Goal: Task Accomplishment & Management: Manage account settings

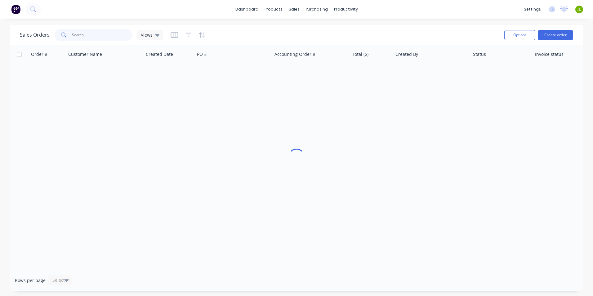
click at [116, 33] on input "text" at bounding box center [102, 35] width 60 height 12
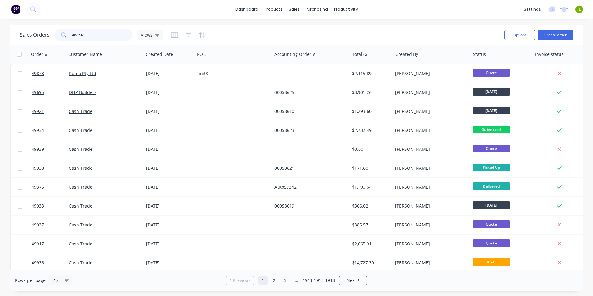
type input "48854"
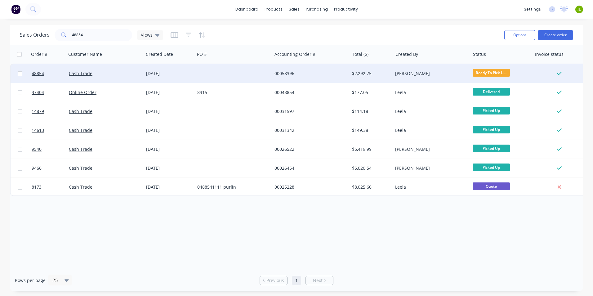
click at [209, 70] on div at bounding box center [233, 73] width 77 height 19
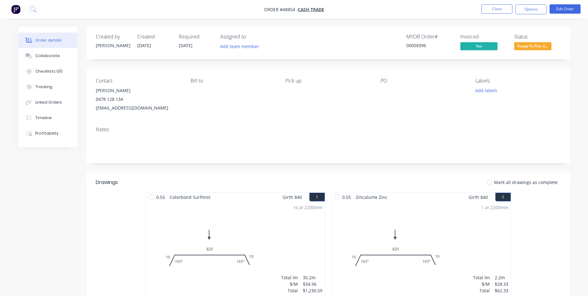
click at [496, 3] on nav "Order #48854 - Cash Trade Close Options Edit Order" at bounding box center [294, 9] width 588 height 19
click at [495, 14] on nav "Order #48854 - Cash Trade Close Options Edit Order" at bounding box center [294, 9] width 588 height 19
click at [496, 12] on button "Close" at bounding box center [497, 8] width 31 height 9
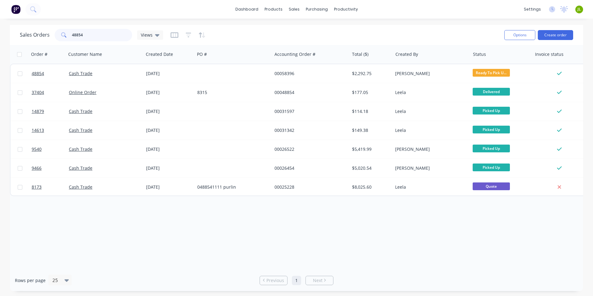
drag, startPoint x: 74, startPoint y: 35, endPoint x: 148, endPoint y: 26, distance: 74.7
click at [142, 26] on div "Sales Orders 48854 Views Options Create order" at bounding box center [296, 35] width 573 height 20
type input "49743"
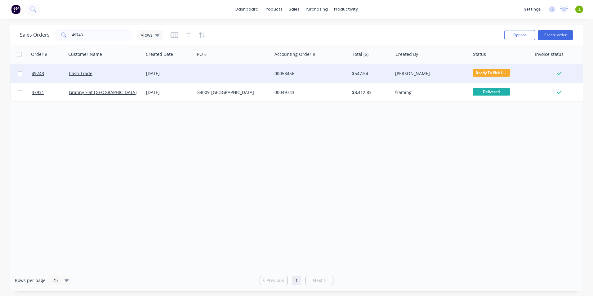
click at [111, 75] on div "Cash Trade" at bounding box center [103, 73] width 69 height 6
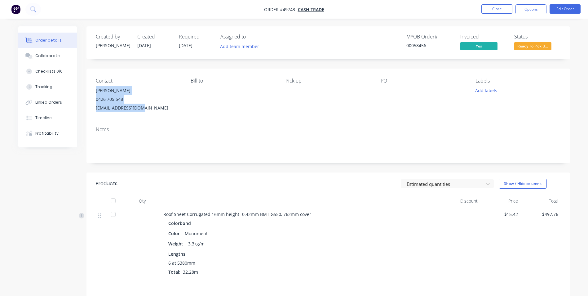
drag, startPoint x: 140, startPoint y: 108, endPoint x: 95, endPoint y: 91, distance: 47.9
click at [95, 91] on div "Contact Joy Pohl 0426 705 548 bandjpohl@gmail.com Bill to Pick up PO Labels Add…" at bounding box center [329, 95] width 484 height 53
copy div "Joy Pohl 0426 705 548 bandjpohl@gmail.com"
click at [257, 114] on div "Contact Joy Pohl 0426 705 548 bandjpohl@gmail.com Bill to Pick up PO Labels Add…" at bounding box center [329, 95] width 484 height 53
click at [535, 48] on span "Ready To Pick U..." at bounding box center [532, 46] width 37 height 8
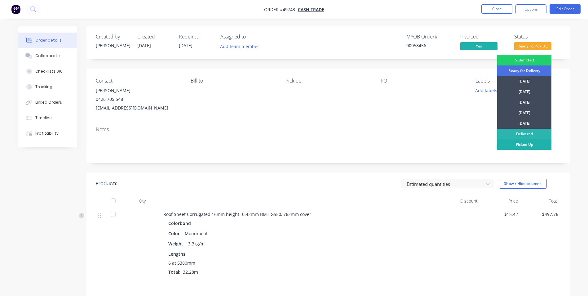
click at [521, 147] on div "Picked Up" at bounding box center [524, 144] width 54 height 11
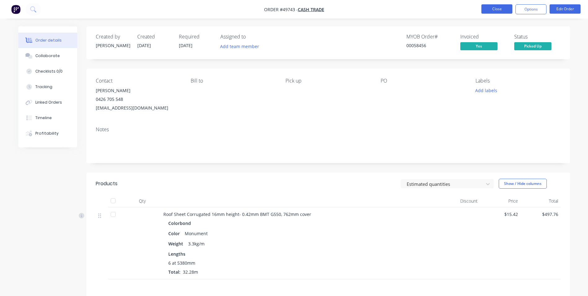
click at [502, 12] on button "Close" at bounding box center [497, 8] width 31 height 9
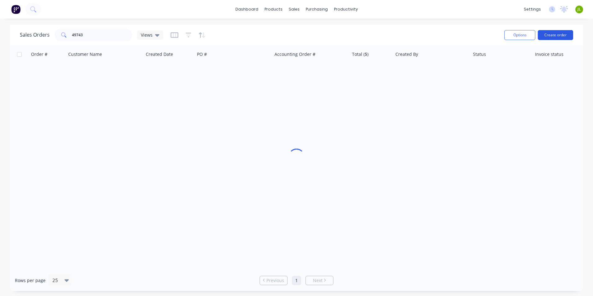
click at [564, 33] on button "Create order" at bounding box center [555, 35] width 35 height 10
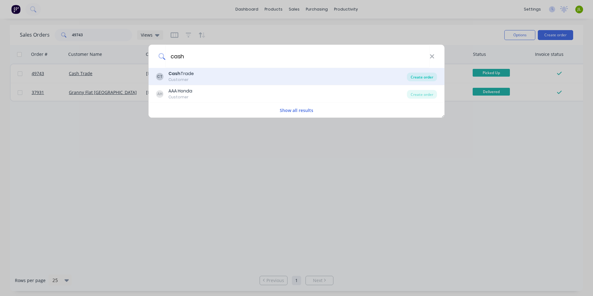
type input "cash"
click at [422, 75] on div "Create order" at bounding box center [422, 77] width 30 height 9
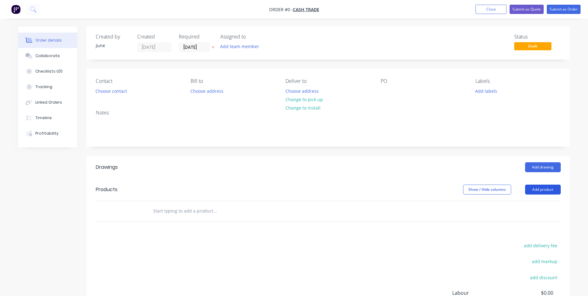
click at [547, 189] on button "Add product" at bounding box center [543, 190] width 36 height 10
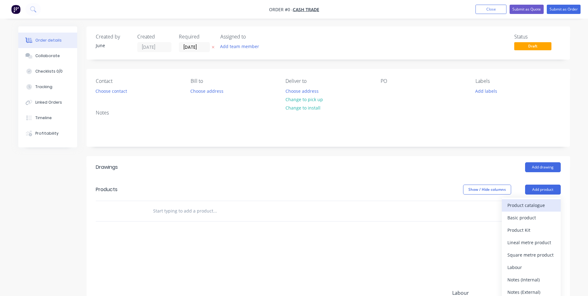
click at [518, 208] on div "Product catalogue" at bounding box center [532, 205] width 48 height 9
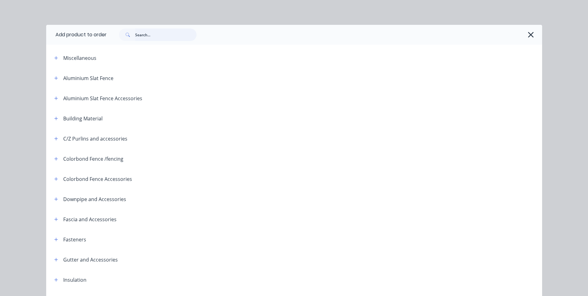
click at [158, 36] on input "text" at bounding box center [165, 35] width 61 height 12
type input "6"
type input "16"
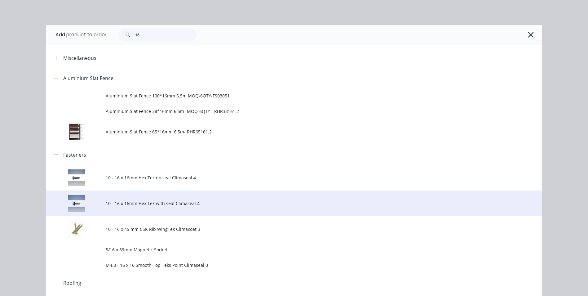
click at [191, 205] on span "10 - 16 x 16mm Hex Tek with seal Climaseal 4" at bounding box center [280, 203] width 349 height 7
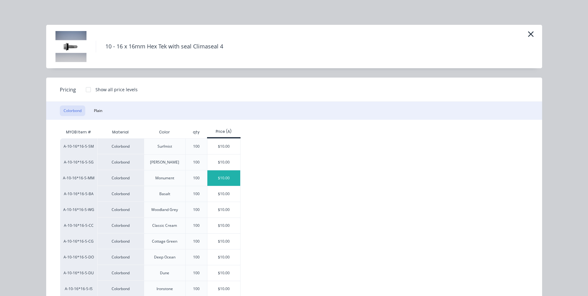
click at [219, 181] on div "$10.00" at bounding box center [223, 178] width 33 height 16
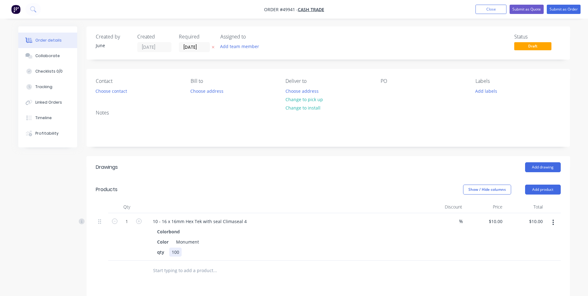
click at [392, 251] on div "qty 100" at bounding box center [284, 251] width 258 height 9
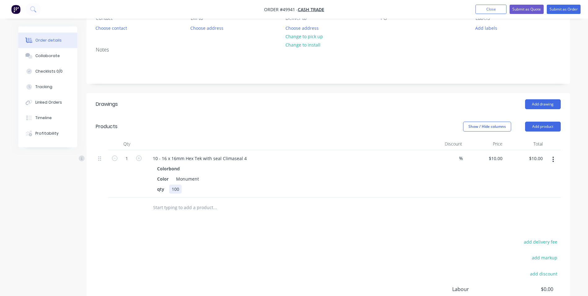
scroll to position [129, 0]
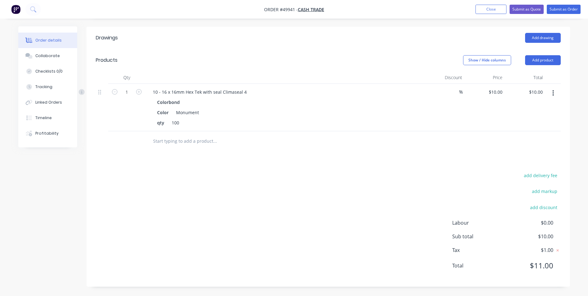
click at [324, 131] on div at bounding box center [256, 141] width 223 height 20
click at [129, 92] on input "1" at bounding box center [127, 91] width 16 height 9
type input "10"
type input "$100.00"
click at [264, 186] on div "add delivery fee add markup add discount Labour $0.00 Sub total $10.00 Tax $1.0…" at bounding box center [328, 224] width 465 height 106
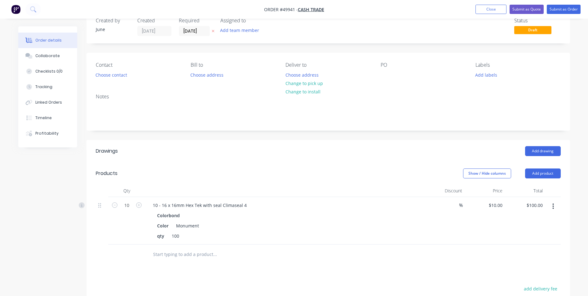
scroll to position [5, 0]
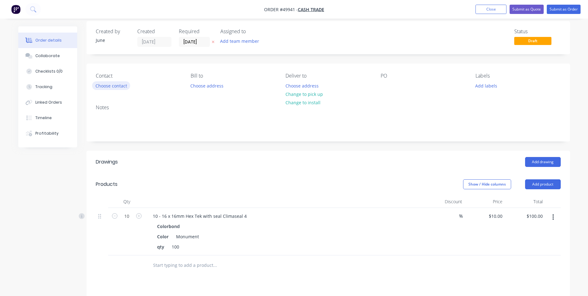
click at [109, 85] on button "Choose contact" at bounding box center [111, 85] width 38 height 8
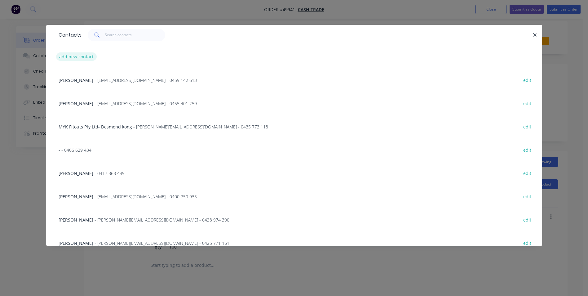
click at [95, 55] on button "add new contact" at bounding box center [76, 56] width 41 height 8
select select "AU"
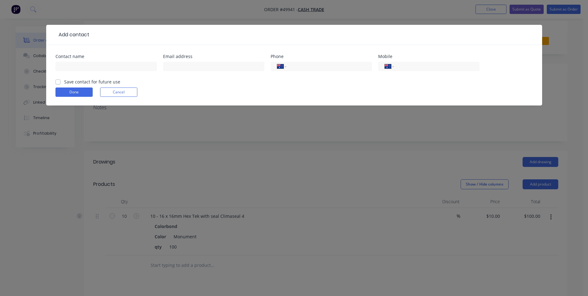
click at [92, 73] on div at bounding box center [106, 69] width 101 height 18
click at [96, 71] on input "text" at bounding box center [106, 66] width 101 height 9
paste input "Joy Pohl 0426 705 548 bandjpohl@gmail.com"
drag, startPoint x: 76, startPoint y: 67, endPoint x: 102, endPoint y: 67, distance: 26.7
click at [102, 67] on input "Joy Pohl 0426 705 548 bandjpohl@gmail.com" at bounding box center [106, 66] width 101 height 9
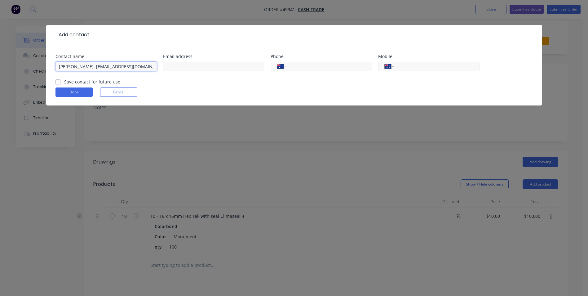
type input "Joy Pohl bandjpohl@gmail.com"
click at [417, 67] on input "tel" at bounding box center [435, 66] width 74 height 7
paste input "0426 705 548"
type input "0426 705 548"
drag, startPoint x: 127, startPoint y: 65, endPoint x: 77, endPoint y: 64, distance: 50.9
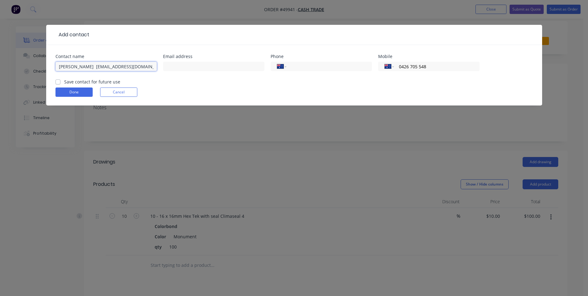
click at [77, 64] on input "Joy Pohl bandjpohl@gmail.com" at bounding box center [106, 66] width 101 height 9
type input "Joy Pohl"
click at [217, 67] on input "text" at bounding box center [213, 66] width 101 height 9
paste input "bandjpohl@gmail.com"
type input "bandjpohl@gmail.com"
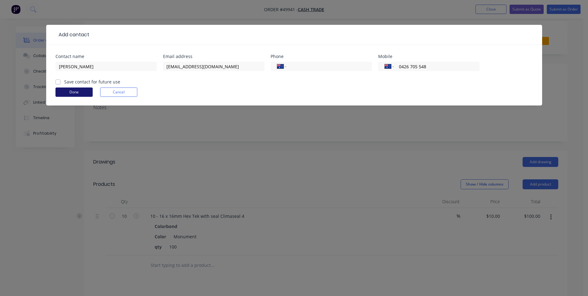
click at [68, 89] on button "Done" at bounding box center [74, 91] width 37 height 9
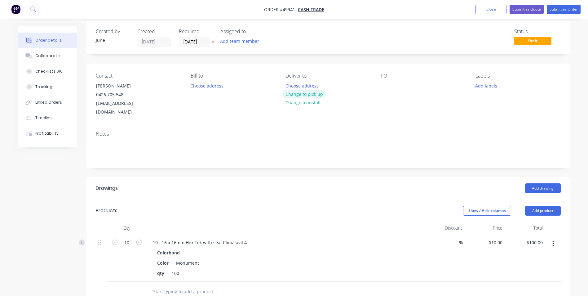
click at [320, 93] on button "Change to pick up" at bounding box center [304, 94] width 44 height 8
click at [572, 8] on button "Submit as Order" at bounding box center [564, 9] width 34 height 9
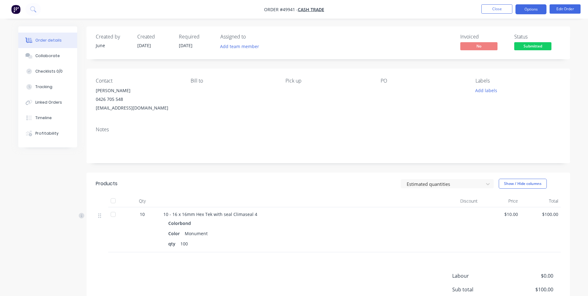
click at [526, 5] on button "Options" at bounding box center [531, 9] width 31 height 10
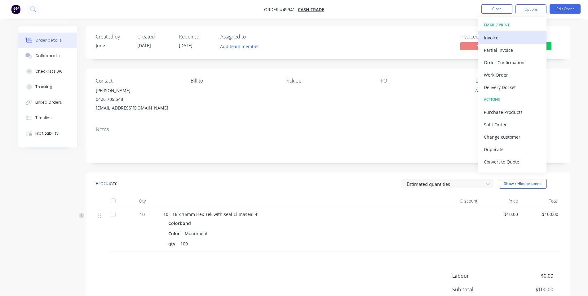
click at [518, 41] on div "Invoice" at bounding box center [512, 37] width 57 height 9
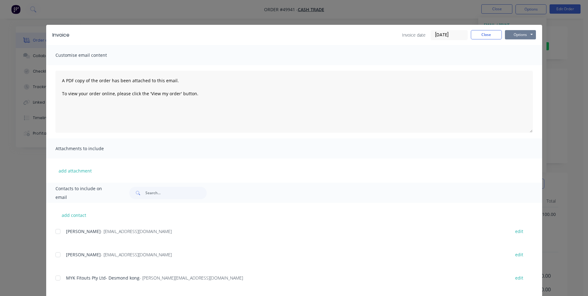
click at [520, 34] on button "Options" at bounding box center [520, 34] width 31 height 9
click at [521, 55] on button "Print" at bounding box center [525, 56] width 40 height 10
click at [484, 37] on button "Close" at bounding box center [486, 34] width 31 height 9
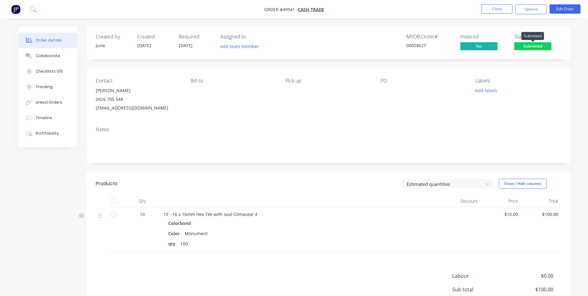
click at [538, 47] on span "Submitted" at bounding box center [532, 46] width 37 height 8
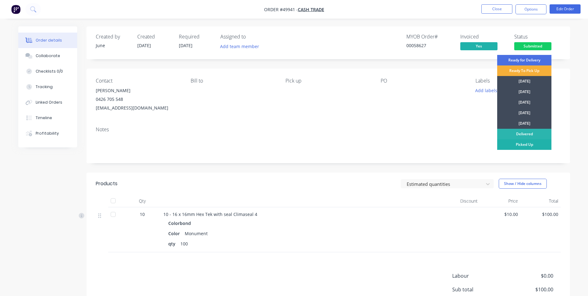
click at [525, 145] on div "Picked Up" at bounding box center [524, 144] width 54 height 11
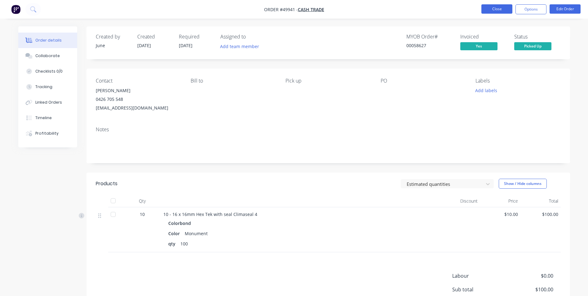
click at [496, 7] on button "Close" at bounding box center [497, 8] width 31 height 9
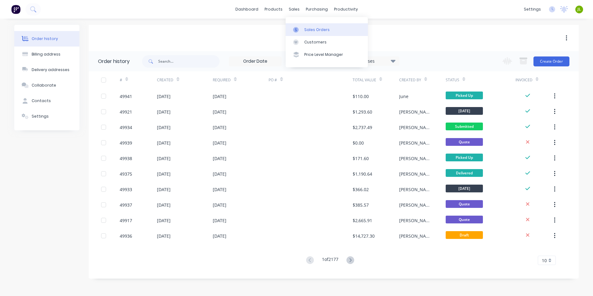
click at [297, 26] on link "Sales Orders" at bounding box center [327, 29] width 82 height 12
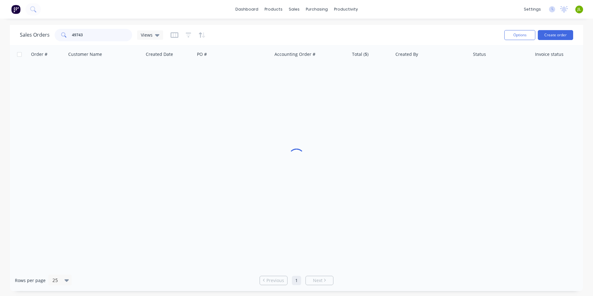
drag, startPoint x: 76, startPoint y: 35, endPoint x: 108, endPoint y: 32, distance: 31.8
click at [108, 32] on input "49743" at bounding box center [102, 35] width 60 height 12
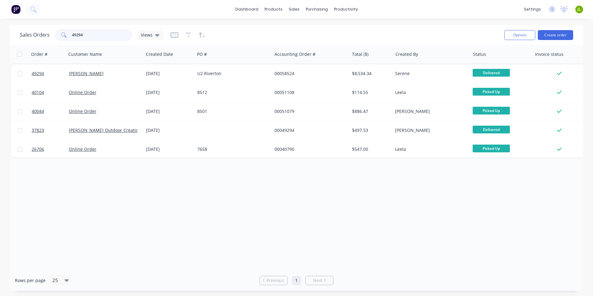
click at [78, 35] on input "49294" at bounding box center [102, 35] width 60 height 12
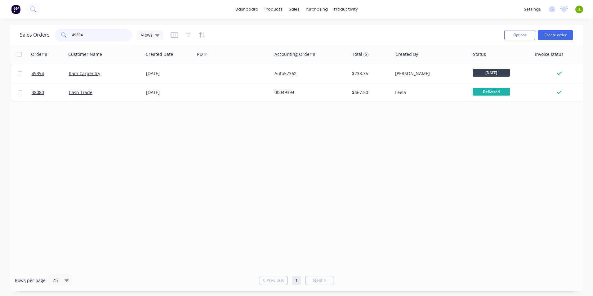
type input "49394"
click at [112, 75] on div "Kam Carpentry" at bounding box center [103, 73] width 69 height 6
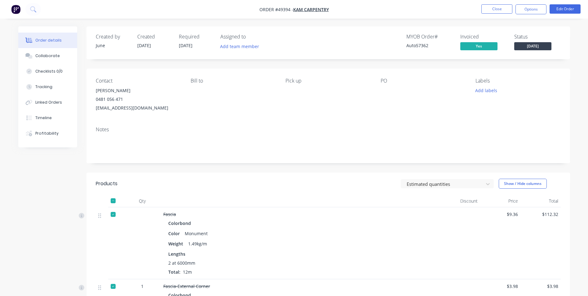
click at [530, 45] on span "[DATE]" at bounding box center [532, 46] width 37 height 8
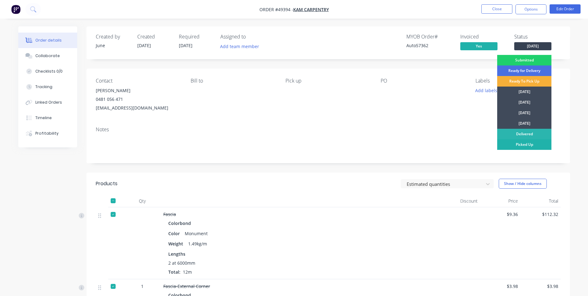
click at [507, 145] on div "Picked Up" at bounding box center [524, 144] width 54 height 11
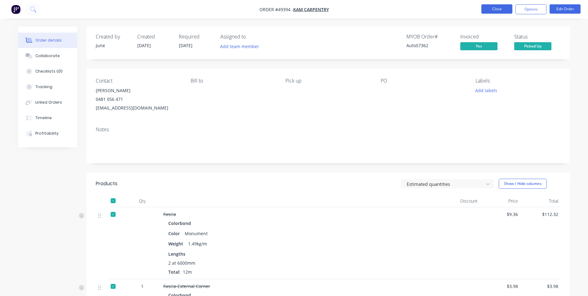
click at [496, 6] on button "Close" at bounding box center [497, 8] width 31 height 9
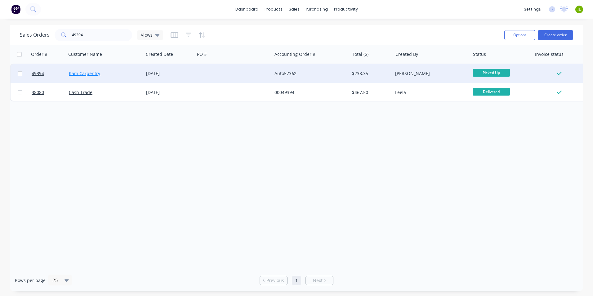
click at [95, 74] on link "Kam Carpentry" at bounding box center [84, 73] width 31 height 6
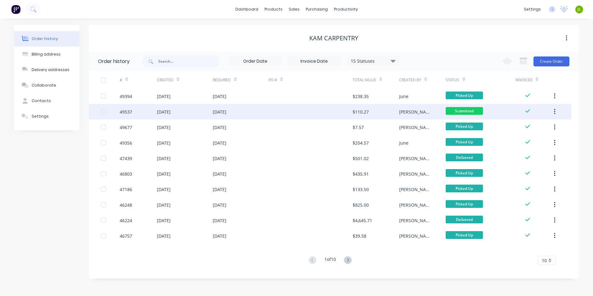
click at [292, 111] on div at bounding box center [311, 112] width 84 height 16
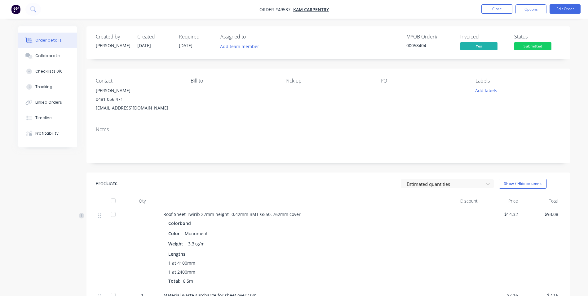
click at [438, 234] on div "Roof Sheet Twirib 27mm height- 0.42mm BMT G550, 762mm cover Colorbond Color Mon…" at bounding box center [300, 247] width 279 height 81
click at [303, 8] on span "Kam Carpentry" at bounding box center [311, 10] width 36 height 6
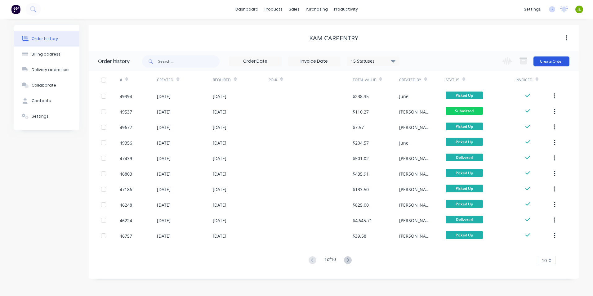
click at [548, 60] on button "Create Order" at bounding box center [551, 61] width 36 height 10
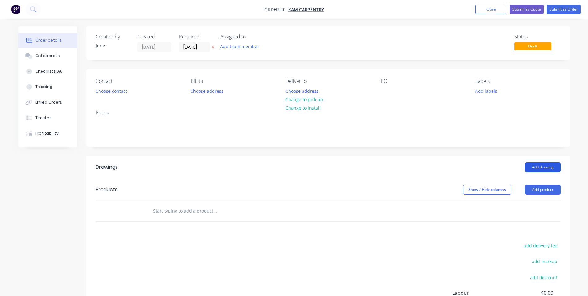
click at [552, 168] on button "Add drawing" at bounding box center [543, 167] width 36 height 10
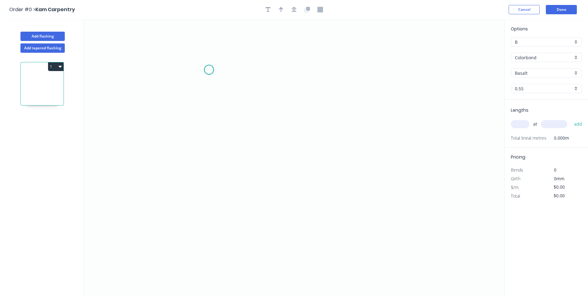
click at [209, 70] on icon "0" at bounding box center [294, 157] width 421 height 277
click at [187, 72] on icon "0" at bounding box center [294, 157] width 421 height 277
click at [265, 187] on icon "0 ?" at bounding box center [294, 157] width 421 height 277
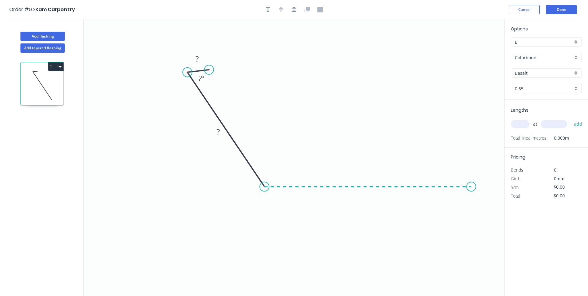
click at [472, 191] on icon "0 ? ? ? º" at bounding box center [294, 157] width 421 height 277
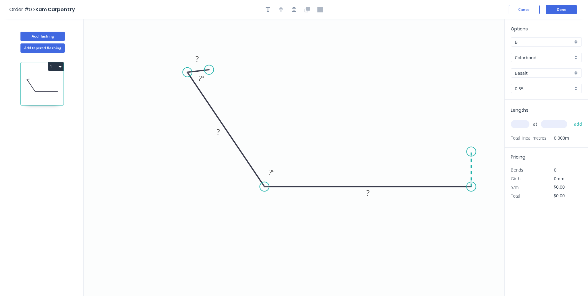
click at [470, 152] on icon "0 ? ? ? ? º ? º" at bounding box center [294, 157] width 421 height 277
click at [470, 152] on circle at bounding box center [471, 151] width 9 height 9
click at [216, 129] on rect at bounding box center [218, 132] width 12 height 9
click at [366, 191] on rect at bounding box center [368, 193] width 12 height 9
click at [269, 169] on tspan "?" at bounding box center [270, 172] width 3 height 10
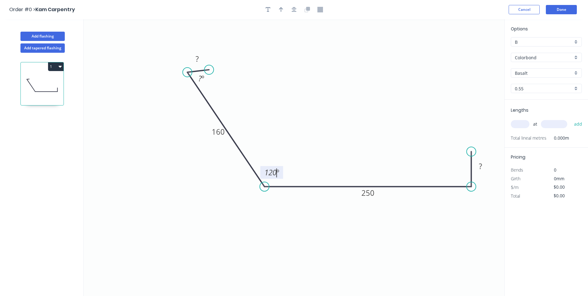
click at [352, 159] on icon "0 ? 160 250 ? ? º 120 º" at bounding box center [294, 157] width 421 height 277
click at [550, 74] on input "Basalt" at bounding box center [544, 73] width 58 height 7
click at [572, 52] on div "Options B B Colorbond Colorbond Basalt Classic Cream Cottage Green Deep Ocean D…" at bounding box center [546, 62] width 83 height 74
click at [571, 57] on input "Colorbond" at bounding box center [544, 57] width 58 height 7
click at [580, 57] on div at bounding box center [546, 57] width 71 height 9
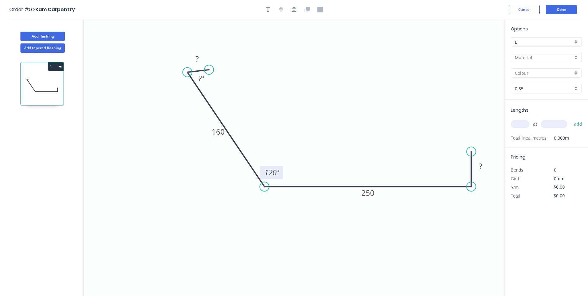
click at [578, 57] on div at bounding box center [546, 57] width 71 height 9
click at [557, 82] on div "Zincalume" at bounding box center [546, 80] width 70 height 11
type input "Zincalume"
type input "Zinc"
click at [258, 106] on icon "0 ? 160 250 ? ? º 120 º" at bounding box center [294, 157] width 421 height 277
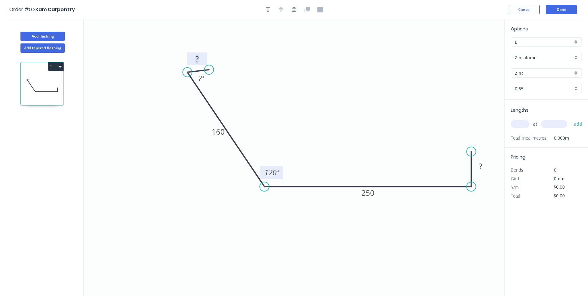
click at [197, 56] on tspan "?" at bounding box center [197, 59] width 3 height 10
click at [254, 81] on icon "0 20 160 250 ? ? º 120 º" at bounding box center [294, 157] width 421 height 277
drag, startPoint x: 208, startPoint y: 70, endPoint x: 211, endPoint y: 72, distance: 3.4
click at [211, 72] on circle at bounding box center [210, 72] width 9 height 9
click at [198, 83] on tspan "?" at bounding box center [199, 79] width 3 height 10
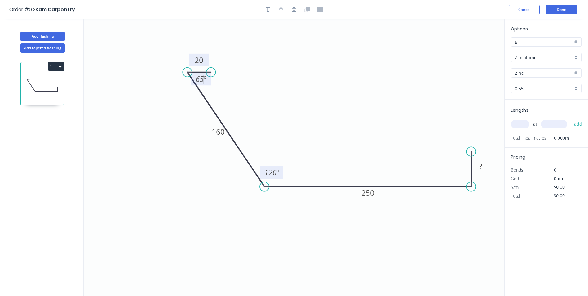
click at [350, 73] on icon "0 20 160 250 ? 65 º 120 º" at bounding box center [294, 157] width 421 height 277
click at [524, 123] on input "text" at bounding box center [520, 124] width 19 height 8
type input "1"
click at [557, 127] on input "text" at bounding box center [554, 124] width 26 height 8
type input "900"
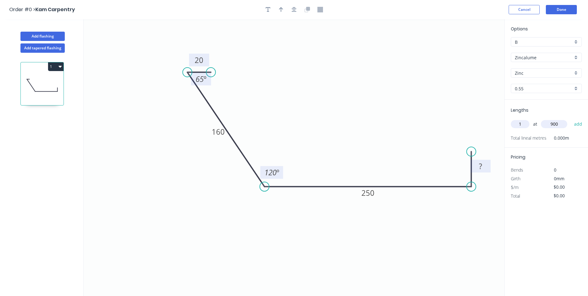
click at [484, 166] on rect at bounding box center [480, 166] width 12 height 9
click at [342, 136] on icon "0 20 160 250 65 65 º 120 º" at bounding box center [294, 157] width 421 height 277
type input "$17.27"
click at [582, 124] on button "add" at bounding box center [578, 124] width 15 height 11
type input "$15.54"
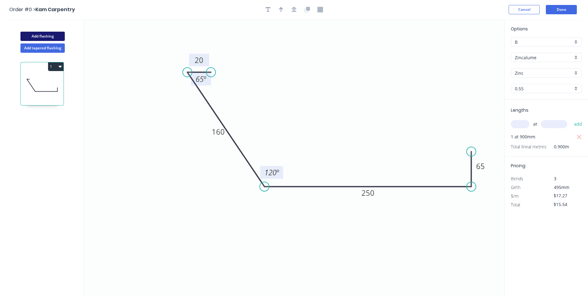
click at [53, 35] on button "Add flashing" at bounding box center [42, 36] width 44 height 9
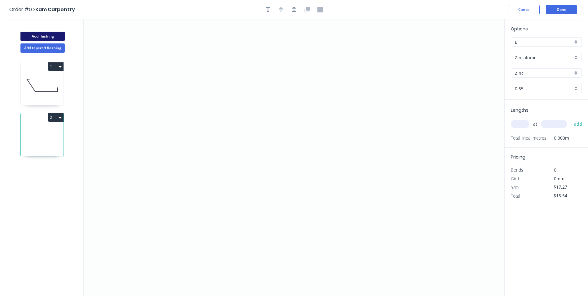
type input "$0.00"
click at [550, 56] on input "Zincalume" at bounding box center [544, 57] width 58 height 7
click at [554, 71] on div "Colorbond" at bounding box center [546, 69] width 70 height 11
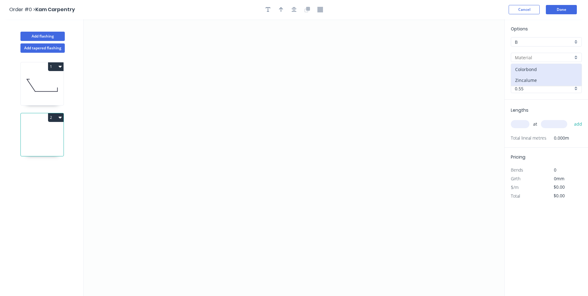
type input "Colorbond"
type input "Basalt"
click at [552, 75] on input "Basalt" at bounding box center [544, 73] width 58 height 7
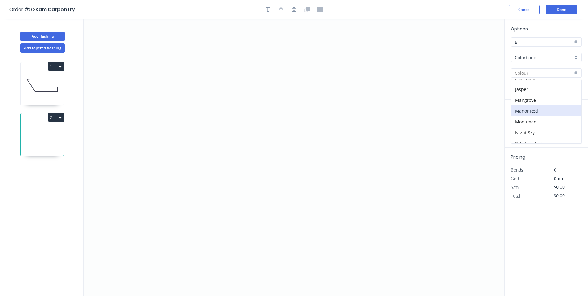
scroll to position [93, 0]
click at [542, 112] on div "Monument" at bounding box center [546, 111] width 70 height 11
type input "Monument"
click at [197, 77] on icon "0" at bounding box center [294, 157] width 421 height 277
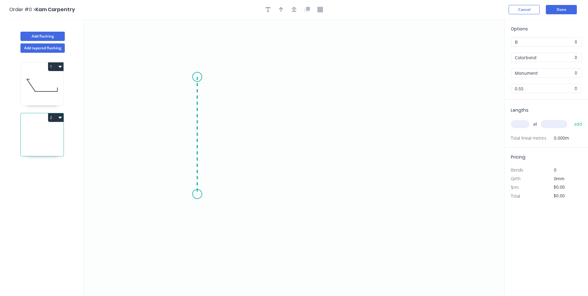
click at [199, 194] on icon "0" at bounding box center [294, 157] width 421 height 277
click at [197, 193] on circle at bounding box center [197, 193] width 9 height 9
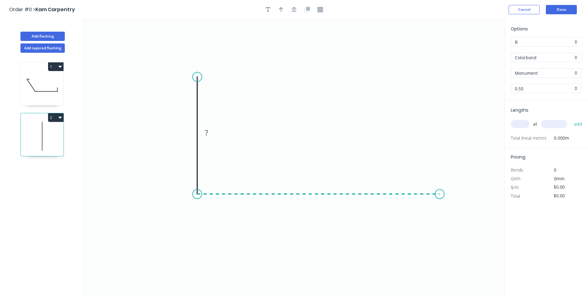
click at [440, 196] on icon "0 ?" at bounding box center [294, 157] width 421 height 277
click at [422, 177] on icon "0 ? ?" at bounding box center [294, 157] width 421 height 277
click at [422, 177] on circle at bounding box center [421, 175] width 9 height 9
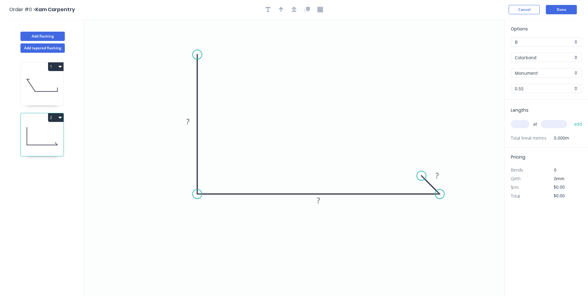
drag, startPoint x: 198, startPoint y: 77, endPoint x: 196, endPoint y: 55, distance: 22.4
click at [196, 55] on circle at bounding box center [197, 54] width 9 height 9
click at [186, 119] on tspan "?" at bounding box center [187, 121] width 3 height 10
click at [318, 202] on tspan "?" at bounding box center [318, 200] width 3 height 10
click at [286, 12] on div at bounding box center [294, 9] width 65 height 9
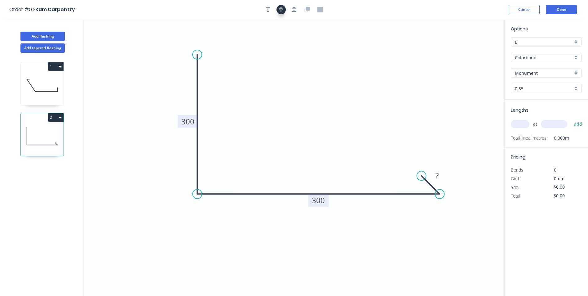
click at [284, 12] on button "button" at bounding box center [281, 9] width 9 height 9
drag, startPoint x: 473, startPoint y: 49, endPoint x: 263, endPoint y: 121, distance: 221.8
click at [263, 121] on icon at bounding box center [261, 116] width 6 height 20
click at [436, 172] on tspan "?" at bounding box center [437, 175] width 3 height 10
click at [385, 222] on icon "0 300 300 20" at bounding box center [294, 157] width 421 height 277
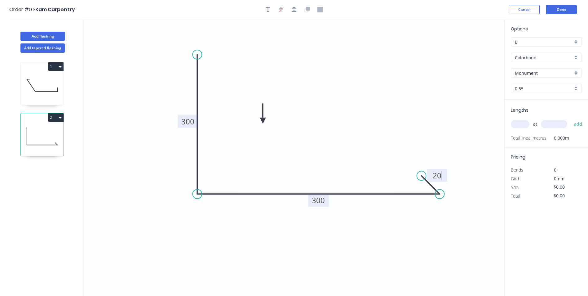
type input "$24.58"
click at [196, 37] on circle at bounding box center [197, 38] width 9 height 9
click at [524, 119] on div "at add" at bounding box center [547, 124] width 72 height 11
click at [523, 121] on input "text" at bounding box center [520, 124] width 19 height 8
type input "1"
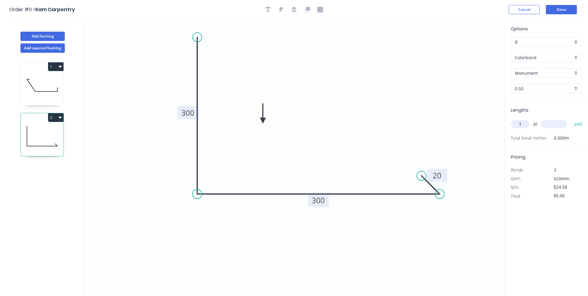
click at [551, 127] on input "text" at bounding box center [554, 124] width 26 height 8
type input "1800"
click at [571, 119] on button "add" at bounding box center [578, 124] width 15 height 11
type input "$44.24"
click at [36, 35] on button "Add flashing" at bounding box center [42, 36] width 44 height 9
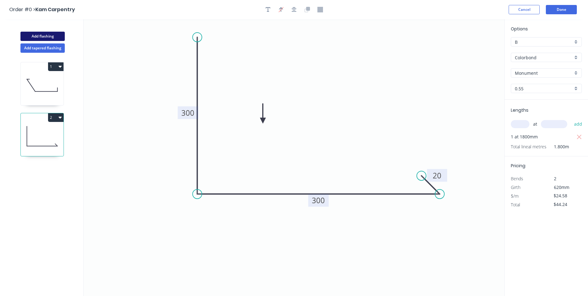
type input "$0.00"
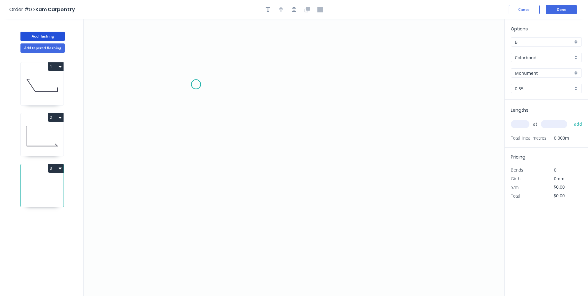
click at [196, 84] on icon "0" at bounding box center [294, 157] width 421 height 277
click at [367, 88] on icon "0" at bounding box center [294, 157] width 421 height 277
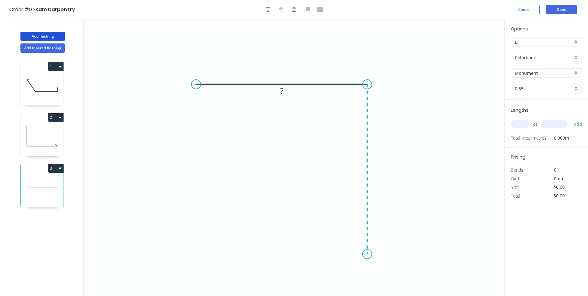
click at [361, 254] on icon "0 ?" at bounding box center [294, 157] width 421 height 277
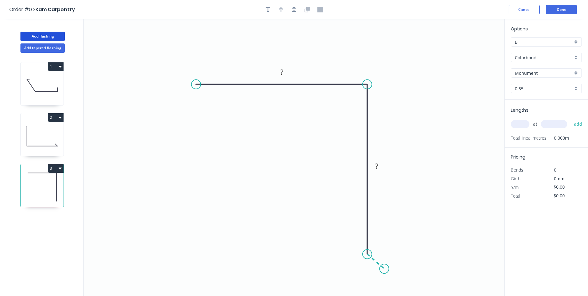
click at [385, 269] on icon "0 ? ?" at bounding box center [294, 157] width 421 height 277
click at [385, 269] on circle at bounding box center [384, 268] width 9 height 9
click at [384, 271] on circle at bounding box center [383, 269] width 9 height 9
click at [374, 265] on rect at bounding box center [369, 266] width 12 height 9
click at [287, 76] on rect at bounding box center [282, 72] width 12 height 9
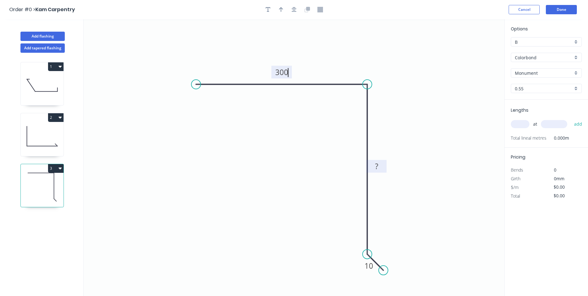
click at [380, 164] on rect at bounding box center [377, 166] width 12 height 9
drag, startPoint x: 408, startPoint y: 149, endPoint x: 412, endPoint y: 149, distance: 4.4
click at [408, 149] on icon "0 300 300 10" at bounding box center [294, 157] width 421 height 277
type input "$24.58"
click at [279, 13] on button "button" at bounding box center [281, 9] width 9 height 9
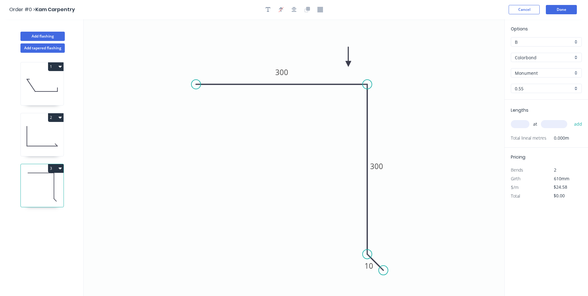
drag, startPoint x: 474, startPoint y: 49, endPoint x: 348, endPoint y: 64, distance: 127.0
click at [348, 64] on icon at bounding box center [349, 57] width 6 height 20
click at [466, 99] on icon "0 300 300 10" at bounding box center [294, 157] width 421 height 277
click at [520, 124] on input "text" at bounding box center [520, 124] width 19 height 8
type input "1"
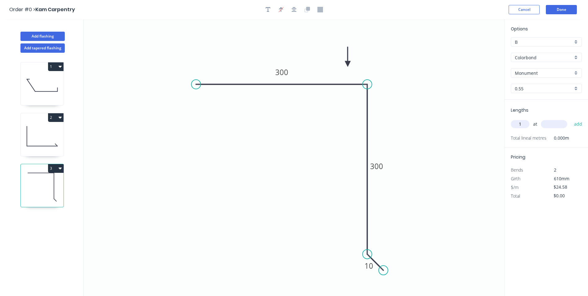
click at [556, 120] on div "1 at add" at bounding box center [547, 124] width 72 height 11
click at [555, 122] on input "text" at bounding box center [554, 124] width 26 height 8
type input "1800"
click at [571, 119] on button "add" at bounding box center [578, 124] width 15 height 11
type input "$44.24"
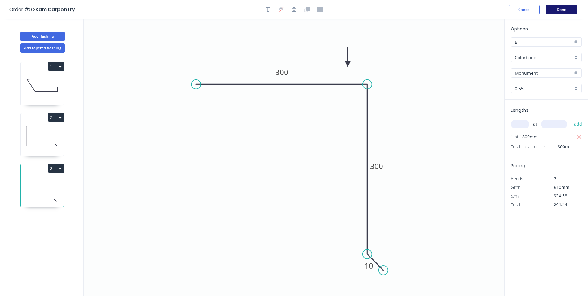
click at [554, 13] on button "Done" at bounding box center [561, 9] width 31 height 9
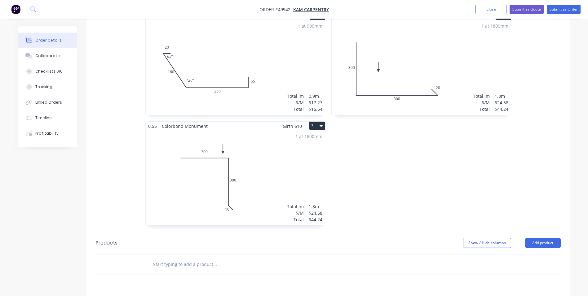
scroll to position [217, 0]
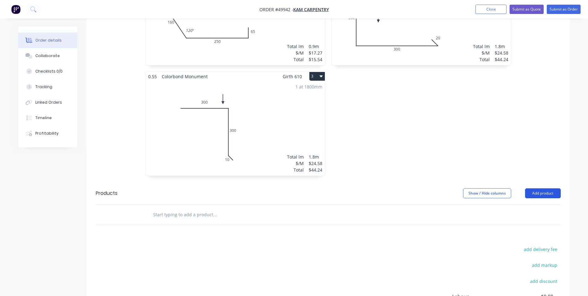
click at [553, 191] on button "Add product" at bounding box center [543, 193] width 36 height 10
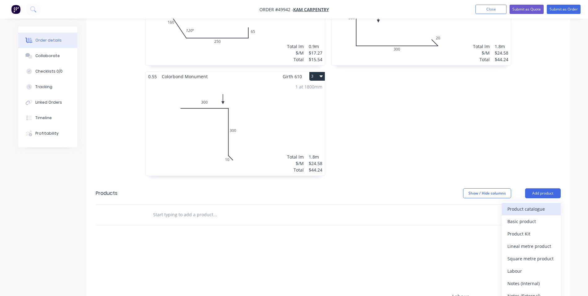
click at [546, 205] on div "Product catalogue" at bounding box center [532, 208] width 48 height 9
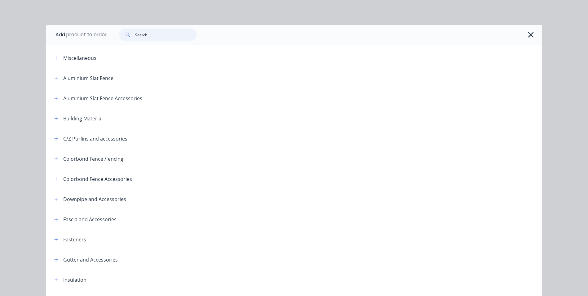
click at [141, 39] on input "text" at bounding box center [165, 35] width 61 height 12
type input "roll"
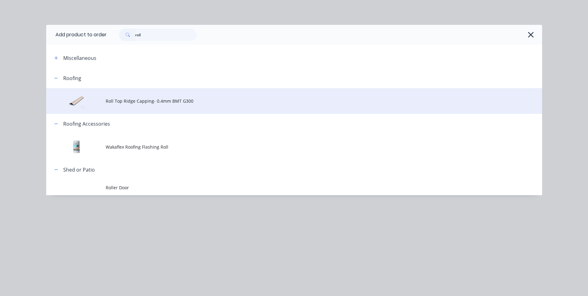
click at [111, 100] on span "Roll Top Ridge Capping- 0.4mm BMT G300" at bounding box center [280, 101] width 349 height 7
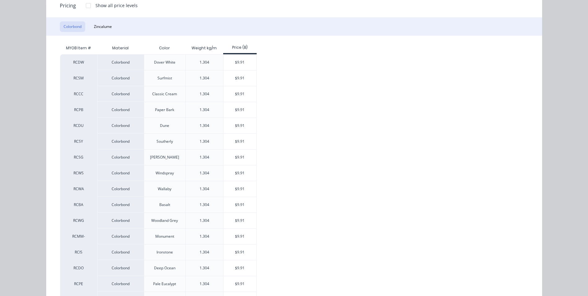
scroll to position [93, 0]
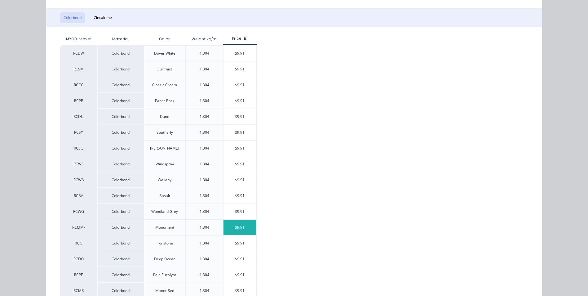
click at [224, 225] on div "$9.91" at bounding box center [240, 228] width 33 height 16
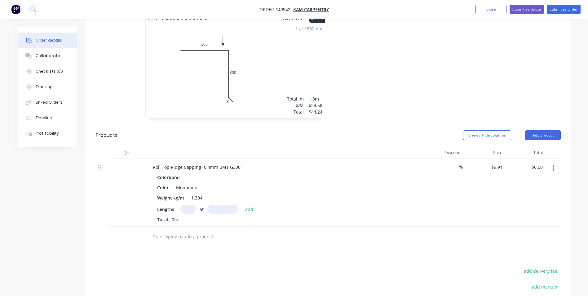
scroll to position [279, 0]
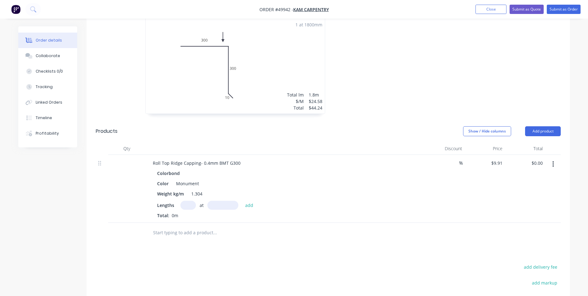
click at [189, 203] on input "text" at bounding box center [188, 205] width 16 height 9
type input "1"
click at [213, 203] on input "text" at bounding box center [222, 205] width 31 height 9
type input "2700"
click at [242, 201] on button "add" at bounding box center [249, 205] width 15 height 8
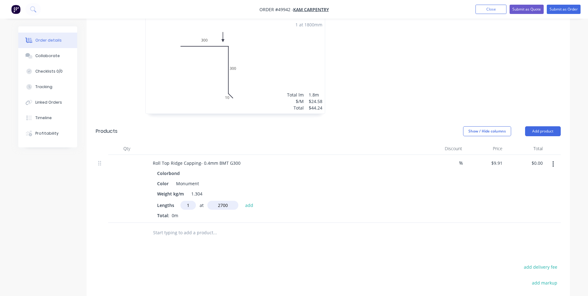
type input "$26.76"
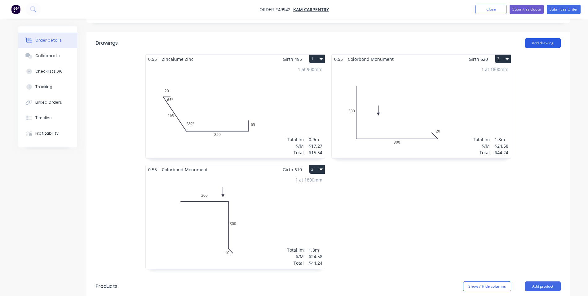
click at [555, 45] on button "Add drawing" at bounding box center [543, 43] width 36 height 10
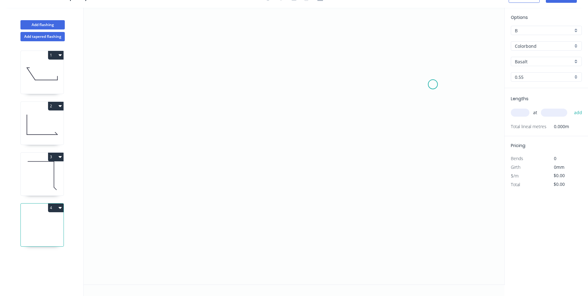
click at [433, 84] on icon "0" at bounding box center [294, 146] width 421 height 277
click at [202, 80] on icon "0" at bounding box center [294, 146] width 421 height 277
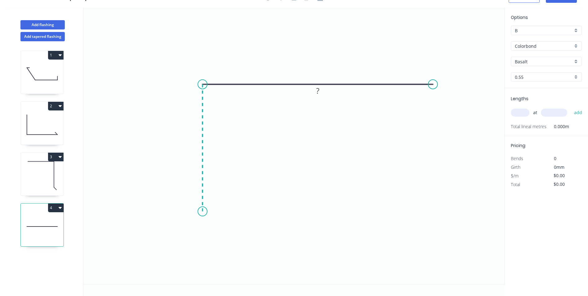
click at [197, 211] on icon "0 ?" at bounding box center [294, 146] width 421 height 277
click at [182, 223] on icon "0 ? ?" at bounding box center [294, 146] width 421 height 277
click at [182, 223] on circle at bounding box center [181, 222] width 9 height 9
drag, startPoint x: 183, startPoint y: 225, endPoint x: 192, endPoint y: 221, distance: 9.4
click at [192, 221] on circle at bounding box center [191, 221] width 9 height 9
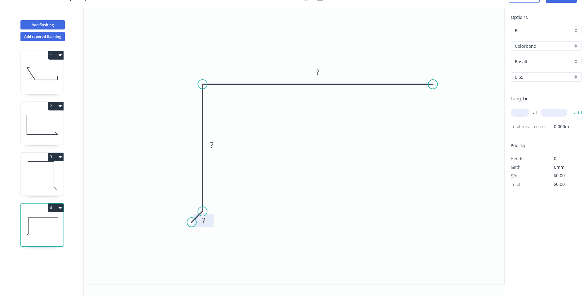
click at [200, 221] on rect at bounding box center [204, 220] width 12 height 9
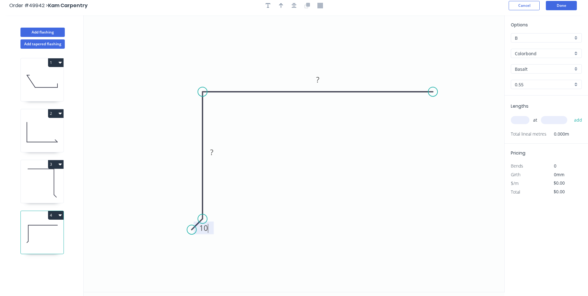
scroll to position [0, 0]
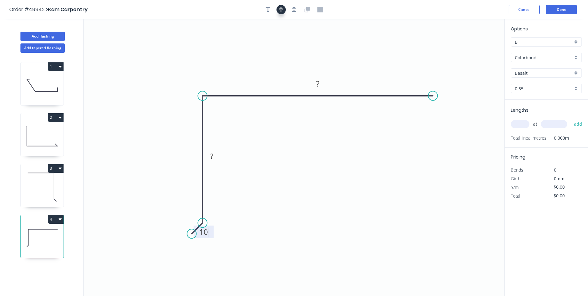
click at [284, 9] on button "button" at bounding box center [281, 9] width 9 height 9
drag, startPoint x: 473, startPoint y: 51, endPoint x: 255, endPoint y: 65, distance: 219.0
click at [255, 65] on icon at bounding box center [255, 57] width 6 height 20
click at [327, 88] on rect at bounding box center [318, 83] width 20 height 13
click at [321, 83] on rect at bounding box center [318, 84] width 12 height 9
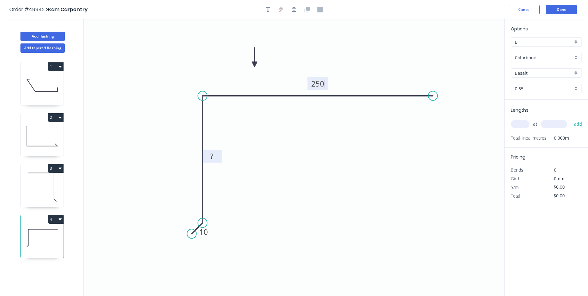
click at [216, 155] on rect at bounding box center [212, 157] width 12 height 9
click at [274, 178] on icon "0 10 120 250" at bounding box center [294, 157] width 421 height 277
type input "$14.75"
click at [518, 120] on input "text" at bounding box center [520, 124] width 19 height 8
type input "4"
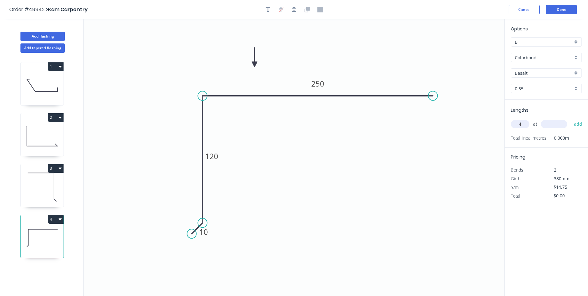
click at [547, 127] on input "text" at bounding box center [554, 124] width 26 height 8
type input "1800"
click at [571, 119] on button "add" at bounding box center [578, 124] width 15 height 11
type input "$106.20"
click at [565, 71] on input "Basalt" at bounding box center [544, 73] width 58 height 7
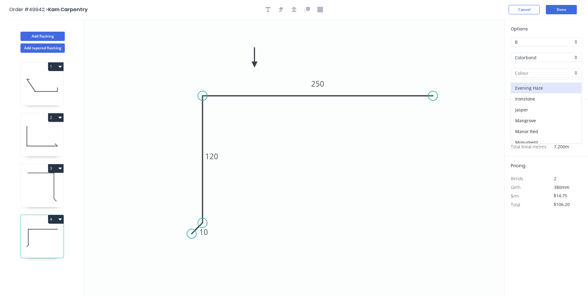
scroll to position [93, 0]
click at [549, 110] on div "Monument" at bounding box center [546, 111] width 70 height 11
type input "Monument"
click at [428, 172] on icon "0 10 120 250" at bounding box center [294, 157] width 421 height 277
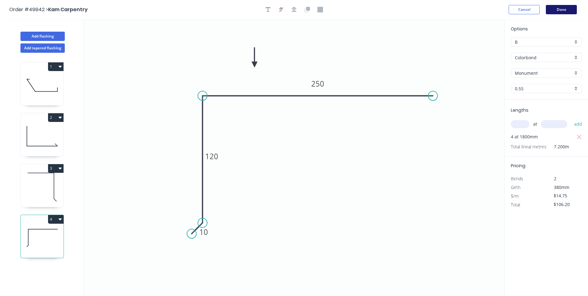
click at [567, 10] on button "Done" at bounding box center [561, 9] width 31 height 9
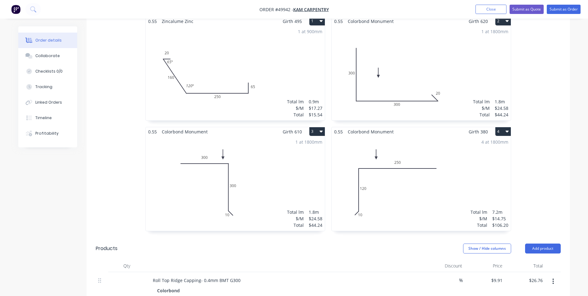
scroll to position [217, 0]
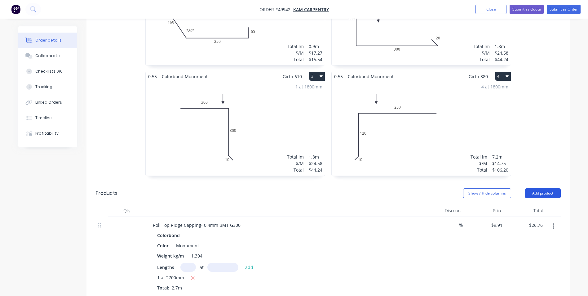
click at [538, 191] on button "Add product" at bounding box center [543, 193] width 36 height 10
click at [530, 200] on header "Products Show / Hide columns Add product" at bounding box center [329, 193] width 484 height 22
click at [536, 191] on button "Add product" at bounding box center [543, 193] width 36 height 10
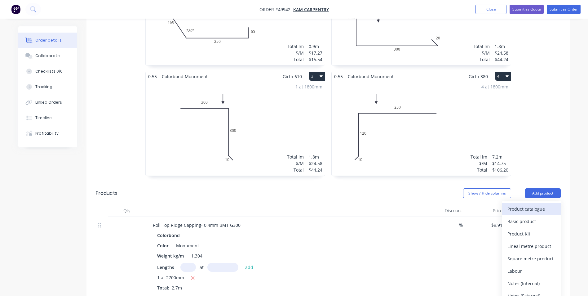
click at [526, 209] on div "Product catalogue" at bounding box center [532, 208] width 48 height 9
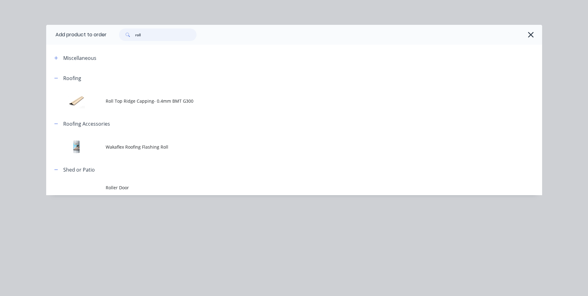
drag, startPoint x: 170, startPoint y: 34, endPoint x: 124, endPoint y: 38, distance: 46.4
click at [125, 38] on div "roll" at bounding box center [158, 35] width 78 height 12
type input "fascia"
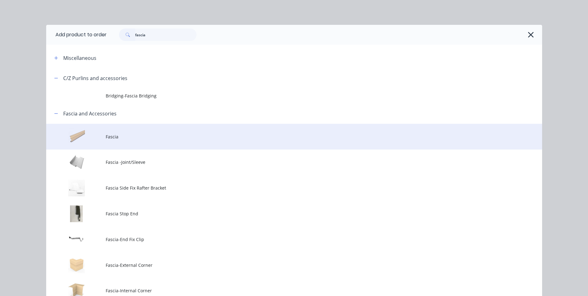
click at [140, 134] on span "Fascia" at bounding box center [280, 136] width 349 height 7
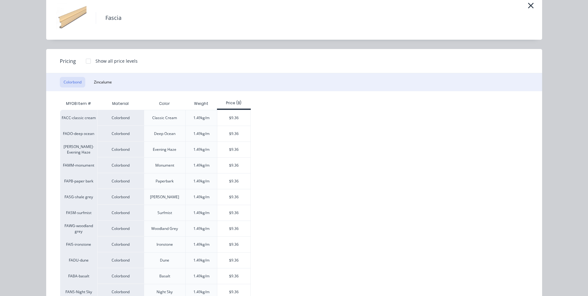
scroll to position [62, 0]
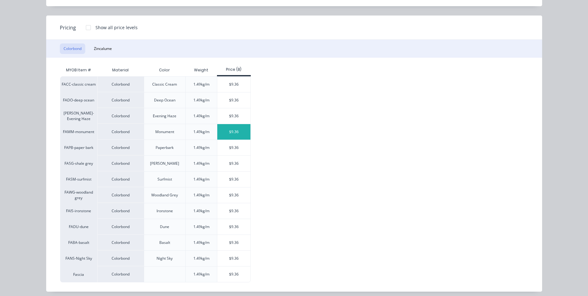
click at [224, 129] on div "$9.36" at bounding box center [233, 132] width 33 height 16
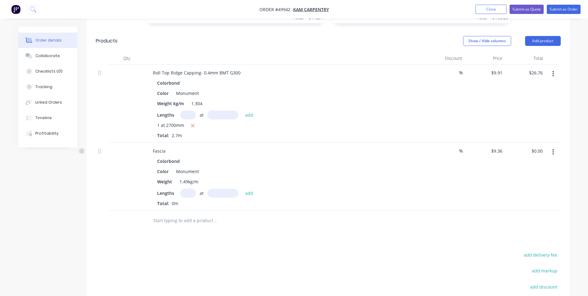
scroll to position [372, 0]
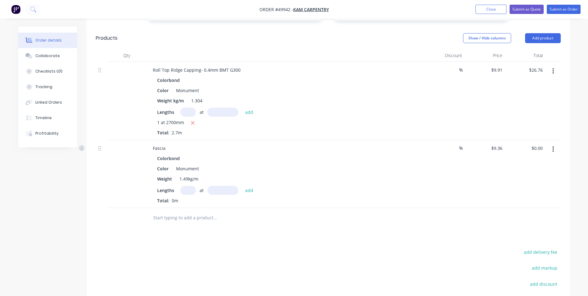
click at [186, 188] on input "text" at bounding box center [188, 190] width 16 height 9
type input "3"
type input "2"
drag, startPoint x: 213, startPoint y: 185, endPoint x: 212, endPoint y: 193, distance: 7.8
click at [213, 191] on div "Colorbond Color Monument Weight 1.49kg/m Lengths 2 at add Total: 0m" at bounding box center [285, 179] width 274 height 50
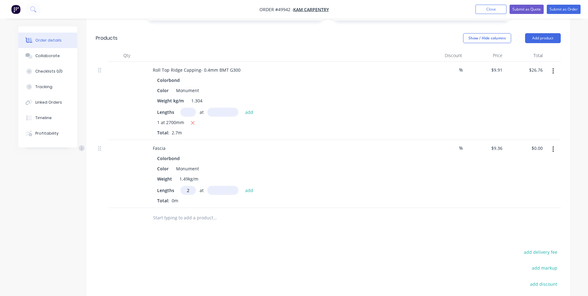
click at [212, 193] on input "text" at bounding box center [222, 190] width 31 height 9
type input "2400"
click at [242, 186] on button "add" at bounding box center [249, 190] width 15 height 8
type input "$44.93"
click at [533, 36] on button "Add product" at bounding box center [543, 38] width 36 height 10
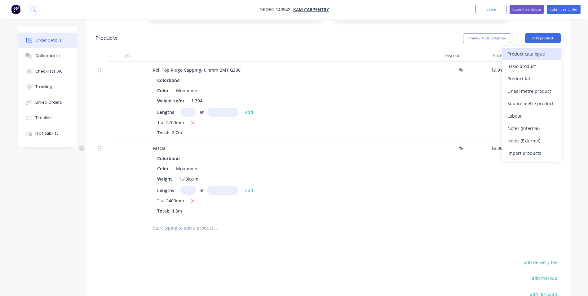
click at [531, 50] on div "Product catalogue" at bounding box center [532, 53] width 48 height 9
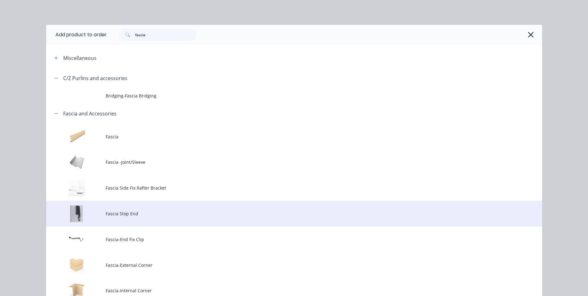
click at [148, 217] on td "Fascia Stop End" at bounding box center [324, 214] width 437 height 26
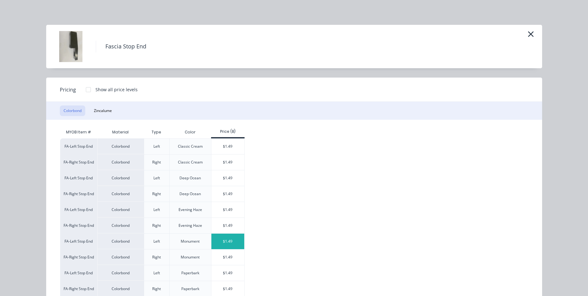
click at [219, 241] on div "$1.49" at bounding box center [227, 242] width 33 height 16
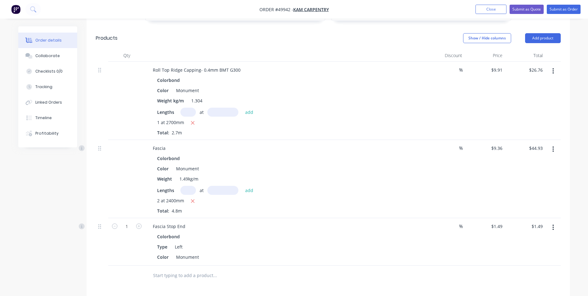
click at [552, 225] on button "button" at bounding box center [553, 227] width 15 height 11
click at [541, 257] on div "Duplicate" at bounding box center [532, 255] width 48 height 9
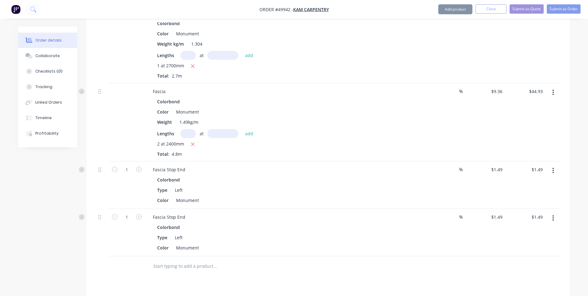
scroll to position [434, 0]
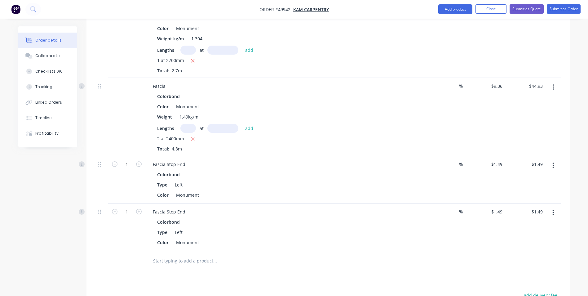
click at [556, 212] on button "button" at bounding box center [553, 212] width 15 height 11
click at [540, 230] on div "Edit" at bounding box center [532, 229] width 48 height 9
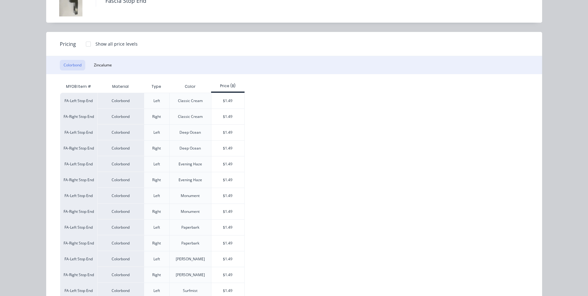
scroll to position [62, 0]
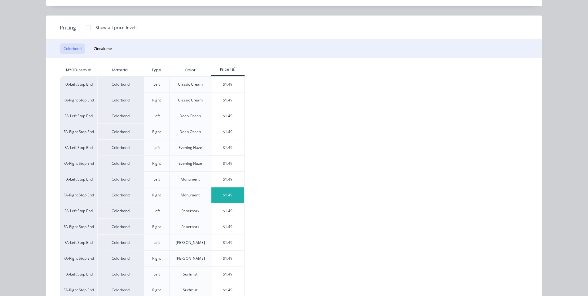
click at [242, 191] on div "$1.49" at bounding box center [227, 195] width 33 height 16
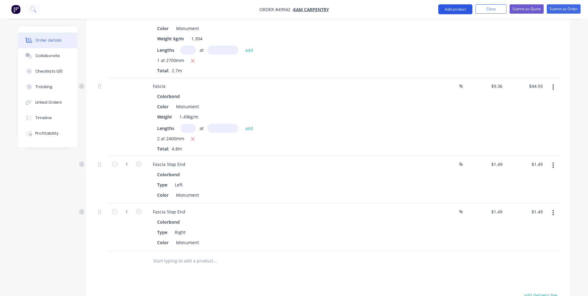
click at [458, 6] on button "Add product" at bounding box center [455, 9] width 34 height 10
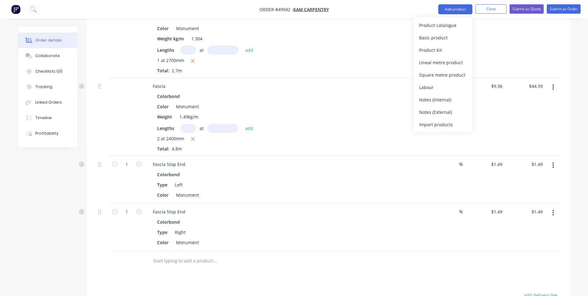
click at [447, 28] on div "Product catalogue" at bounding box center [443, 25] width 48 height 9
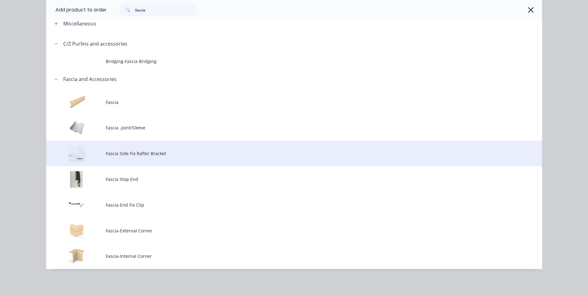
scroll to position [35, 0]
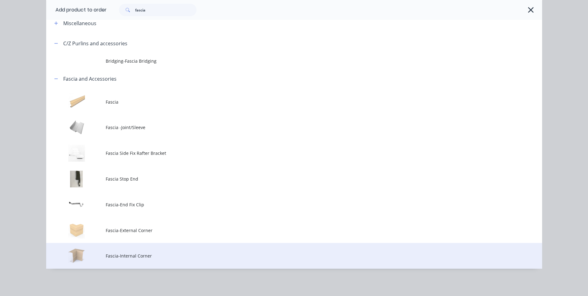
click at [115, 261] on td "Fascia-Internal Corner" at bounding box center [324, 256] width 437 height 26
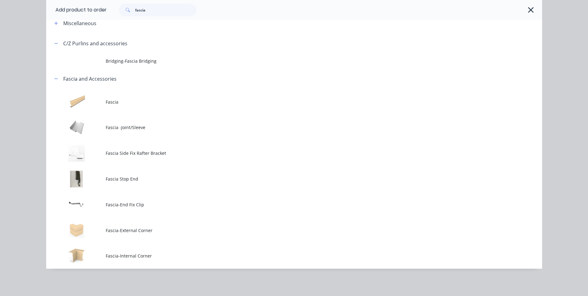
scroll to position [0, 0]
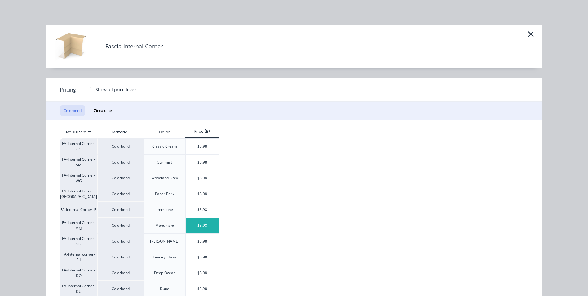
click at [192, 224] on div "$3.98" at bounding box center [202, 226] width 33 height 16
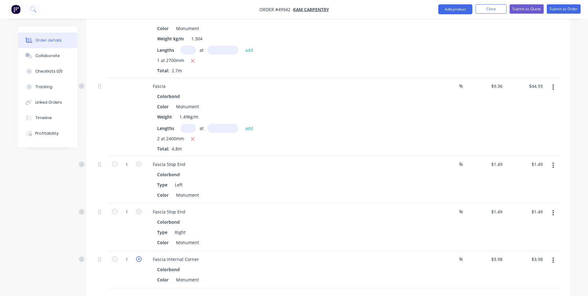
click at [139, 258] on icon "button" at bounding box center [139, 259] width 6 height 6
type input "2"
type input "$7.96"
drag, startPoint x: 268, startPoint y: 263, endPoint x: 273, endPoint y: 263, distance: 5.6
click at [268, 263] on div "Fascia-Internal Corner" at bounding box center [285, 259] width 274 height 9
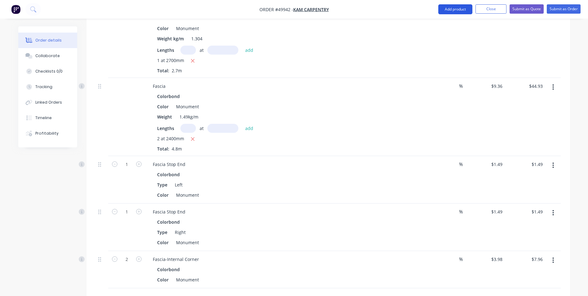
click at [456, 11] on button "Add product" at bounding box center [455, 9] width 34 height 10
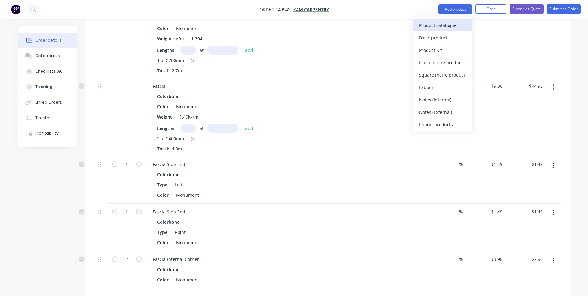
click at [444, 30] on button "Product catalogue" at bounding box center [443, 25] width 59 height 12
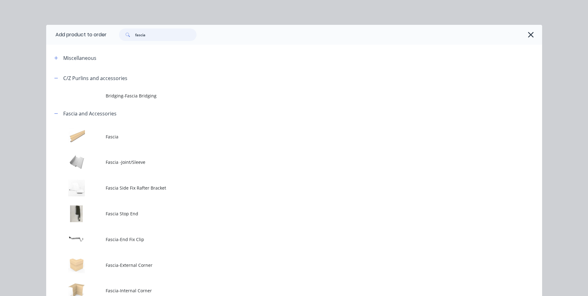
drag, startPoint x: 165, startPoint y: 36, endPoint x: 118, endPoint y: 37, distance: 46.8
click at [119, 37] on div "fascia" at bounding box center [158, 35] width 78 height 12
type input "roof"
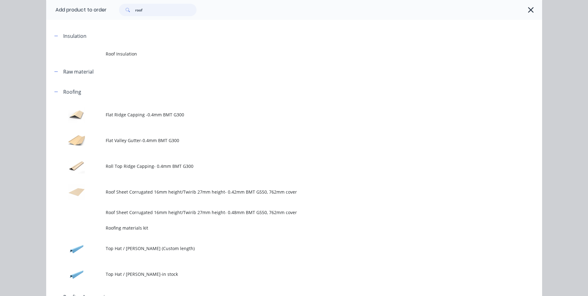
scroll to position [186, 0]
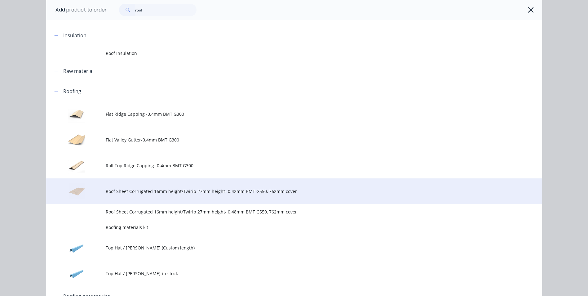
click at [151, 183] on td "Roof Sheet Corrugated 16mm height/Twirib 27mm height- 0.42mm BMT G550, 762mm co…" at bounding box center [324, 191] width 437 height 26
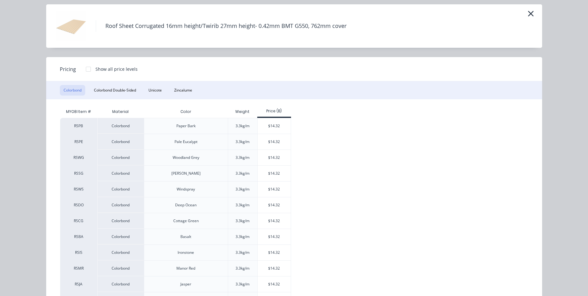
scroll to position [31, 0]
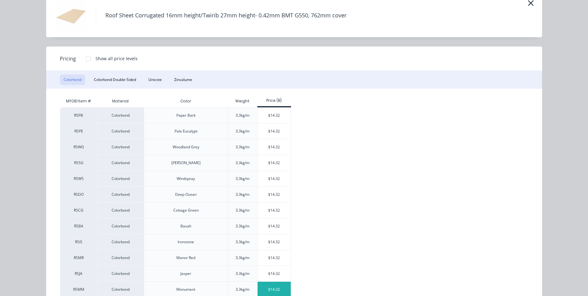
click at [274, 285] on div "$14.32" at bounding box center [274, 290] width 33 height 16
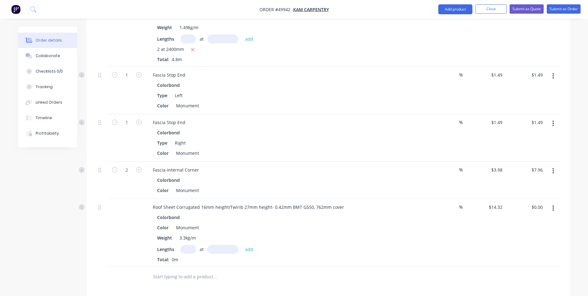
scroll to position [527, 0]
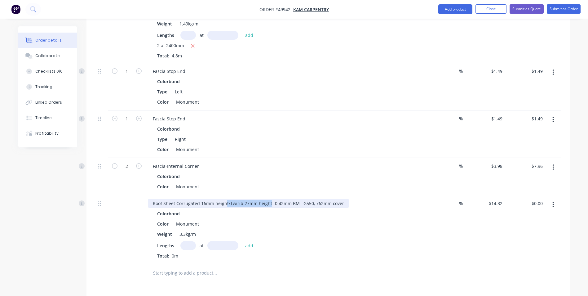
drag, startPoint x: 226, startPoint y: 203, endPoint x: 269, endPoint y: 204, distance: 42.8
click at [269, 204] on div "Roof Sheet Corrugated 16mm height/Twirib 27mm height- 0.42mm BMT G550, 762mm co…" at bounding box center [248, 203] width 201 height 9
click at [191, 248] on input "text" at bounding box center [188, 245] width 16 height 9
type input "8"
click at [226, 246] on input "text" at bounding box center [222, 245] width 31 height 9
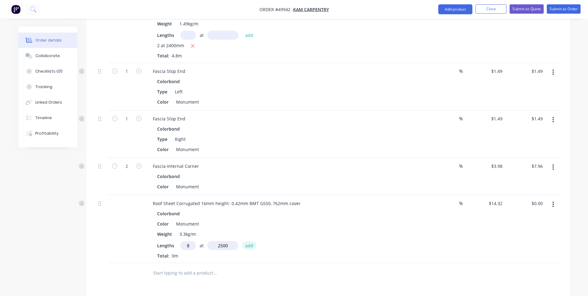
type input "2500mm"
click at [246, 245] on button "add" at bounding box center [249, 245] width 15 height 8
type input "$286.40"
click at [293, 238] on div "Weight 3.3kg/m" at bounding box center [284, 233] width 258 height 9
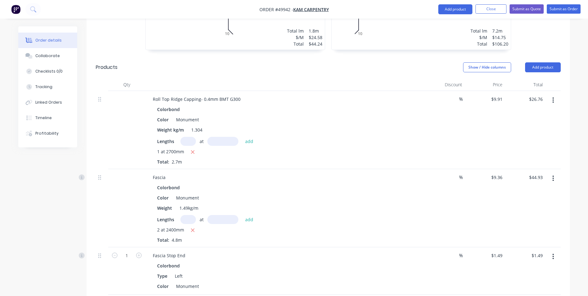
scroll to position [341, 0]
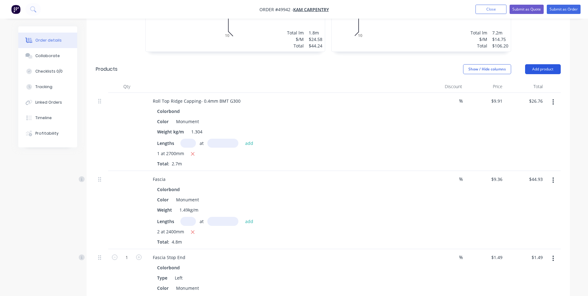
click at [540, 70] on button "Add product" at bounding box center [543, 69] width 36 height 10
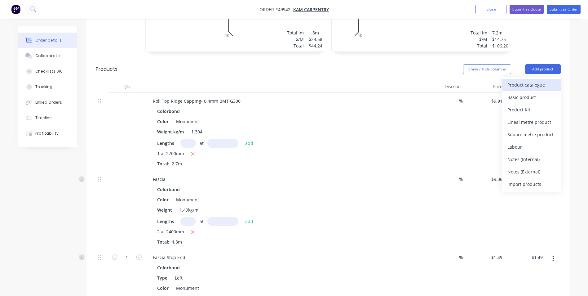
click at [524, 90] on button "Product catalogue" at bounding box center [531, 85] width 59 height 12
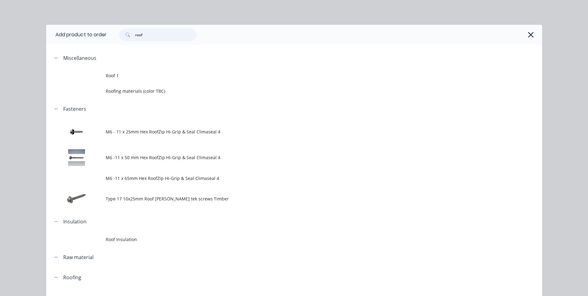
drag, startPoint x: 121, startPoint y: 39, endPoint x: 99, endPoint y: 39, distance: 22.0
click at [99, 39] on header "Add product to order roof" at bounding box center [294, 35] width 496 height 20
type input "narrow"
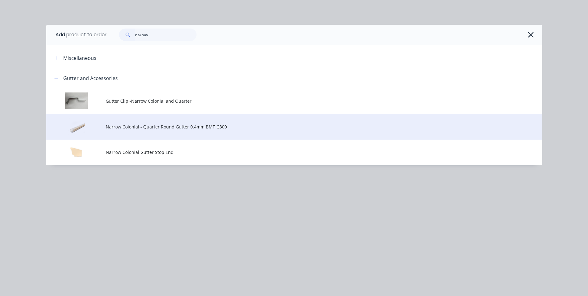
click at [167, 132] on td "Narrow Colonial - Quarter Round Gutter 0.4mm BMT G300" at bounding box center [324, 127] width 437 height 26
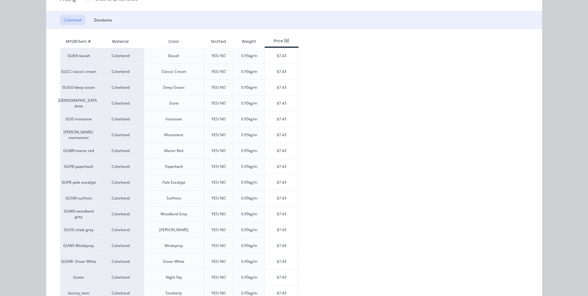
scroll to position [93, 0]
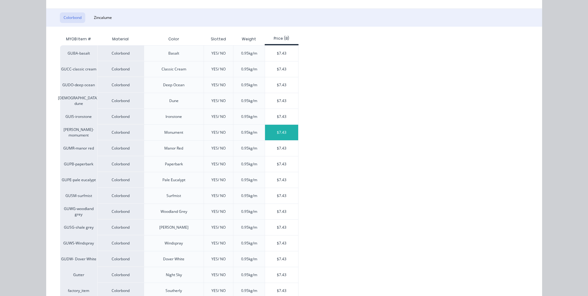
click at [280, 134] on div "$7.43" at bounding box center [281, 133] width 33 height 16
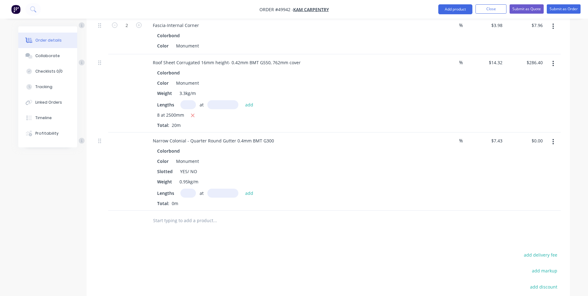
scroll to position [682, 0]
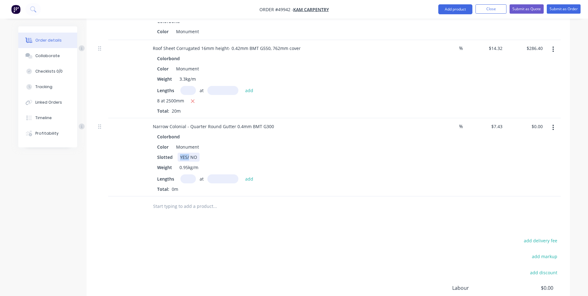
drag, startPoint x: 188, startPoint y: 158, endPoint x: 177, endPoint y: 158, distance: 10.9
click at [178, 158] on div "YES/ NO" at bounding box center [189, 157] width 22 height 9
click at [195, 178] on input "text" at bounding box center [188, 178] width 16 height 9
type input "2"
click at [225, 180] on input "text" at bounding box center [222, 178] width 31 height 9
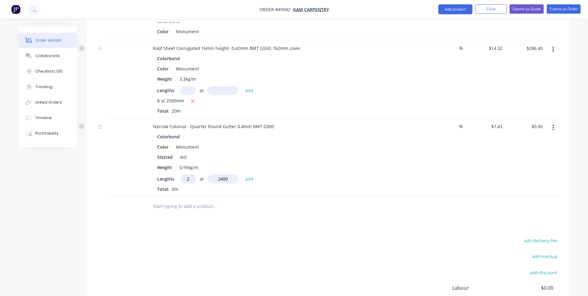
type input "2400"
click at [242, 174] on button "add" at bounding box center [249, 178] width 15 height 8
type input "$35.66"
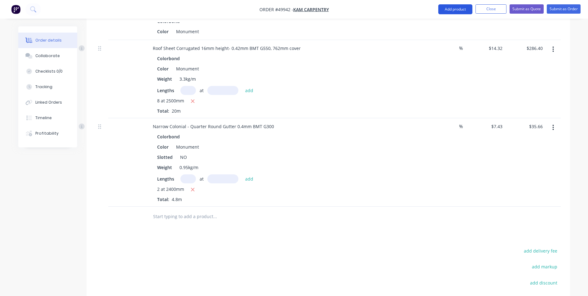
click at [448, 8] on button "Add product" at bounding box center [455, 9] width 34 height 10
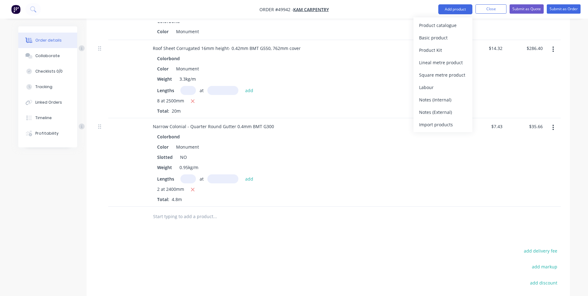
click at [435, 22] on div "Product catalogue" at bounding box center [443, 25] width 48 height 9
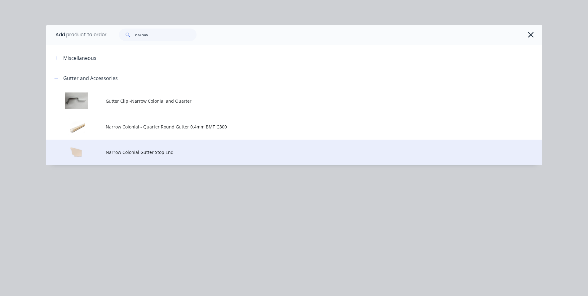
click at [127, 150] on span "Narrow Colonial Gutter Stop End" at bounding box center [280, 152] width 349 height 7
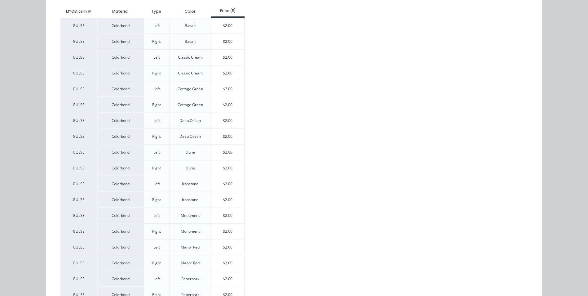
scroll to position [155, 0]
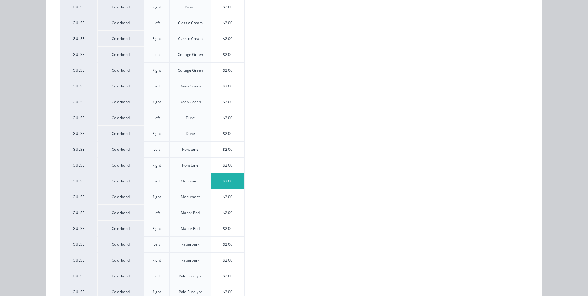
click at [231, 181] on div "$2.00" at bounding box center [227, 181] width 33 height 16
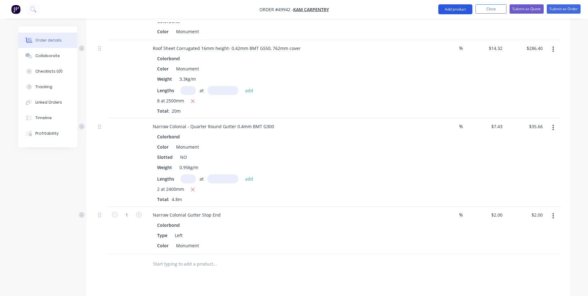
click at [448, 4] on button "Add product" at bounding box center [455, 9] width 34 height 10
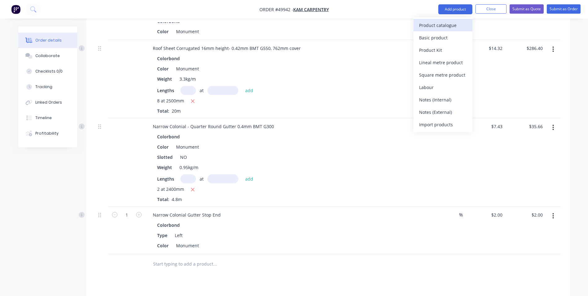
click at [436, 23] on div "Product catalogue" at bounding box center [443, 25] width 48 height 9
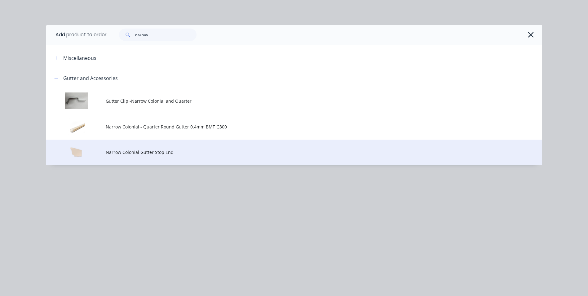
click at [173, 149] on span "Narrow Colonial Gutter Stop End" at bounding box center [280, 152] width 349 height 7
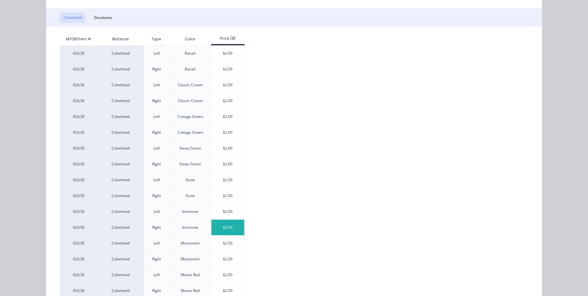
scroll to position [186, 0]
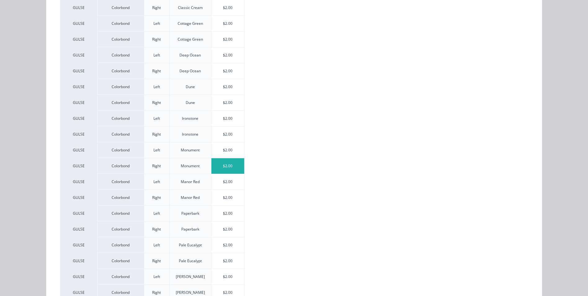
click at [224, 166] on div "$2.00" at bounding box center [227, 166] width 33 height 16
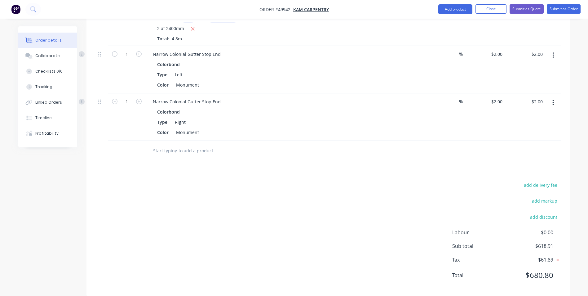
scroll to position [852, 0]
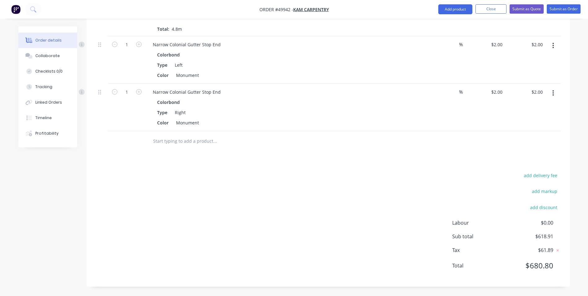
click at [334, 179] on div "add delivery fee add markup add discount Labour $0.00 Sub total $618.91 Tax $61…" at bounding box center [328, 224] width 465 height 106
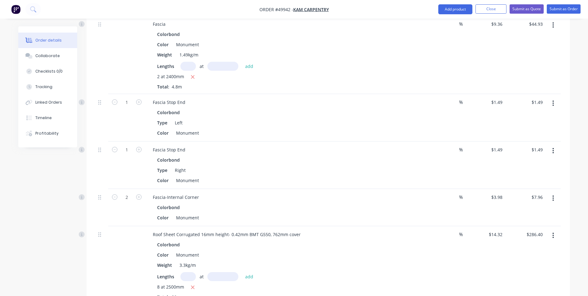
scroll to position [558, 0]
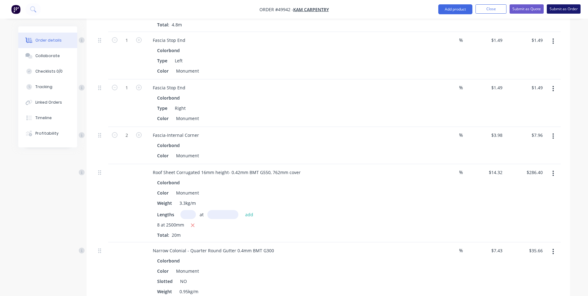
click at [569, 9] on button "Submit as Order" at bounding box center [564, 8] width 34 height 9
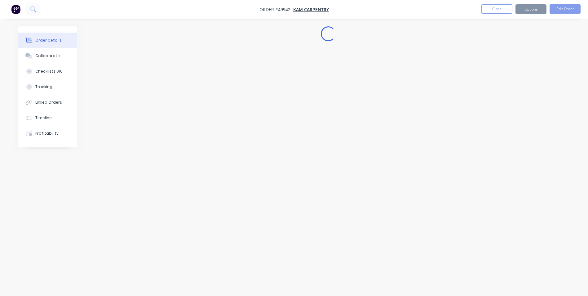
scroll to position [0, 0]
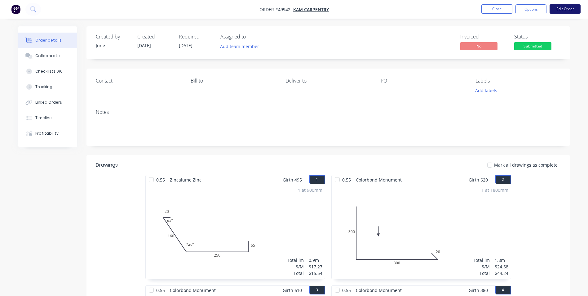
click at [561, 9] on button "Edit Order" at bounding box center [565, 8] width 31 height 9
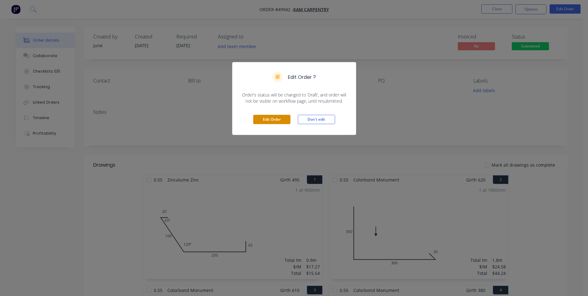
click at [279, 120] on button "Edit Order" at bounding box center [271, 119] width 37 height 9
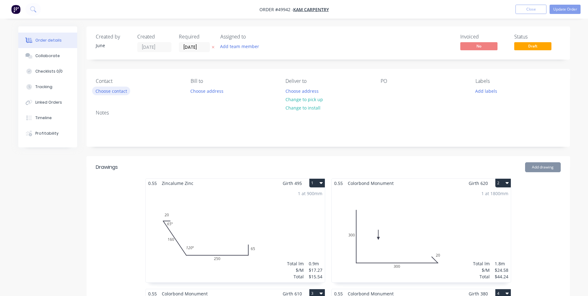
drag, startPoint x: 126, startPoint y: 97, endPoint x: 126, endPoint y: 93, distance: 3.7
click at [126, 95] on div "Contact Choose contact Bill to Choose address Deliver to Choose address Change …" at bounding box center [329, 87] width 484 height 36
click at [126, 93] on button "Choose contact" at bounding box center [111, 91] width 38 height 8
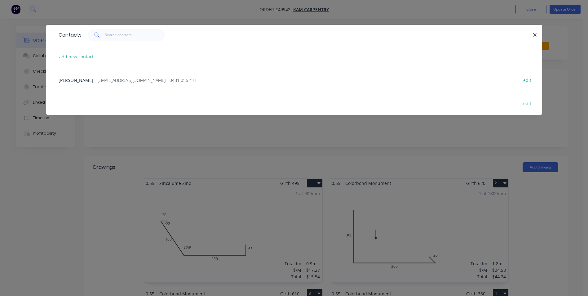
click at [109, 79] on span "- kvojdani@outlook.com - 0481 056 471" at bounding box center [146, 80] width 102 height 6
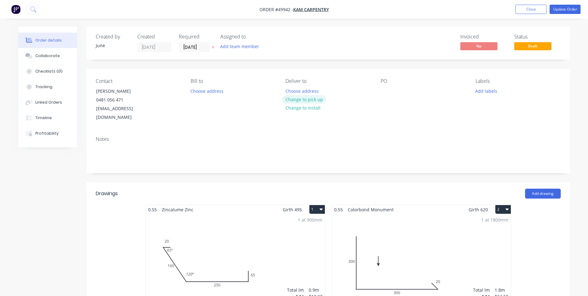
click at [293, 97] on button "Change to pick up" at bounding box center [304, 99] width 44 height 8
click at [562, 10] on button "Update Order" at bounding box center [565, 9] width 31 height 9
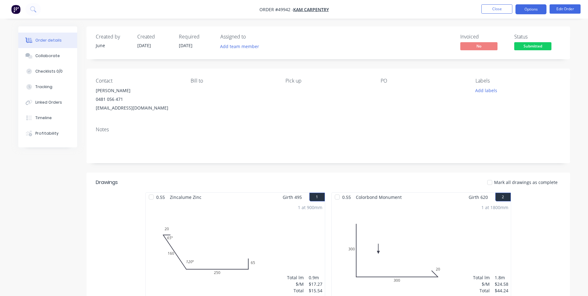
click at [537, 7] on button "Options" at bounding box center [531, 9] width 31 height 10
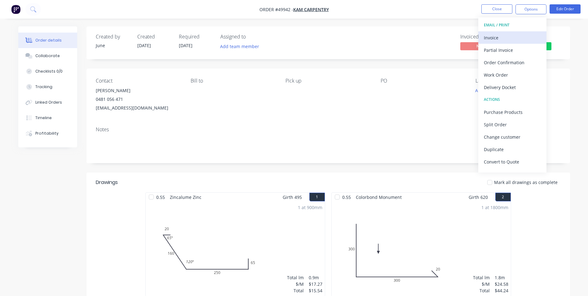
click at [510, 34] on div "Invoice" at bounding box center [512, 37] width 57 height 9
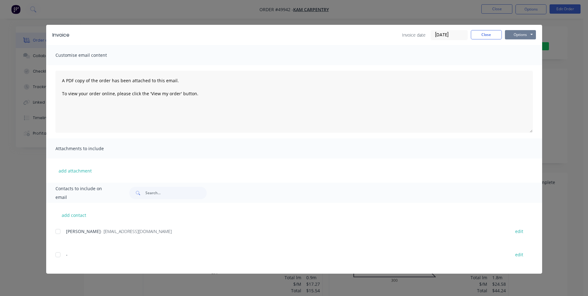
click at [513, 32] on button "Options" at bounding box center [520, 34] width 31 height 9
click at [516, 55] on button "Print" at bounding box center [525, 56] width 40 height 10
click at [485, 35] on button "Close" at bounding box center [486, 34] width 31 height 9
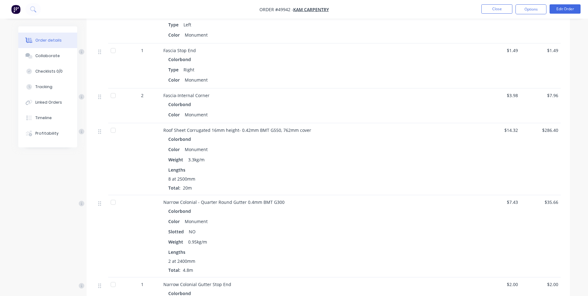
scroll to position [682, 0]
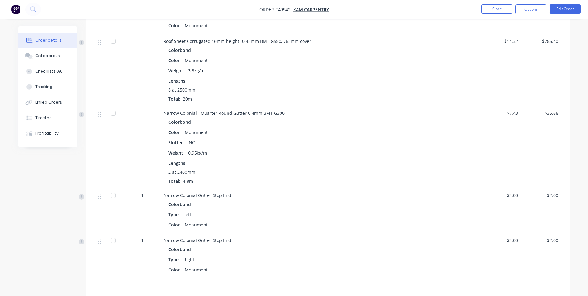
click at [472, 97] on div at bounding box center [460, 70] width 40 height 72
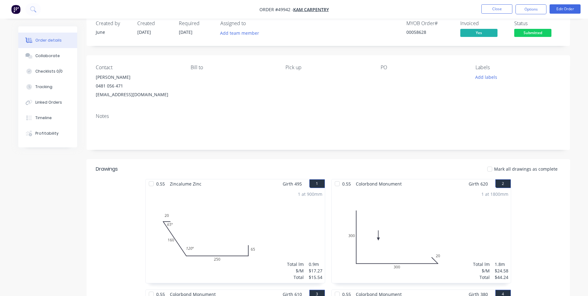
scroll to position [0, 0]
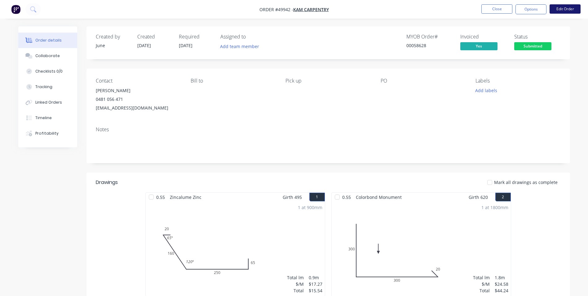
click at [569, 8] on button "Edit Order" at bounding box center [565, 8] width 31 height 9
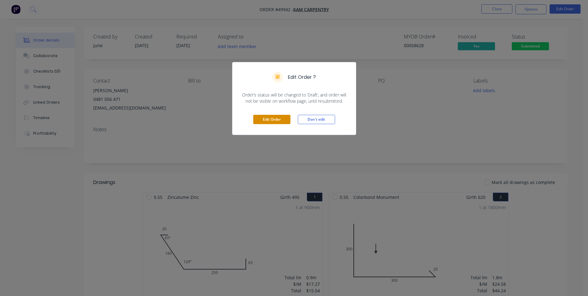
click at [263, 118] on button "Edit Order" at bounding box center [271, 119] width 37 height 9
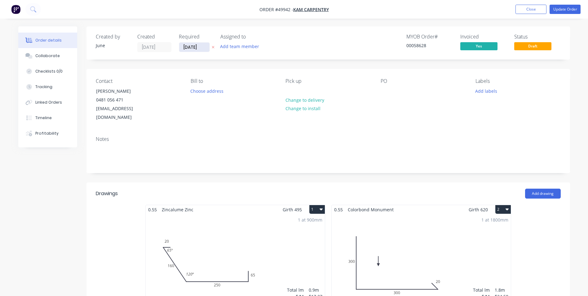
click at [196, 49] on input "03/10/25" at bounding box center [194, 46] width 30 height 9
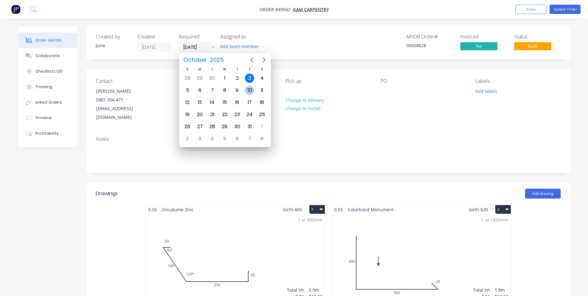
click at [248, 90] on div "10" at bounding box center [249, 90] width 9 height 9
type input "10/10/25"
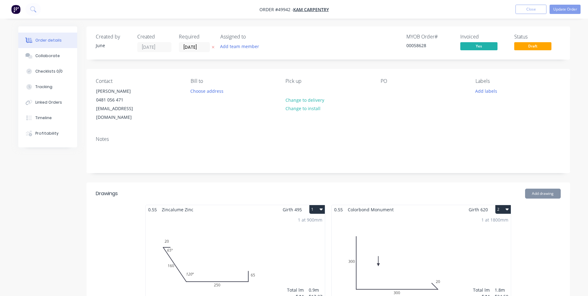
click at [566, 10] on button "Update Order" at bounding box center [565, 9] width 31 height 9
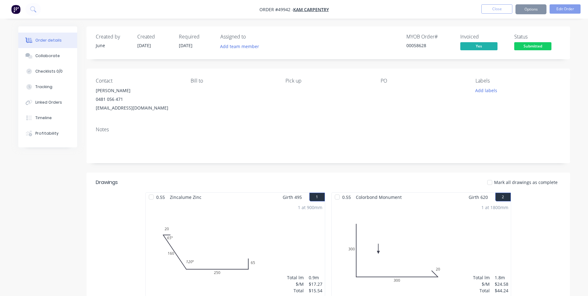
click at [535, 10] on button "Options" at bounding box center [531, 9] width 31 height 10
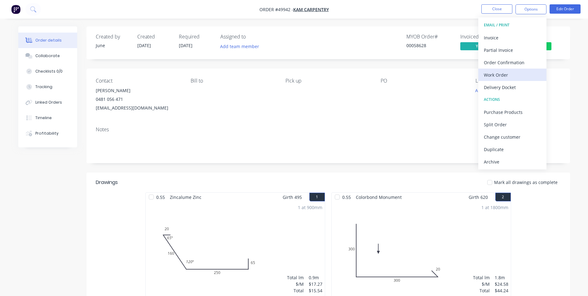
click at [508, 72] on div "Work Order" at bounding box center [512, 74] width 57 height 9
click at [505, 73] on div "Custom" at bounding box center [512, 74] width 57 height 9
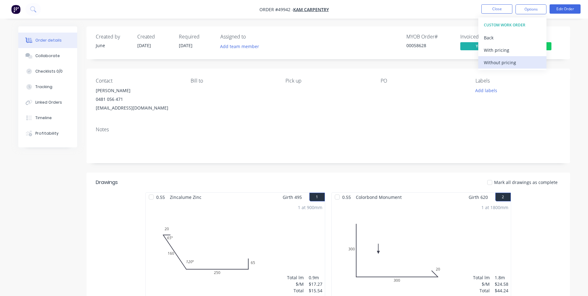
click at [508, 64] on div "Without pricing" at bounding box center [512, 62] width 57 height 9
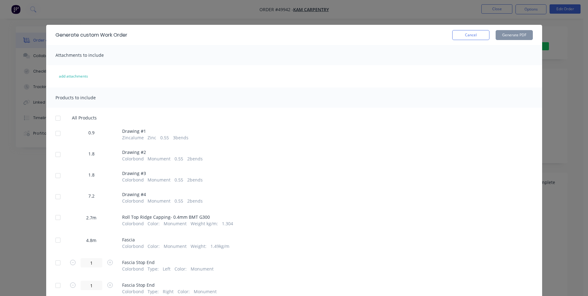
click at [59, 135] on div at bounding box center [58, 133] width 12 height 12
click at [58, 155] on div at bounding box center [58, 154] width 12 height 12
click at [53, 174] on div at bounding box center [58, 175] width 12 height 12
click at [58, 192] on div at bounding box center [58, 196] width 12 height 12
click at [505, 32] on button "Generate PDF" at bounding box center [514, 35] width 37 height 10
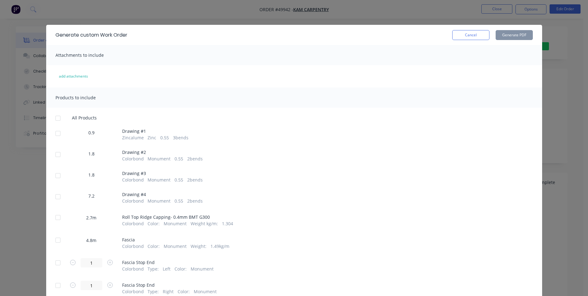
scroll to position [62, 0]
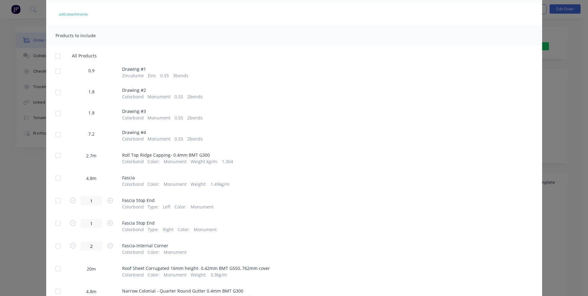
click at [57, 158] on div at bounding box center [58, 155] width 12 height 12
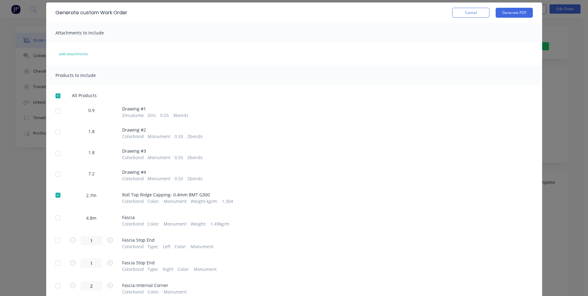
scroll to position [0, 0]
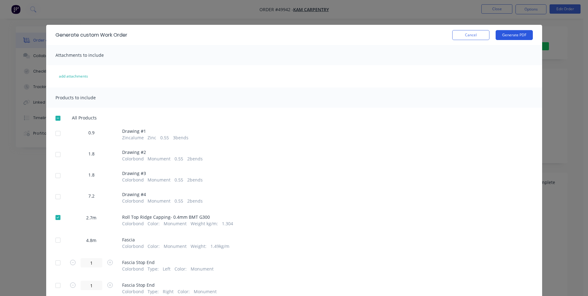
click at [498, 36] on button "Generate PDF" at bounding box center [514, 35] width 37 height 10
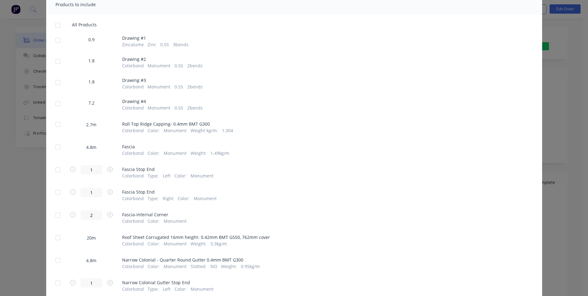
click at [58, 147] on div at bounding box center [58, 147] width 12 height 12
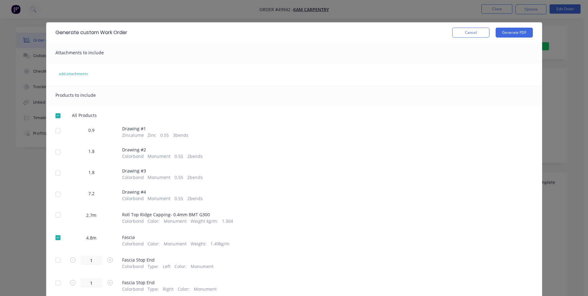
scroll to position [0, 0]
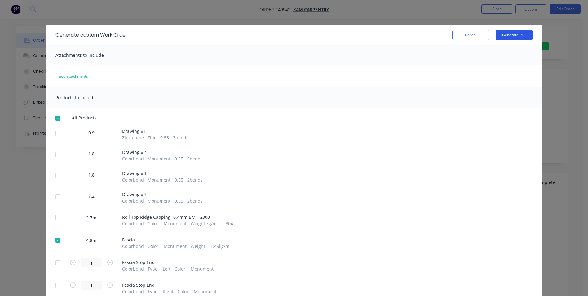
click at [519, 36] on button "Generate PDF" at bounding box center [514, 35] width 37 height 10
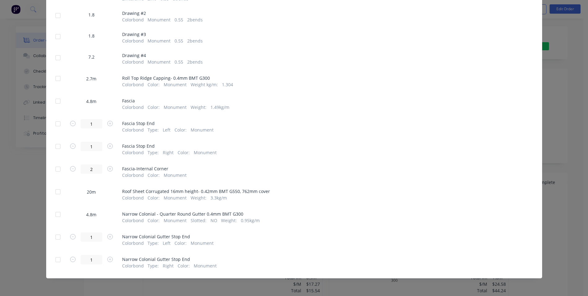
scroll to position [139, 0]
click at [55, 193] on div at bounding box center [58, 191] width 12 height 12
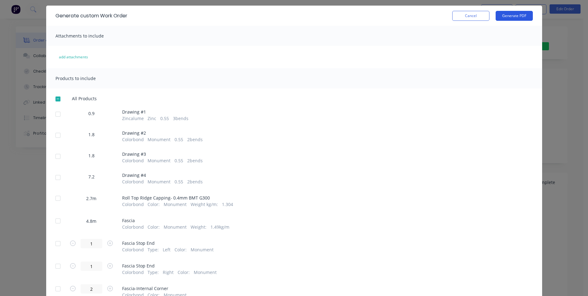
scroll to position [0, 0]
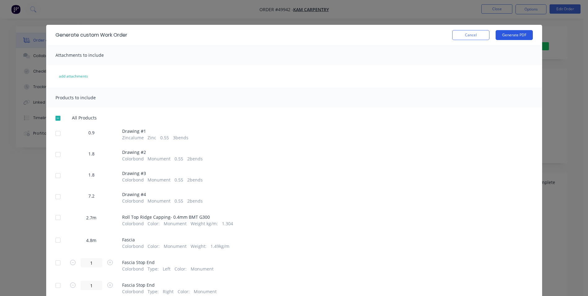
click at [517, 31] on button "Generate PDF" at bounding box center [514, 35] width 37 height 10
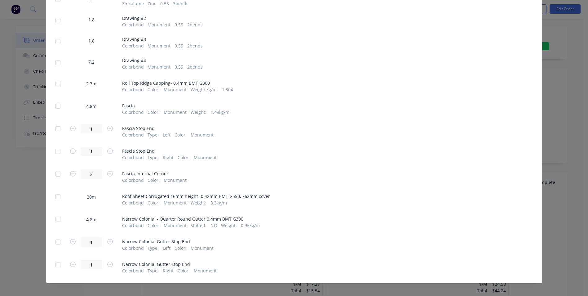
scroll to position [139, 0]
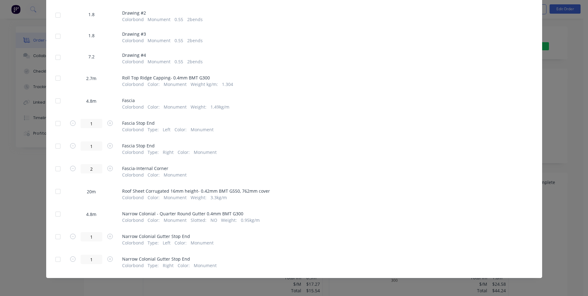
click at [52, 215] on div at bounding box center [58, 214] width 12 height 12
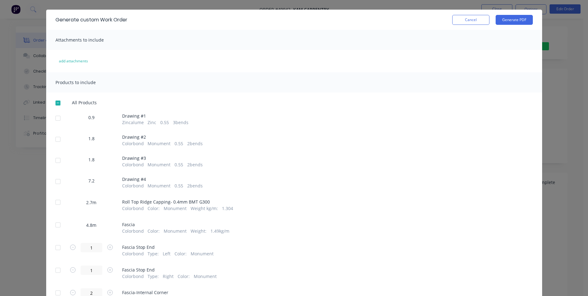
scroll to position [0, 0]
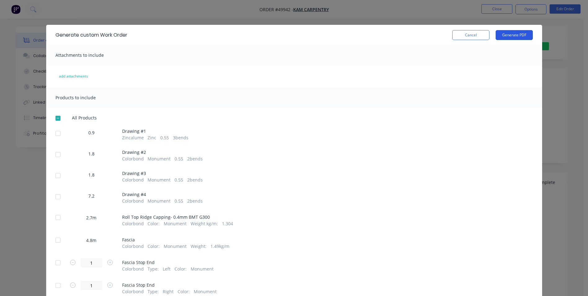
click at [496, 34] on button "Generate PDF" at bounding box center [514, 35] width 37 height 10
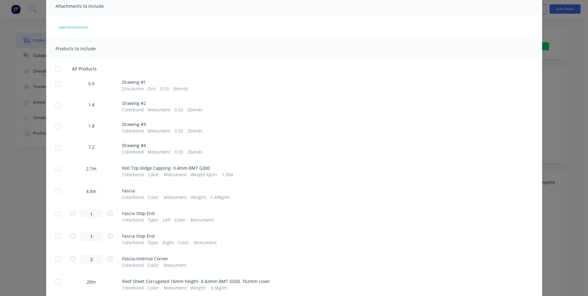
scroll to position [93, 0]
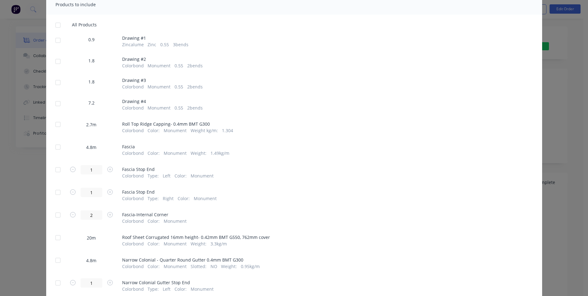
click at [58, 149] on div at bounding box center [58, 147] width 12 height 12
click at [57, 123] on div at bounding box center [58, 124] width 12 height 12
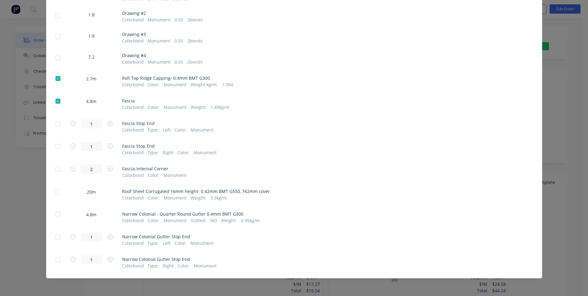
scroll to position [139, 0]
click at [53, 217] on div at bounding box center [58, 214] width 12 height 12
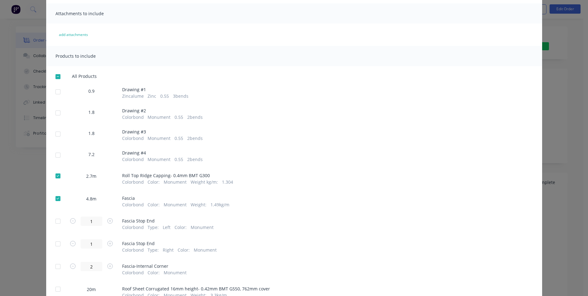
scroll to position [0, 0]
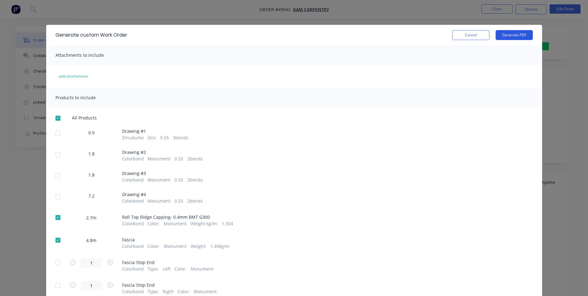
click at [509, 38] on button "Generate PDF" at bounding box center [514, 35] width 37 height 10
click at [475, 30] on button "Cancel" at bounding box center [470, 35] width 37 height 10
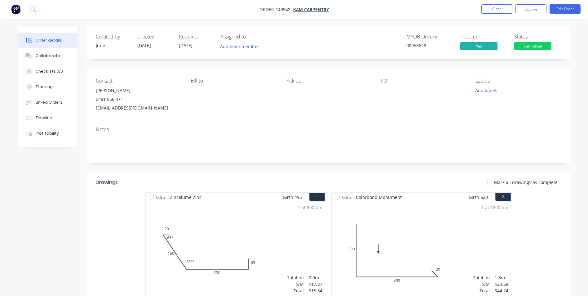
click at [469, 34] on div "Invoiced" at bounding box center [484, 37] width 47 height 6
click at [528, 4] on nav "Order #49942 - Kam Carpentry Close Options Edit Order" at bounding box center [294, 9] width 588 height 19
click at [528, 7] on button "Options" at bounding box center [531, 9] width 31 height 10
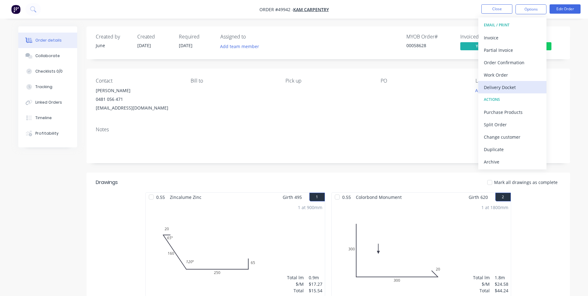
click at [497, 83] on div "Delivery Docket" at bounding box center [512, 87] width 57 height 9
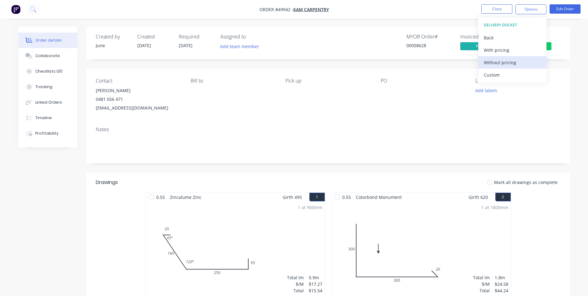
click at [503, 64] on div "Without pricing" at bounding box center [512, 62] width 57 height 9
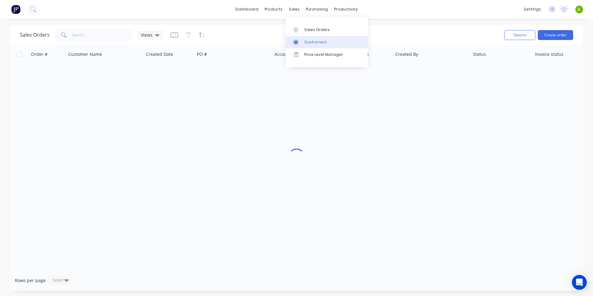
click at [308, 42] on div "Customers" at bounding box center [315, 42] width 22 height 6
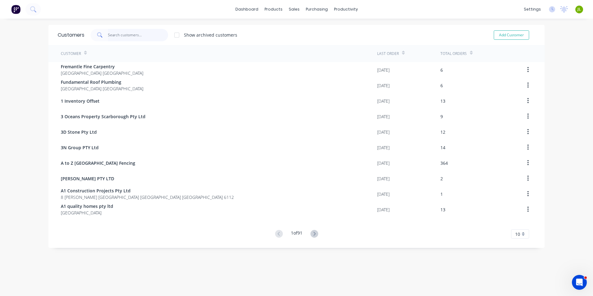
click at [112, 36] on input "text" at bounding box center [138, 35] width 60 height 12
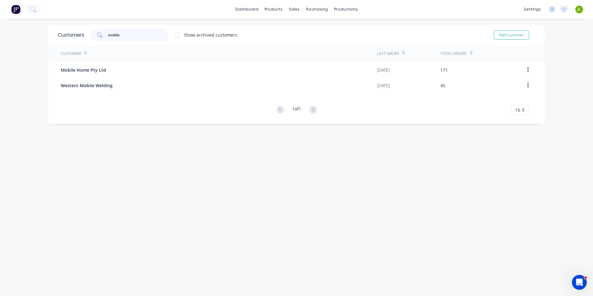
type input "mobile"
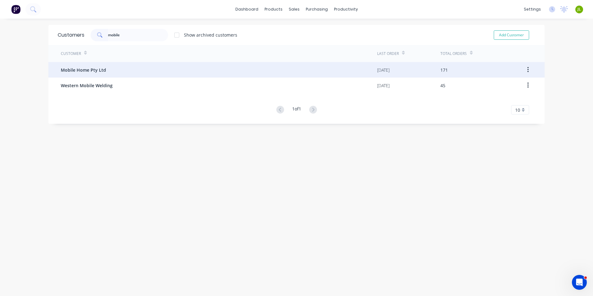
click at [127, 65] on div "Mobile Home Pty Ltd" at bounding box center [219, 70] width 316 height 16
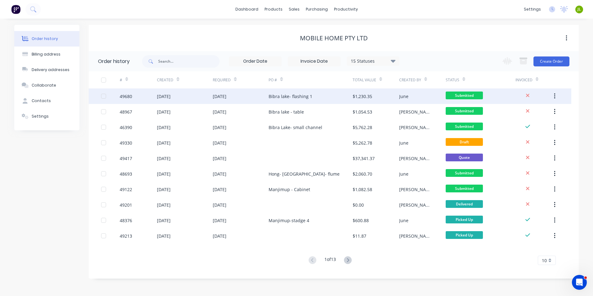
click at [298, 96] on div "Bibra lake- flashing 1" at bounding box center [291, 96] width 44 height 7
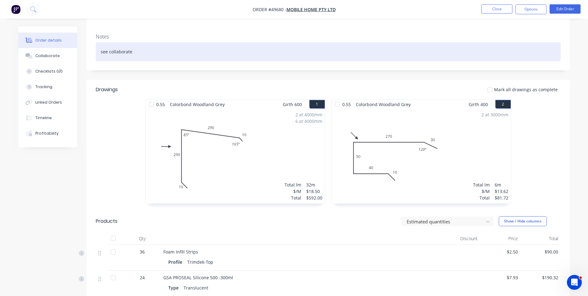
scroll to position [93, 0]
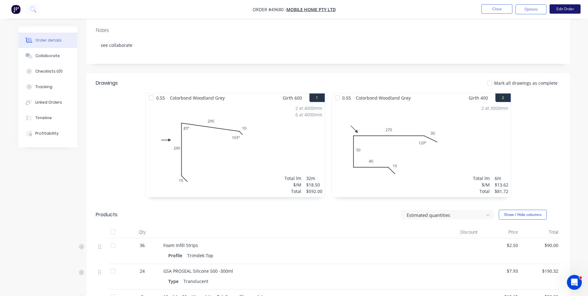
click at [556, 9] on button "Edit Order" at bounding box center [565, 8] width 31 height 9
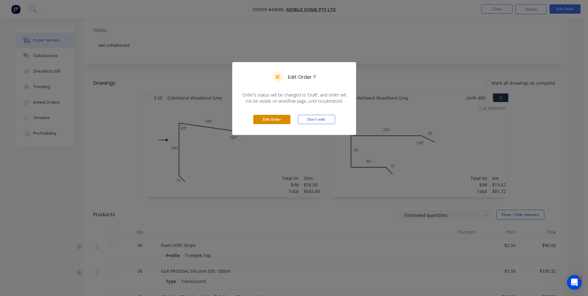
click at [265, 119] on button "Edit Order" at bounding box center [271, 119] width 37 height 9
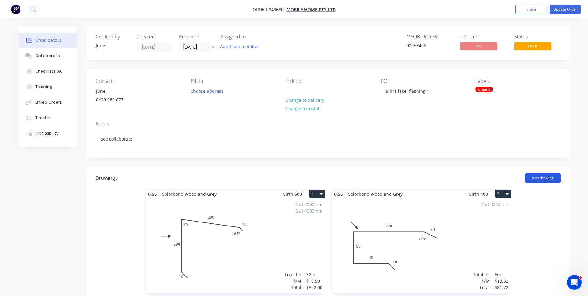
click at [539, 180] on button "Add drawing" at bounding box center [543, 178] width 36 height 10
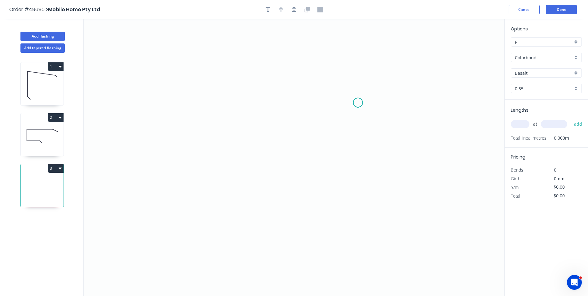
click at [358, 103] on icon "0" at bounding box center [294, 157] width 421 height 277
click at [346, 85] on icon at bounding box center [352, 93] width 12 height 17
click at [202, 61] on icon "0 ?" at bounding box center [294, 157] width 421 height 277
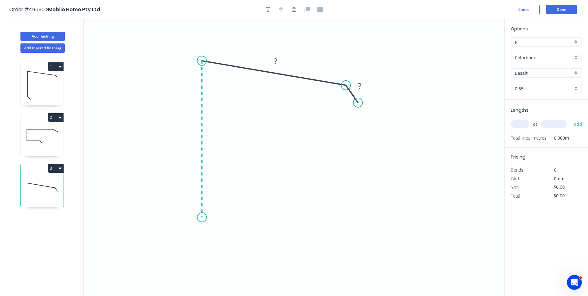
click at [202, 217] on icon "0 ? ?" at bounding box center [294, 157] width 421 height 277
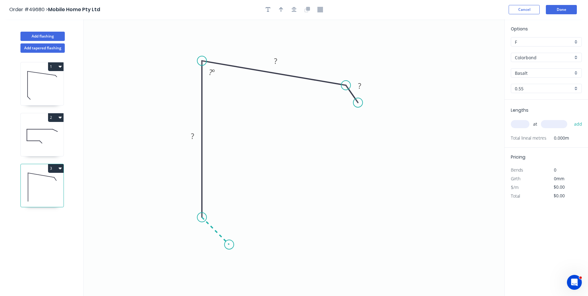
click at [229, 242] on icon "0 ? ? ? ? º" at bounding box center [294, 157] width 421 height 277
click at [229, 242] on circle at bounding box center [229, 244] width 9 height 9
drag, startPoint x: 359, startPoint y: 101, endPoint x: 363, endPoint y: 100, distance: 3.4
click at [363, 100] on circle at bounding box center [362, 101] width 9 height 9
click at [39, 82] on icon at bounding box center [42, 85] width 43 height 40
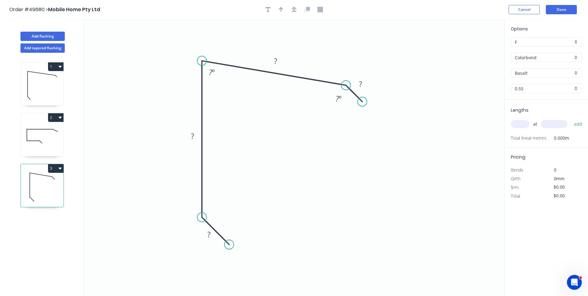
type input "$18.50"
type input "$592.00"
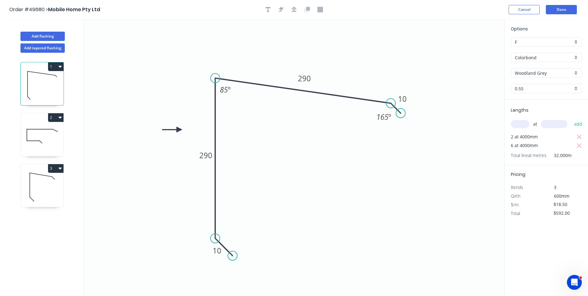
click at [29, 181] on icon at bounding box center [42, 187] width 43 height 40
type input "$0.00"
type input "Basalt"
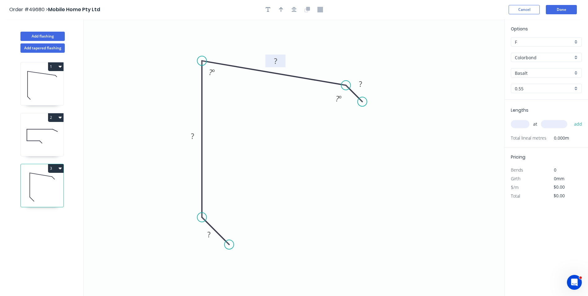
click at [278, 67] on rect at bounding box center [275, 61] width 20 height 13
click at [276, 58] on tspan "?" at bounding box center [275, 61] width 3 height 10
click at [198, 133] on rect at bounding box center [192, 136] width 12 height 9
click at [41, 67] on div "1" at bounding box center [42, 66] width 43 height 9
type input "$18.50"
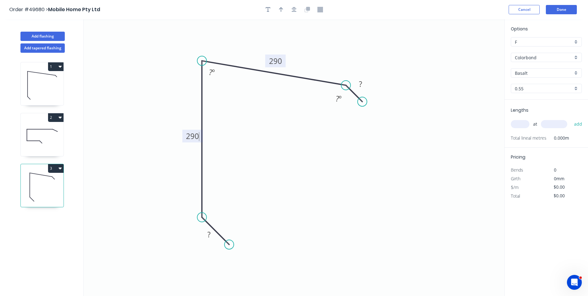
type input "$592.00"
type input "Woodland Grey"
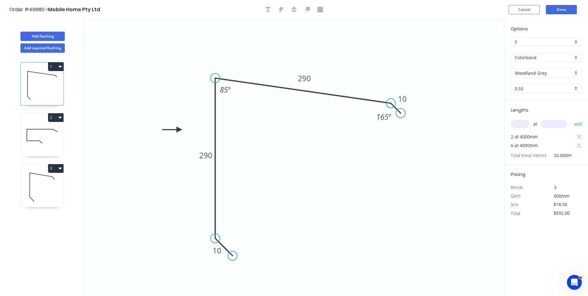
click at [52, 178] on icon at bounding box center [42, 187] width 43 height 40
type input "$0.00"
type input "Basalt"
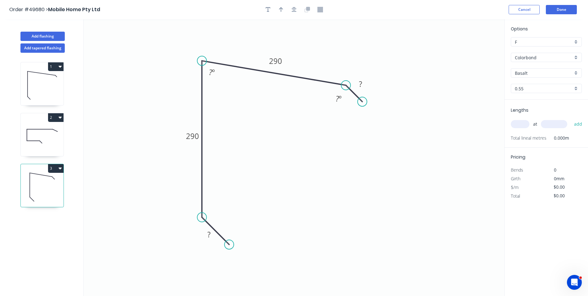
click at [525, 126] on input "text" at bounding box center [520, 124] width 19 height 8
type input "26"
click at [549, 121] on input "text" at bounding box center [554, 124] width 26 height 8
type input "3500"
click at [571, 119] on button "add" at bounding box center [578, 124] width 15 height 11
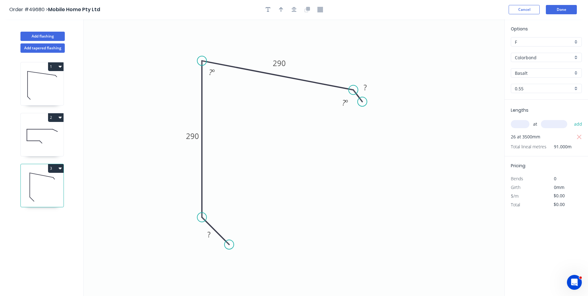
drag, startPoint x: 348, startPoint y: 85, endPoint x: 354, endPoint y: 90, distance: 7.3
click at [354, 90] on circle at bounding box center [353, 89] width 9 height 9
click at [41, 85] on icon at bounding box center [42, 85] width 43 height 40
type input "$18.50"
type input "$592.00"
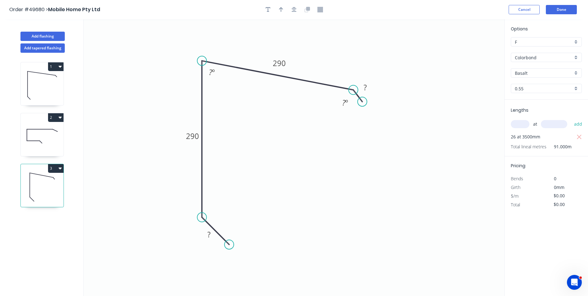
type input "Woodland Grey"
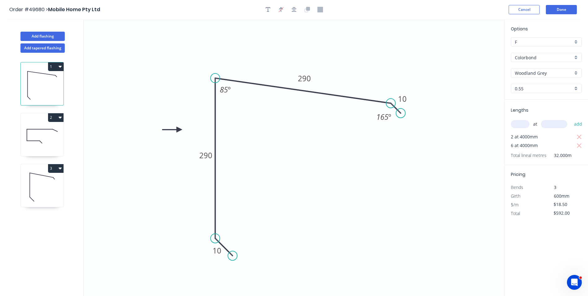
click at [45, 183] on icon at bounding box center [42, 187] width 43 height 40
type input "$0.00"
type input "Basalt"
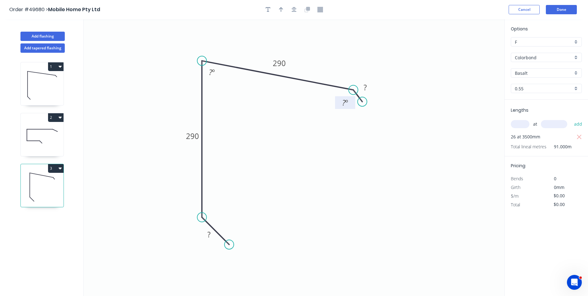
click at [341, 100] on rect at bounding box center [345, 103] width 12 height 9
click at [36, 76] on icon at bounding box center [42, 85] width 43 height 40
type input "$18.50"
type input "$592.00"
type input "Woodland Grey"
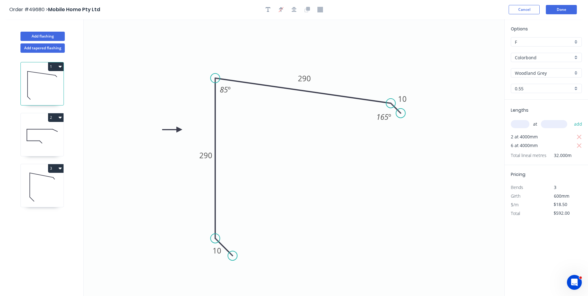
click at [48, 178] on icon at bounding box center [42, 187] width 43 height 40
type input "$0.00"
type input "Basalt"
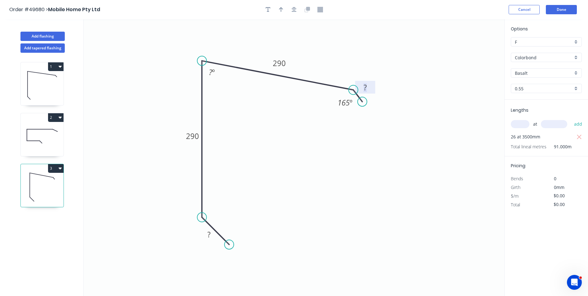
click at [368, 87] on rect at bounding box center [365, 87] width 12 height 9
click at [43, 86] on icon at bounding box center [42, 85] width 43 height 40
type input "$18.50"
type input "$592.00"
type input "Woodland Grey"
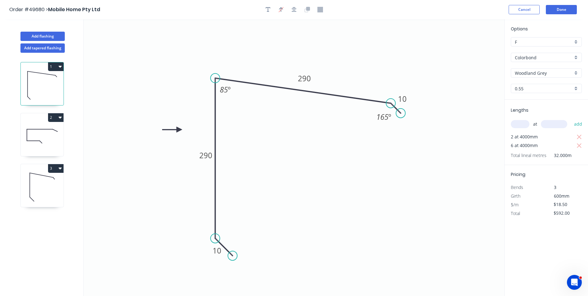
drag, startPoint x: 54, startPoint y: 183, endPoint x: 64, endPoint y: 186, distance: 9.7
click at [54, 184] on icon at bounding box center [42, 187] width 43 height 40
type input "$0.00"
type input "Basalt"
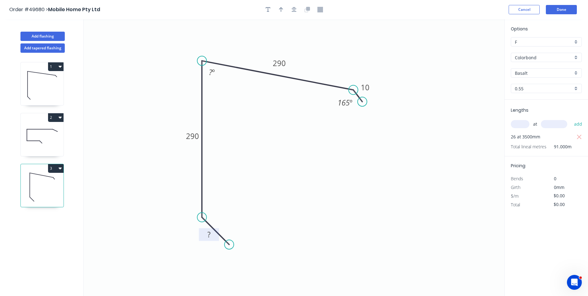
click at [214, 234] on rect at bounding box center [209, 234] width 12 height 9
drag, startPoint x: 228, startPoint y: 244, endPoint x: 218, endPoint y: 233, distance: 15.4
click at [218, 233] on circle at bounding box center [217, 232] width 9 height 9
type input "$18.50"
type input "$1,683.50"
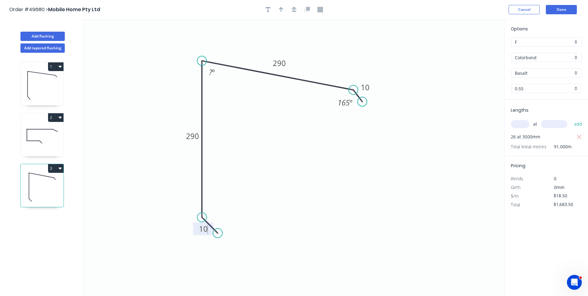
click at [252, 216] on icon "0 10 290 290 10 165 º ? º" at bounding box center [294, 157] width 421 height 277
click at [216, 72] on rect at bounding box center [212, 72] width 12 height 9
click at [251, 123] on icon "0 10 290 290 10 165 º 85 º" at bounding box center [294, 157] width 421 height 277
click at [539, 76] on input "Basalt" at bounding box center [544, 73] width 58 height 7
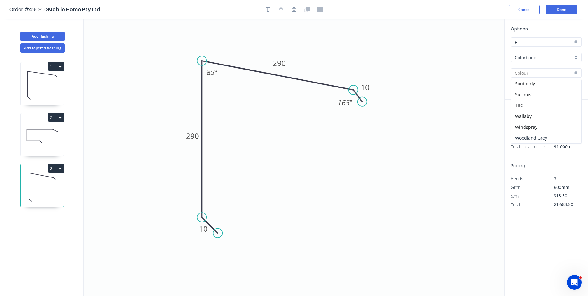
click at [530, 138] on div "Woodland Grey" at bounding box center [546, 137] width 70 height 11
type input "Woodland Grey"
click at [472, 100] on icon "0 10 290 290 10 165 º 85 º" at bounding box center [294, 157] width 421 height 277
click at [558, 13] on button "Done" at bounding box center [561, 9] width 31 height 9
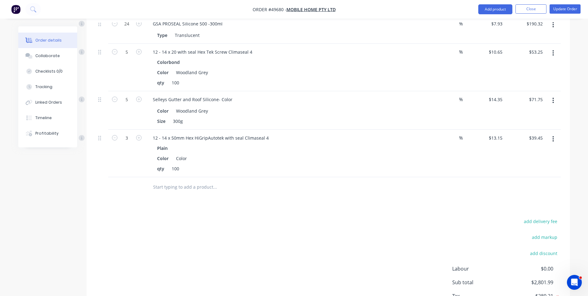
scroll to position [503, 0]
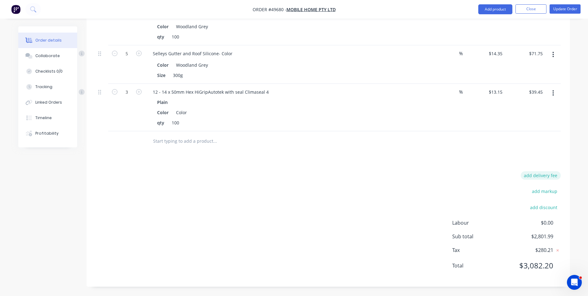
click at [549, 175] on button "add delivery fee" at bounding box center [541, 175] width 40 height 8
type input "65"
click at [420, 197] on div "Delivery fee Delivery fee Delivery fee name (Optional) 65 65 $0 add markup add …" at bounding box center [328, 225] width 465 height 105
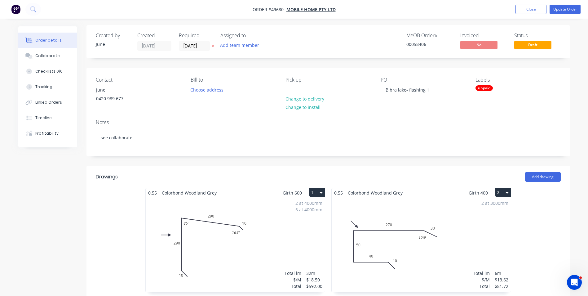
scroll to position [0, 0]
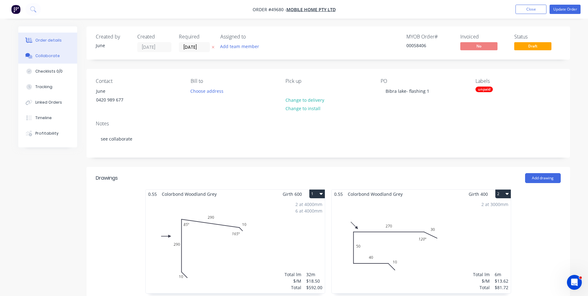
click at [54, 56] on div "Collaborate" at bounding box center [47, 56] width 24 height 6
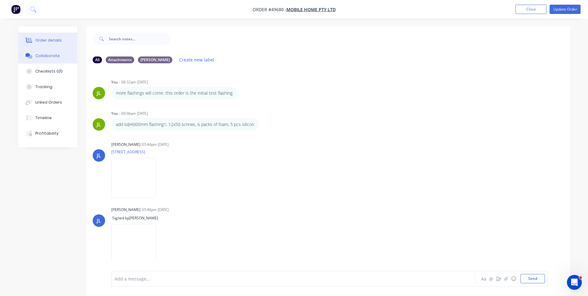
click at [61, 38] on button "Order details" at bounding box center [47, 41] width 59 height 16
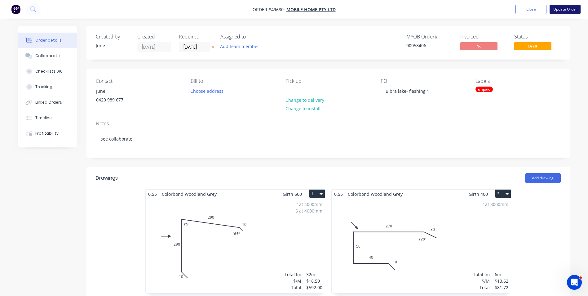
click at [561, 9] on button "Update Order" at bounding box center [565, 9] width 31 height 9
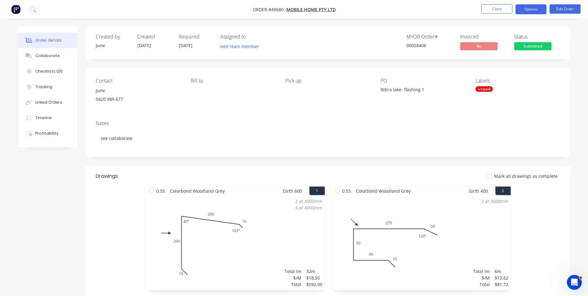
click at [539, 14] on button "Options" at bounding box center [531, 9] width 31 height 10
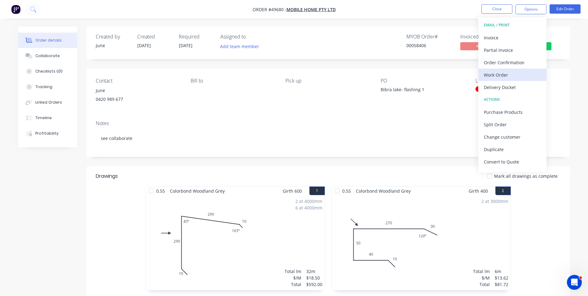
click at [510, 71] on div "Work Order" at bounding box center [512, 74] width 57 height 9
click at [494, 76] on div "Custom" at bounding box center [512, 74] width 57 height 9
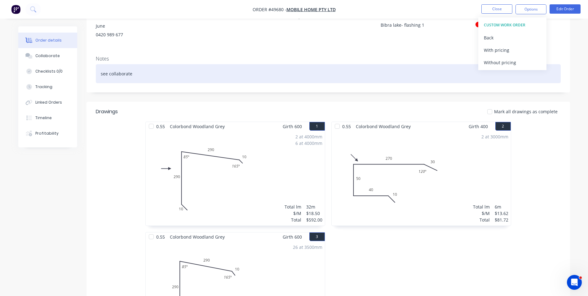
scroll to position [62, 0]
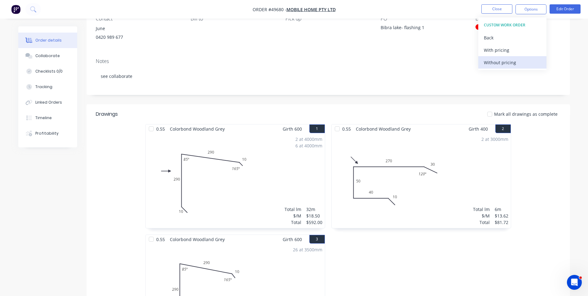
click at [506, 60] on div "Without pricing" at bounding box center [512, 62] width 57 height 9
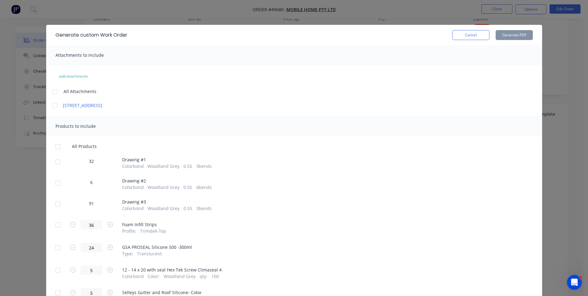
click at [55, 205] on div at bounding box center [58, 204] width 12 height 12
click at [505, 34] on button "Generate PDF" at bounding box center [514, 35] width 37 height 10
click at [462, 37] on button "Cancel" at bounding box center [470, 35] width 37 height 10
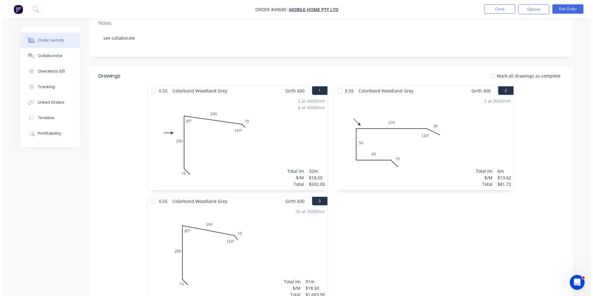
scroll to position [0, 0]
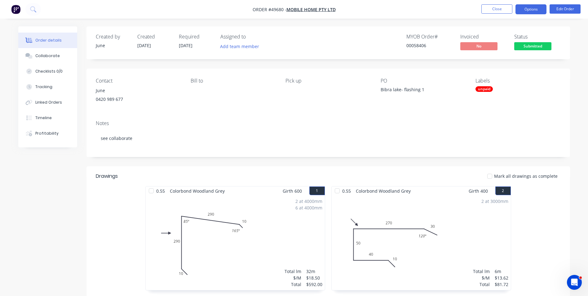
click at [527, 7] on button "Options" at bounding box center [531, 9] width 31 height 10
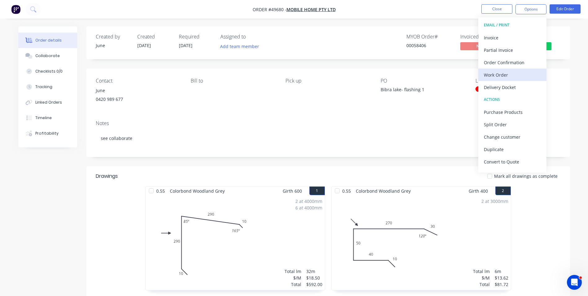
click at [504, 78] on div "Work Order" at bounding box center [512, 74] width 57 height 9
click at [505, 74] on div "Custom" at bounding box center [512, 74] width 57 height 9
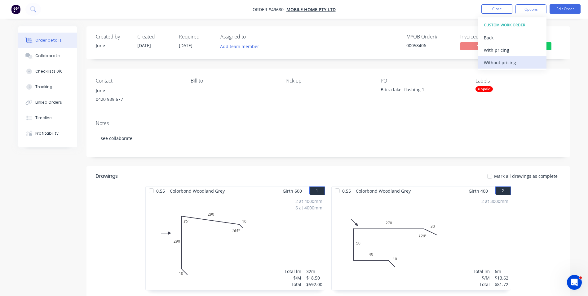
click at [505, 57] on button "Without pricing" at bounding box center [512, 62] width 68 height 12
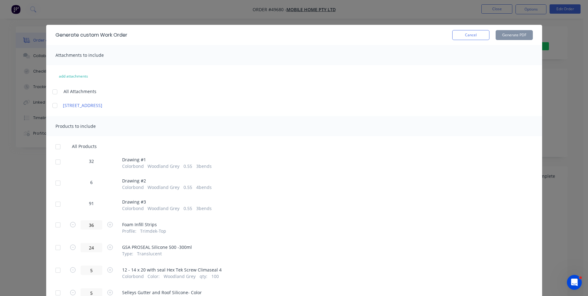
click at [62, 205] on div "91 Drawing # 3 Colorbond Woodland Grey 0.55 3 bends" at bounding box center [295, 205] width 478 height 12
click at [60, 205] on div at bounding box center [58, 204] width 12 height 12
click at [503, 36] on button "Generate PDF" at bounding box center [514, 35] width 37 height 10
click at [457, 34] on button "Cancel" at bounding box center [470, 35] width 37 height 10
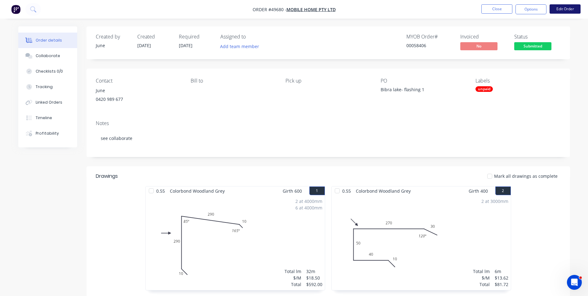
click at [570, 12] on button "Edit Order" at bounding box center [565, 8] width 31 height 9
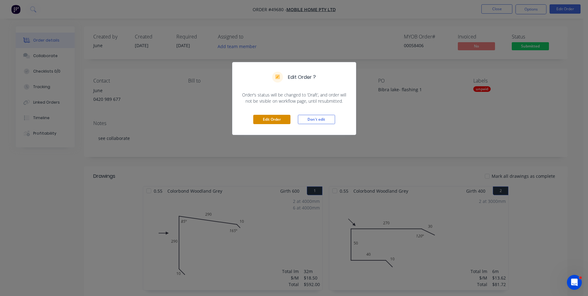
click at [270, 122] on button "Edit Order" at bounding box center [271, 119] width 37 height 9
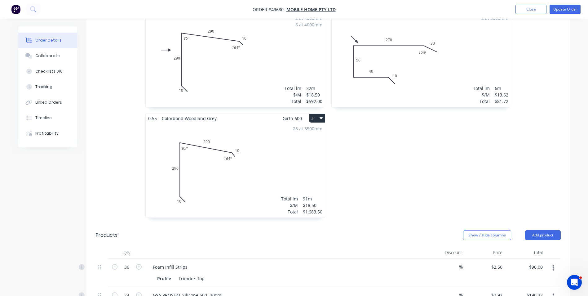
click at [253, 189] on div "26 at 3500mm Total lm $/M Total 91m $18.50 $1,683.50" at bounding box center [235, 170] width 179 height 95
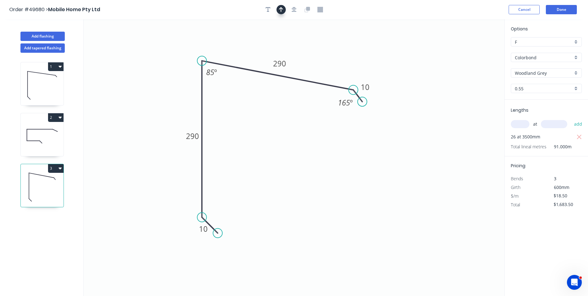
click at [282, 12] on button "button" at bounding box center [281, 9] width 9 height 9
drag, startPoint x: 475, startPoint y: 49, endPoint x: 434, endPoint y: 56, distance: 41.4
click at [434, 56] on icon "0 10 290 290 10 165 º 85 º" at bounding box center [294, 157] width 421 height 277
drag, startPoint x: 471, startPoint y: 49, endPoint x: 178, endPoint y: 112, distance: 300.3
click at [178, 112] on icon at bounding box center [178, 105] width 6 height 20
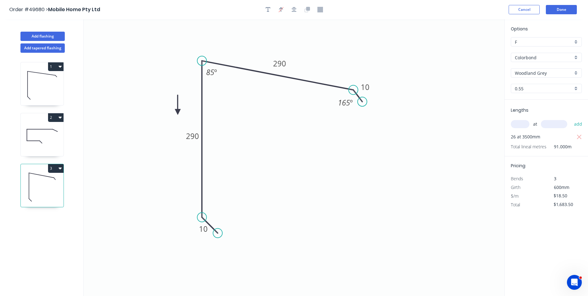
click at [176, 112] on icon at bounding box center [178, 105] width 6 height 20
click at [176, 112] on icon at bounding box center [183, 107] width 18 height 18
click at [176, 112] on icon at bounding box center [185, 112] width 20 height 6
click at [176, 112] on icon at bounding box center [178, 119] width 6 height 20
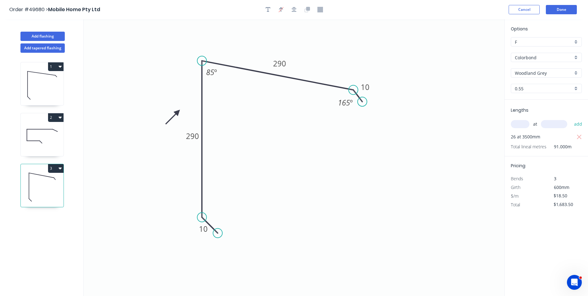
click at [176, 112] on icon at bounding box center [173, 117] width 18 height 18
drag, startPoint x: 176, startPoint y: 112, endPoint x: 141, endPoint y: 110, distance: 35.7
click at [141, 110] on icon at bounding box center [134, 110] width 20 height 6
click at [563, 8] on button "Done" at bounding box center [561, 9] width 31 height 9
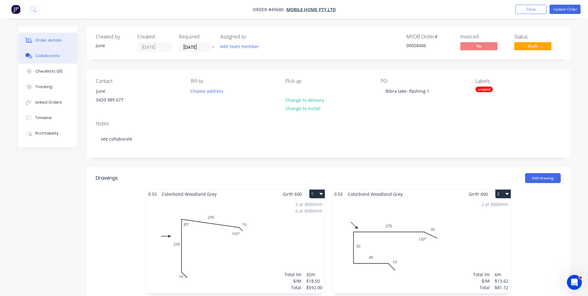
click at [48, 57] on div "Collaborate" at bounding box center [47, 56] width 24 height 6
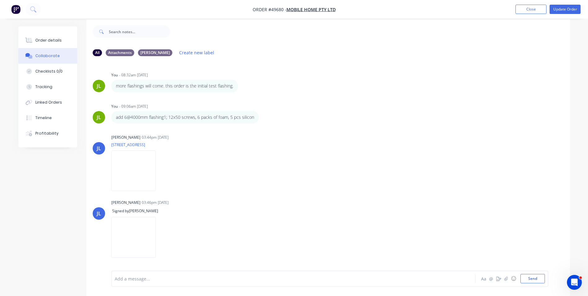
scroll to position [9, 0]
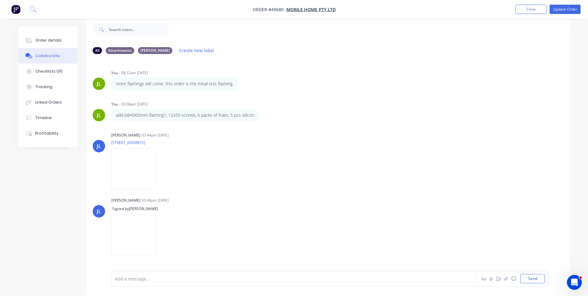
click at [160, 276] on div at bounding box center [276, 278] width 323 height 7
click at [252, 277] on div "add flashing3 on 3/10. Deliver to [GEOGRAPHIC_DATA]. scheduled on" at bounding box center [276, 278] width 323 height 7
click at [532, 278] on button "Send" at bounding box center [533, 278] width 24 height 9
click at [527, 10] on button "Close" at bounding box center [531, 9] width 31 height 9
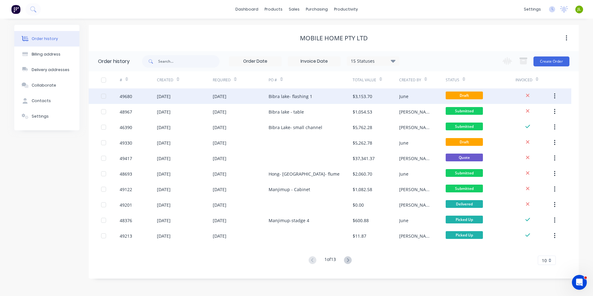
click at [357, 100] on div "$3,153.70" at bounding box center [376, 96] width 47 height 16
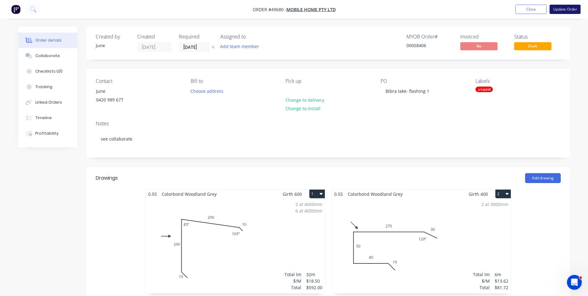
click at [557, 5] on button "Update Order" at bounding box center [565, 9] width 31 height 9
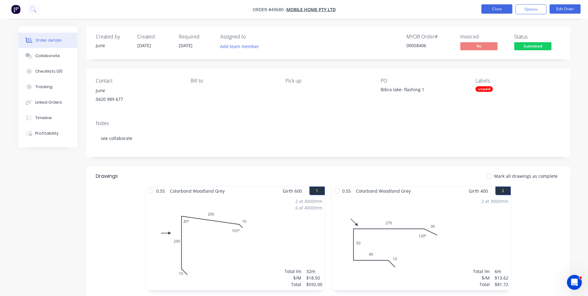
click at [494, 10] on button "Close" at bounding box center [497, 8] width 31 height 9
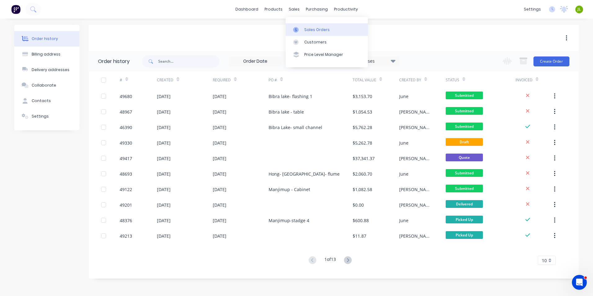
click at [296, 28] on icon at bounding box center [296, 30] width 6 height 6
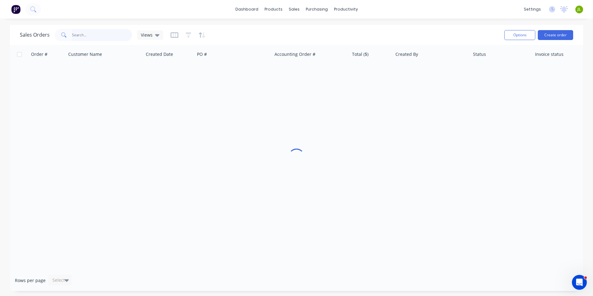
click at [115, 33] on input "text" at bounding box center [102, 35] width 60 height 12
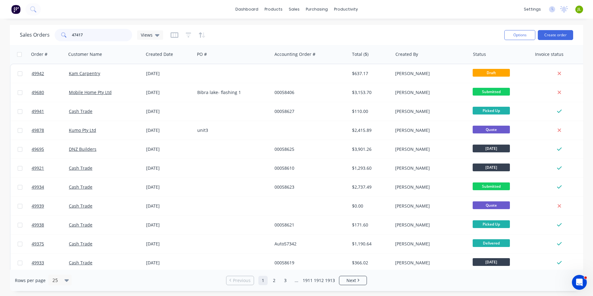
type input "47417"
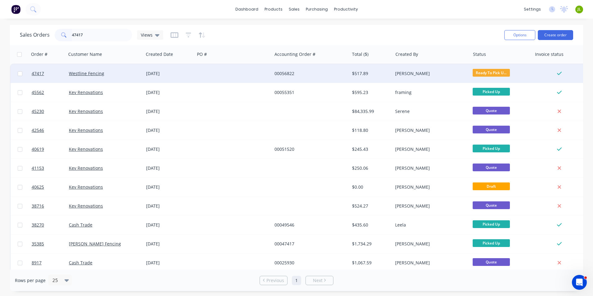
click at [115, 69] on div "Westline Fencing" at bounding box center [104, 73] width 77 height 19
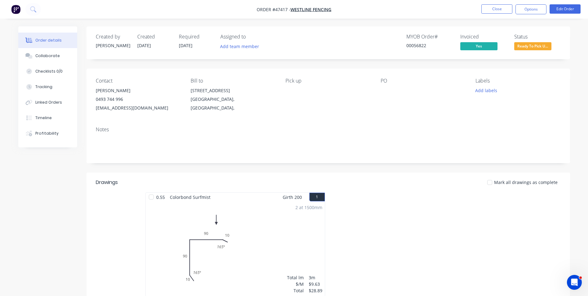
click at [499, 3] on nav "Order #47417 - Westline Fencing Close Options Edit Order" at bounding box center [294, 9] width 588 height 19
click at [496, 7] on button "Close" at bounding box center [497, 8] width 31 height 9
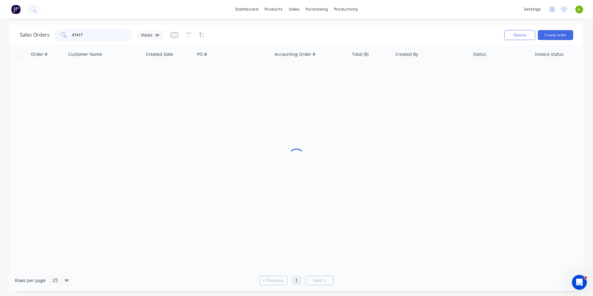
drag, startPoint x: 91, startPoint y: 34, endPoint x: 74, endPoint y: 33, distance: 17.1
click at [74, 33] on input "47417" at bounding box center [102, 35] width 60 height 12
type input "49775"
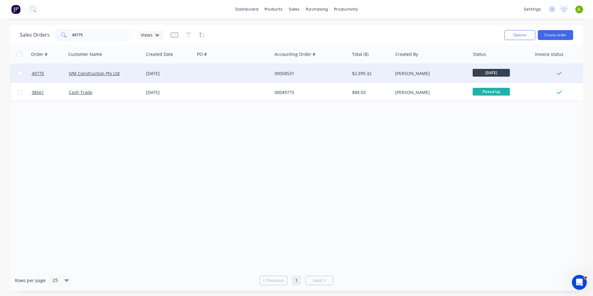
click at [186, 66] on div "[DATE]" at bounding box center [169, 73] width 51 height 19
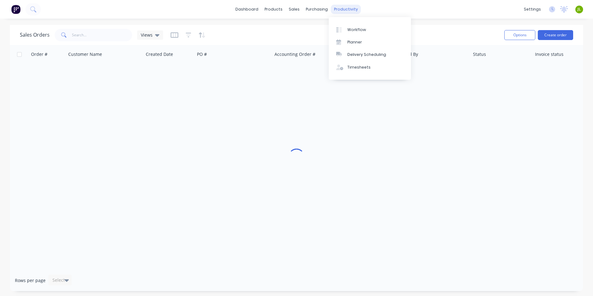
click at [340, 10] on div "productivity" at bounding box center [346, 9] width 30 height 9
click at [357, 54] on div "Delivery Scheduling" at bounding box center [366, 55] width 39 height 6
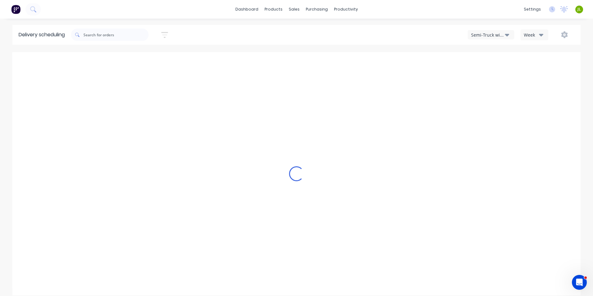
click at [523, 35] on button "Week" at bounding box center [534, 34] width 28 height 11
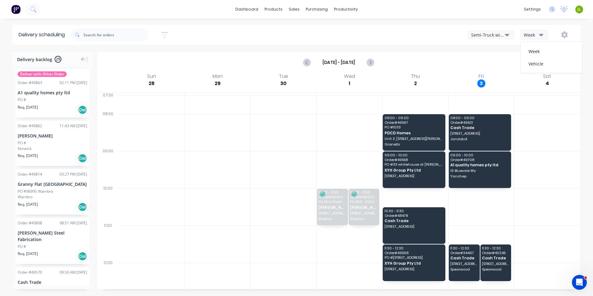
click at [481, 36] on div "Semi-Truck with Hiab" at bounding box center [488, 35] width 34 height 7
click at [490, 73] on div "Utes Delivery" at bounding box center [498, 75] width 61 height 12
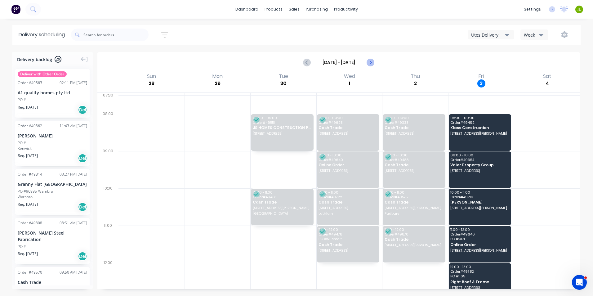
click at [375, 62] on button "Next page" at bounding box center [370, 62] width 12 height 12
type input "Oct 5 - Oct 11"
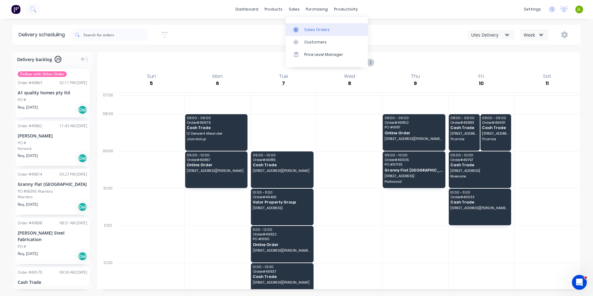
click at [297, 28] on icon at bounding box center [296, 30] width 6 height 6
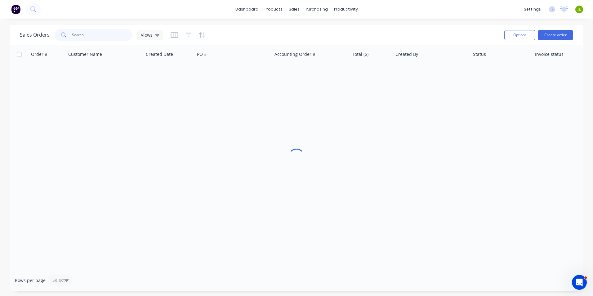
click at [88, 35] on input "text" at bounding box center [102, 35] width 60 height 12
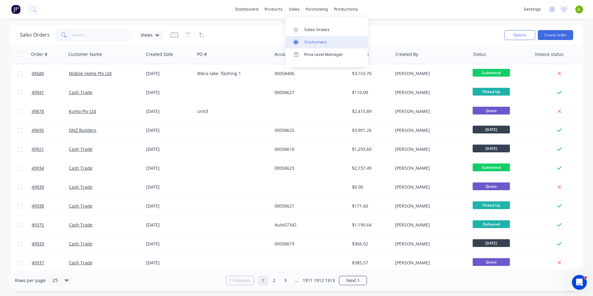
click at [291, 42] on link "Customers" at bounding box center [327, 42] width 82 height 12
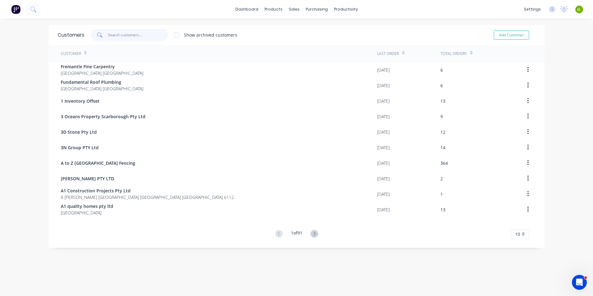
click at [131, 31] on input "text" at bounding box center [138, 35] width 60 height 12
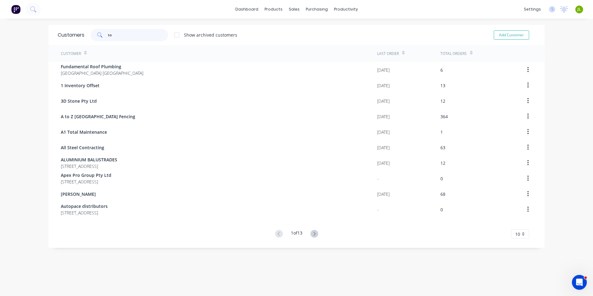
type input "t"
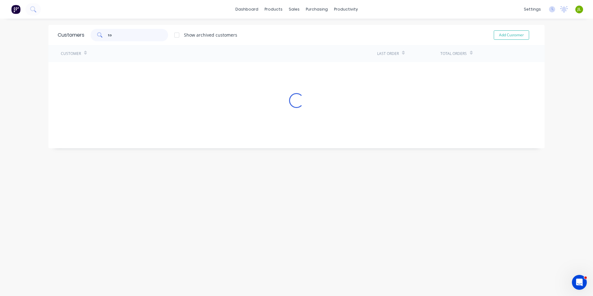
type input "t"
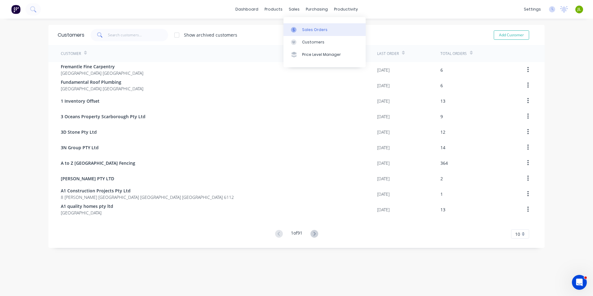
click at [297, 31] on div at bounding box center [295, 30] width 9 height 6
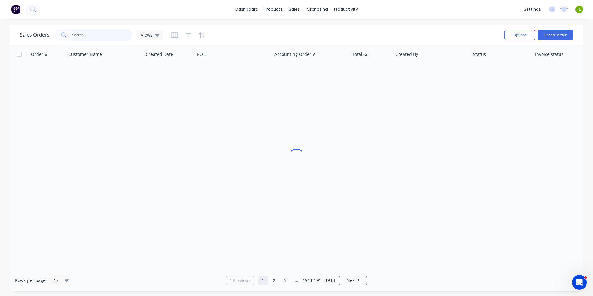
click at [111, 32] on input "text" at bounding box center [102, 35] width 60 height 12
type input "0455058442"
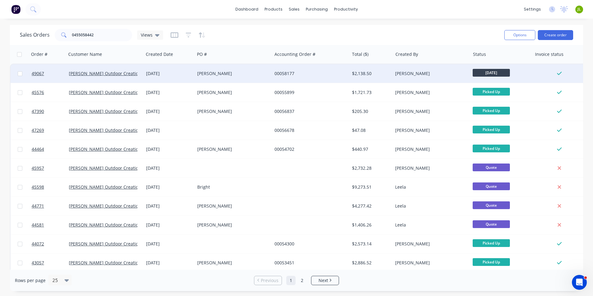
click at [244, 73] on div "Da silva" at bounding box center [231, 73] width 69 height 6
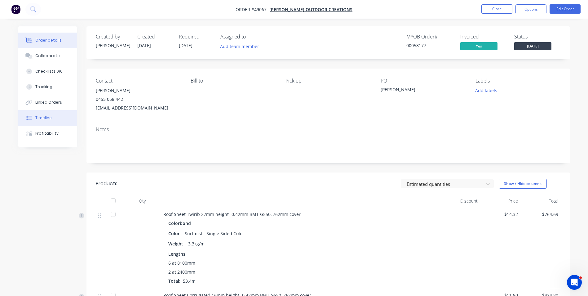
click at [46, 113] on button "Timeline" at bounding box center [47, 118] width 59 height 16
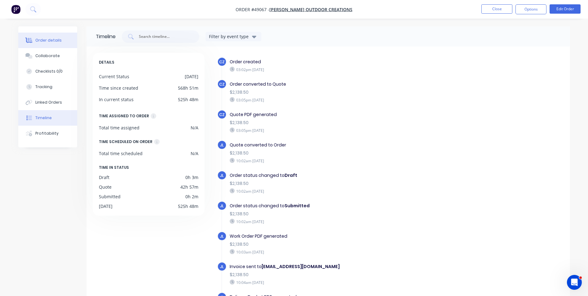
click at [42, 41] on div "Order details" at bounding box center [48, 41] width 26 height 6
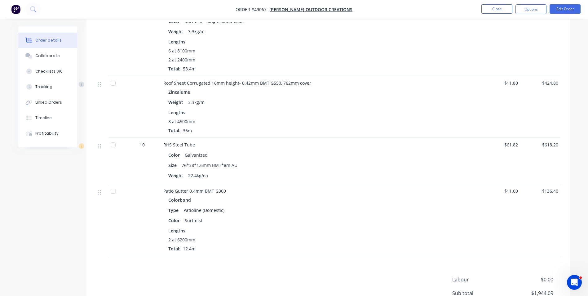
scroll to position [248, 0]
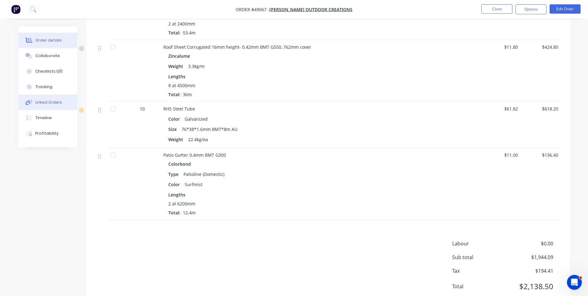
click at [50, 100] on div "Linked Orders" at bounding box center [48, 103] width 27 height 6
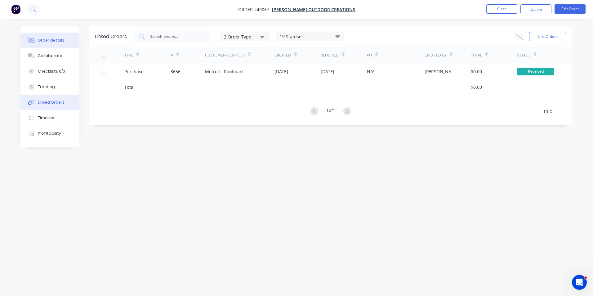
click at [59, 44] on button "Order details" at bounding box center [49, 41] width 59 height 16
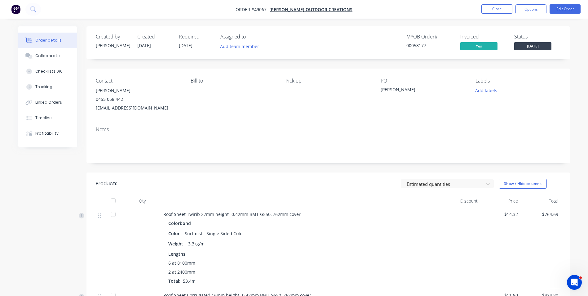
drag, startPoint x: 381, startPoint y: 116, endPoint x: 380, endPoint y: 128, distance: 11.8
click at [380, 128] on div "Contact Matthew Thomas 0455 058 442 thomasoutdoorcreations@gmail.com Bill to Pi…" at bounding box center [329, 116] width 484 height 95
drag, startPoint x: 371, startPoint y: 123, endPoint x: 232, endPoint y: 212, distance: 165.3
click at [371, 123] on div "Notes" at bounding box center [329, 143] width 484 height 42
click at [245, 242] on div "Weight 3.3kg/m" at bounding box center [300, 243] width 264 height 9
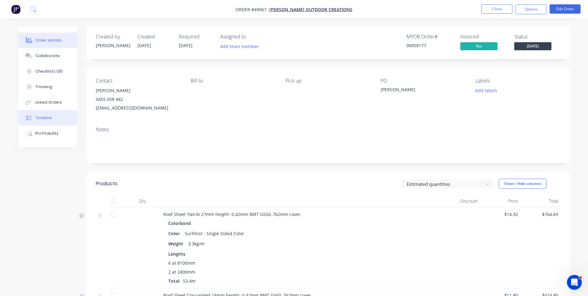
click at [51, 120] on button "Timeline" at bounding box center [47, 118] width 59 height 16
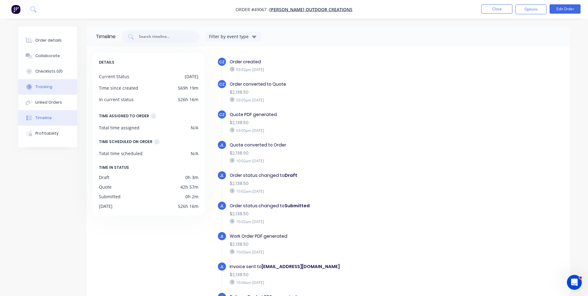
click at [46, 90] on button "Tracking" at bounding box center [47, 87] width 59 height 16
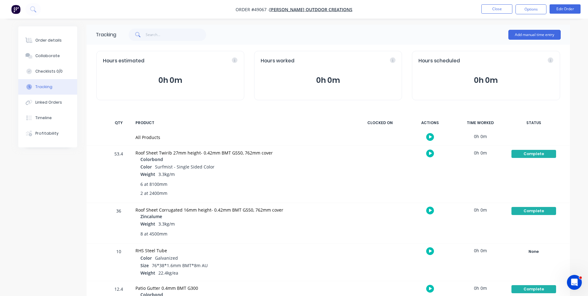
scroll to position [41, 0]
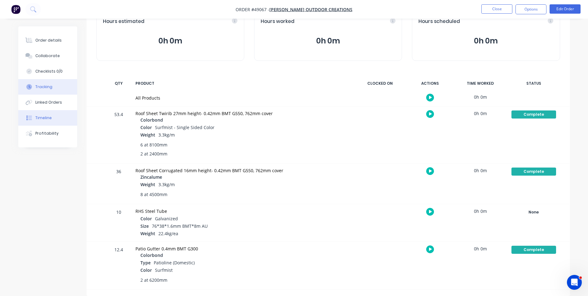
click at [44, 122] on button "Timeline" at bounding box center [47, 118] width 59 height 16
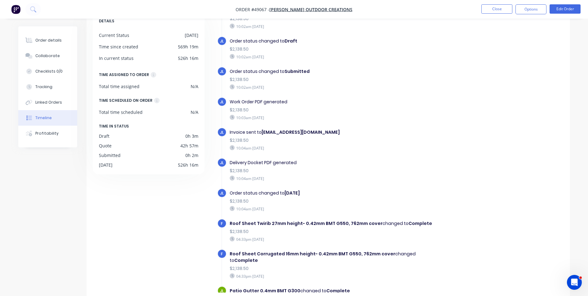
scroll to position [128, 0]
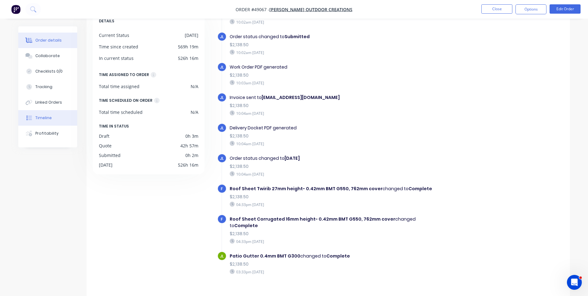
click at [48, 38] on div "Order details" at bounding box center [48, 41] width 26 height 6
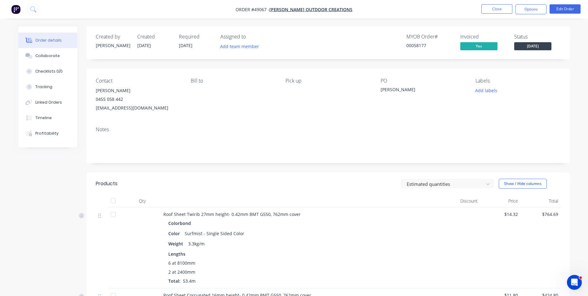
click at [531, 49] on span "[DATE]" at bounding box center [532, 46] width 37 height 8
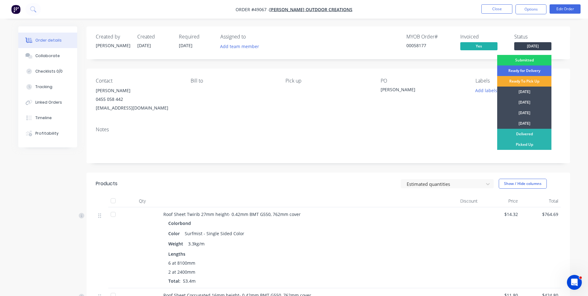
click at [528, 80] on div "Ready To Pick Up" at bounding box center [524, 81] width 54 height 11
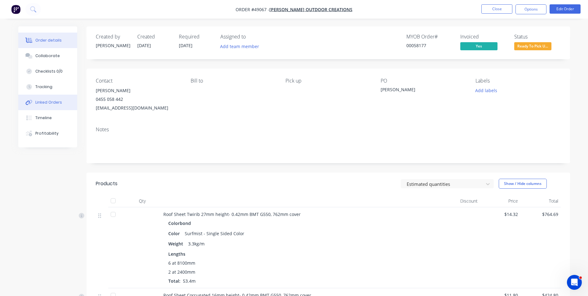
click at [45, 103] on div "Linked Orders" at bounding box center [48, 103] width 27 height 6
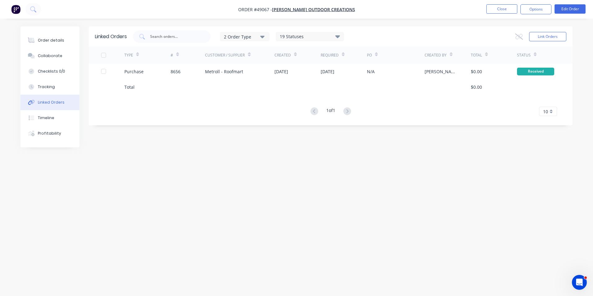
click at [251, 215] on div "Linked Orders 2 Order Type 19 Statuses Sales Order Status All Archived Draft Qu…" at bounding box center [296, 136] width 552 height 220
click at [256, 151] on div "Linked Orders 2 Order Type 19 Statuses Sales Order Status All Archived Draft Qu…" at bounding box center [296, 136] width 552 height 220
click at [255, 150] on div "Linked Orders 2 Order Type 19 Statuses Sales Order Status All Archived Draft Qu…" at bounding box center [296, 136] width 552 height 220
click at [171, 167] on div "Linked Orders 2 Order Type 19 Statuses Sales Order Status All Archived Draft Qu…" at bounding box center [296, 136] width 552 height 220
click at [489, 8] on button "Close" at bounding box center [501, 8] width 31 height 9
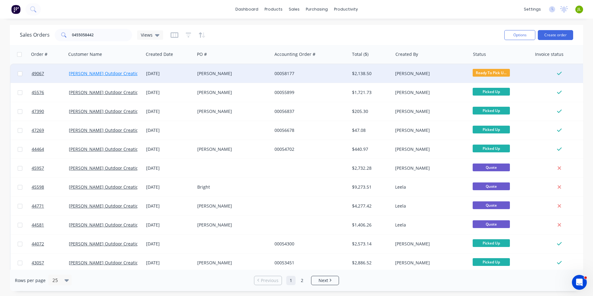
click at [88, 74] on link "Thomas Outdoor Creations" at bounding box center [106, 73] width 74 height 6
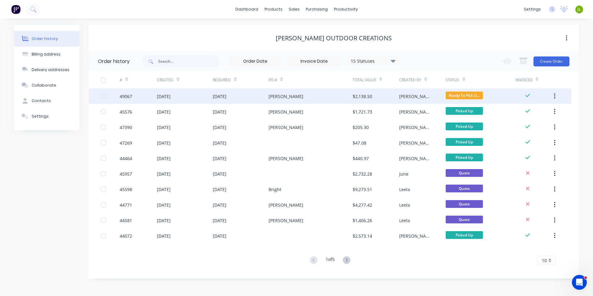
click at [339, 95] on div "Da silva" at bounding box center [311, 96] width 84 height 16
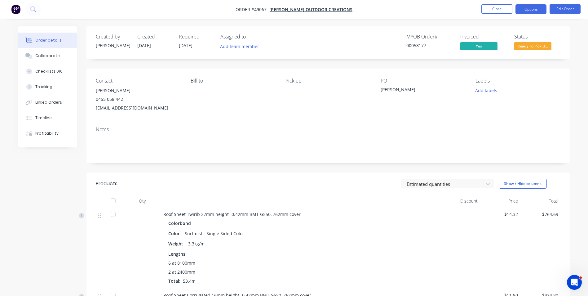
click at [536, 11] on button "Options" at bounding box center [531, 9] width 31 height 10
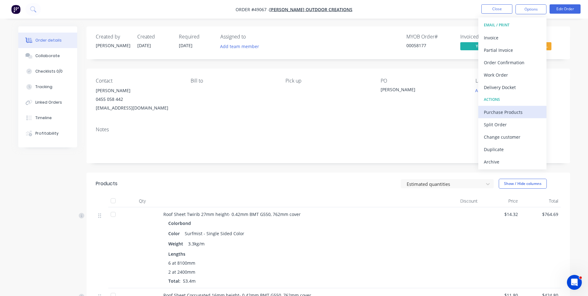
click at [510, 109] on div "Purchase Products" at bounding box center [512, 112] width 57 height 9
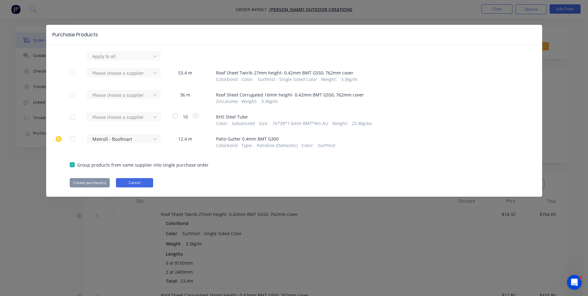
click at [145, 183] on button "Cancel" at bounding box center [134, 182] width 37 height 9
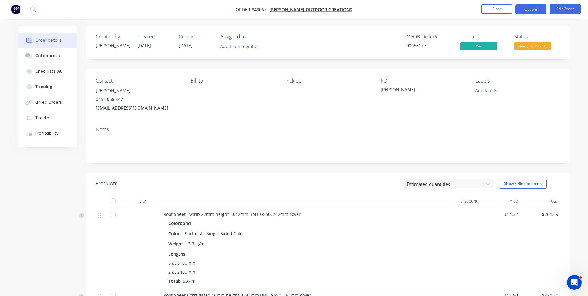
click at [530, 8] on button "Options" at bounding box center [531, 9] width 31 height 10
click at [292, 126] on div "Notes" at bounding box center [329, 143] width 484 height 42
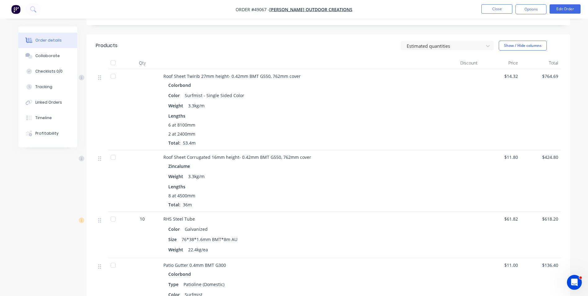
scroll to position [155, 0]
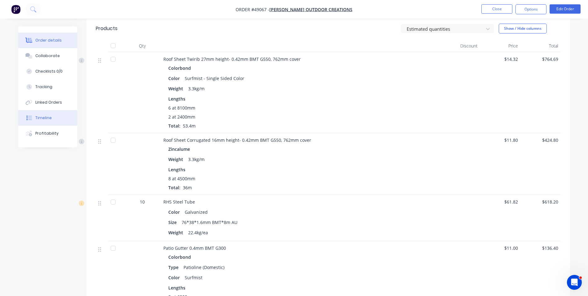
click at [43, 113] on button "Timeline" at bounding box center [47, 118] width 59 height 16
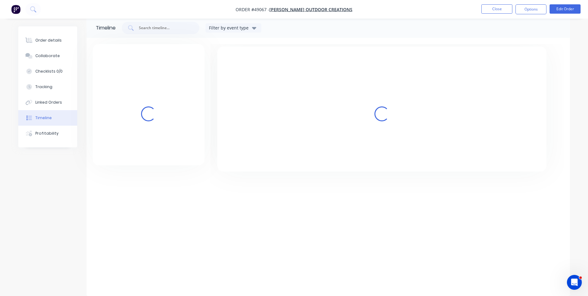
scroll to position [47, 0]
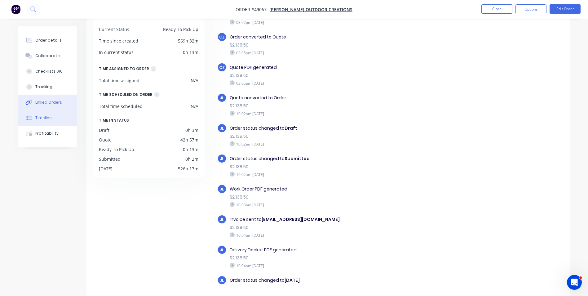
click at [43, 108] on button "Linked Orders" at bounding box center [47, 103] width 59 height 16
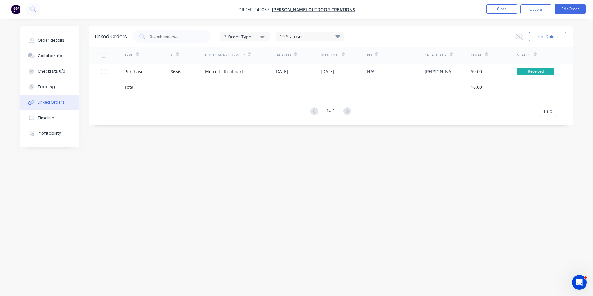
click at [48, 32] on div "Order details Collaborate Checklists 0/0 Tracking Linked Orders Timeline Profit…" at bounding box center [49, 86] width 59 height 121
click at [47, 37] on button "Order details" at bounding box center [49, 41] width 59 height 16
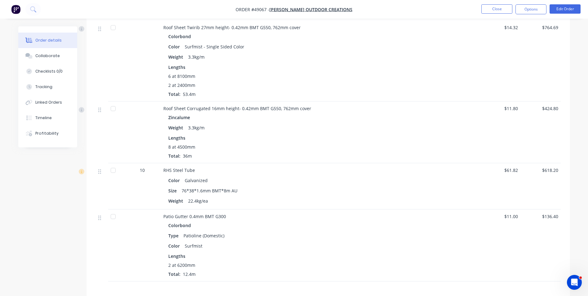
scroll to position [248, 0]
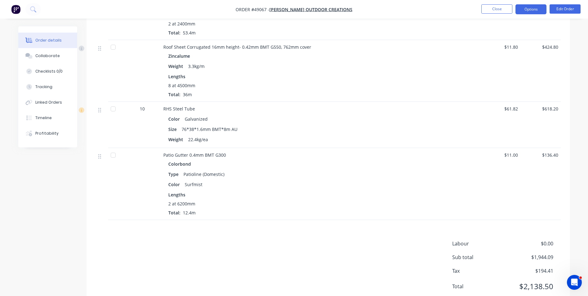
click at [533, 10] on button "Options" at bounding box center [531, 9] width 31 height 10
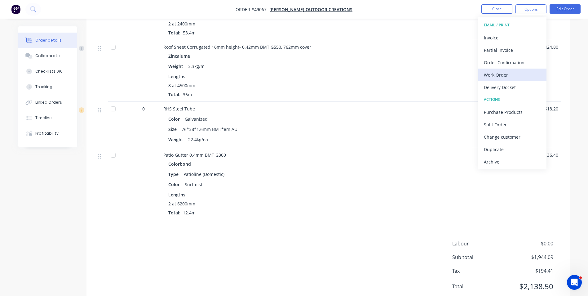
click at [507, 73] on div "Work Order" at bounding box center [512, 74] width 57 height 9
click at [504, 74] on div "Custom" at bounding box center [512, 74] width 57 height 9
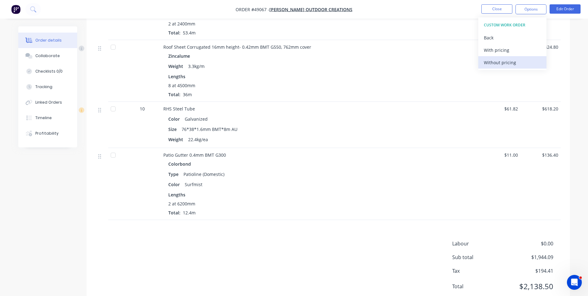
click at [507, 63] on div "Without pricing" at bounding box center [512, 62] width 57 height 9
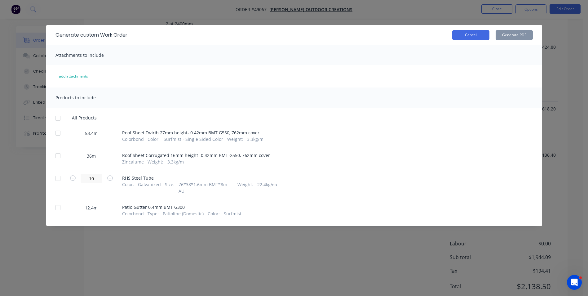
click at [480, 38] on button "Cancel" at bounding box center [470, 35] width 37 height 10
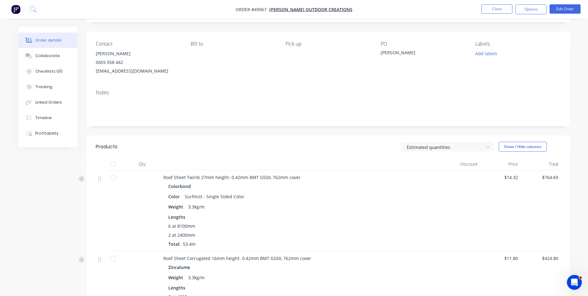
scroll to position [31, 0]
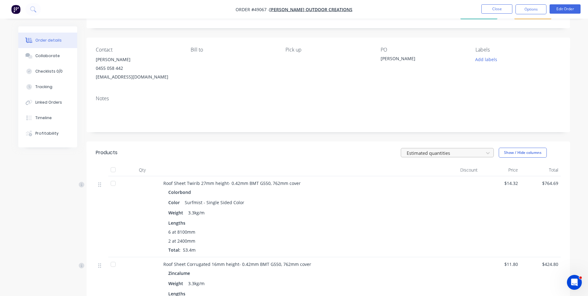
click at [465, 150] on div at bounding box center [443, 153] width 74 height 8
click at [295, 129] on div "Notes" at bounding box center [329, 112] width 484 height 42
click at [516, 8] on button "Options" at bounding box center [531, 9] width 31 height 10
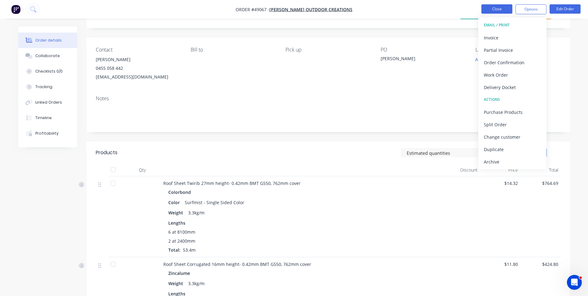
click at [494, 8] on button "Close" at bounding box center [497, 8] width 31 height 9
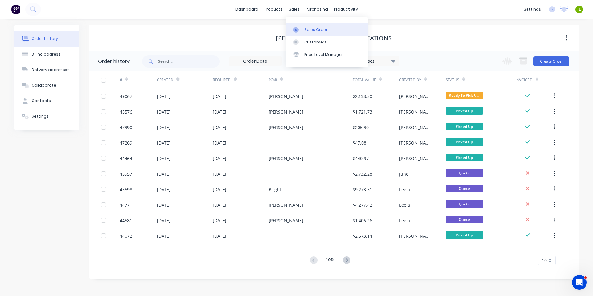
click at [300, 25] on link "Sales Orders" at bounding box center [327, 29] width 82 height 12
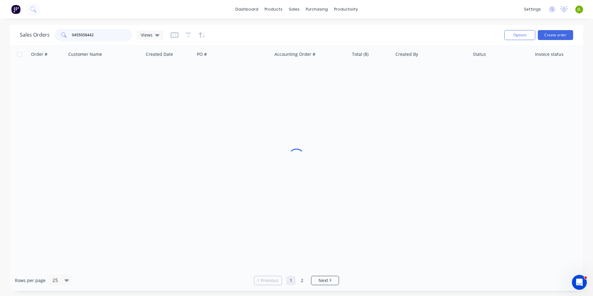
drag, startPoint x: 110, startPoint y: 37, endPoint x: 29, endPoint y: 33, distance: 81.3
click at [29, 33] on div "Sales Orders 0455058442 Views" at bounding box center [91, 35] width 143 height 12
type input "49766"
click at [372, 237] on div at bounding box center [296, 157] width 573 height 225
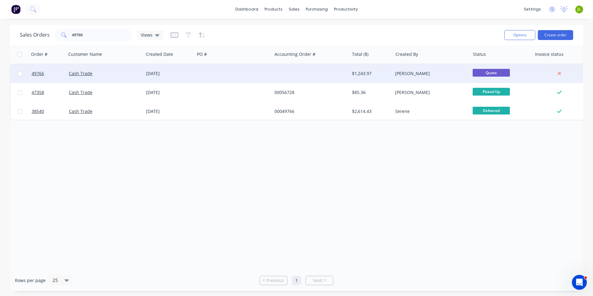
click at [110, 75] on div "Cash Trade" at bounding box center [103, 73] width 69 height 6
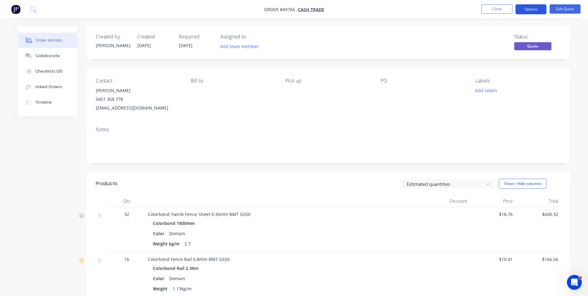
click at [522, 9] on button "Options" at bounding box center [531, 9] width 31 height 10
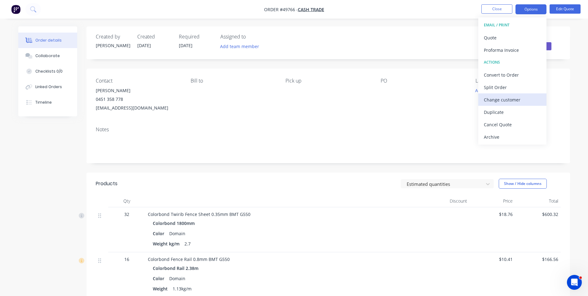
click at [511, 103] on div "Change customer" at bounding box center [512, 99] width 57 height 9
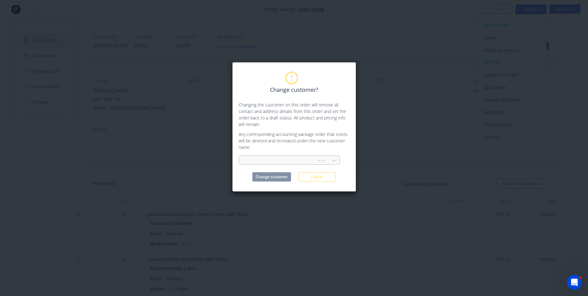
click at [286, 157] on div at bounding box center [279, 161] width 70 height 8
type input "green"
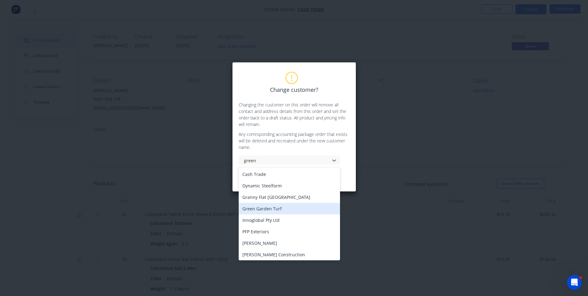
click at [274, 210] on div "Green Garden Turf" at bounding box center [289, 208] width 101 height 11
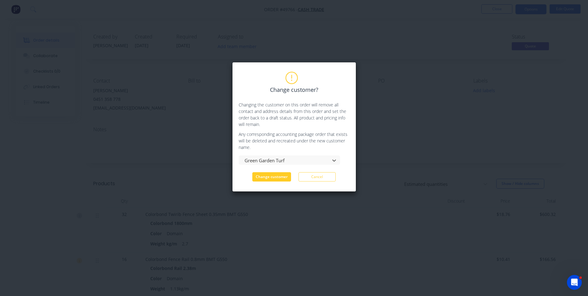
click at [277, 179] on button "Change customer" at bounding box center [271, 176] width 39 height 9
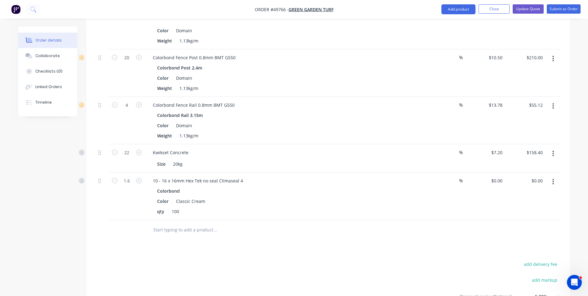
scroll to position [238, 0]
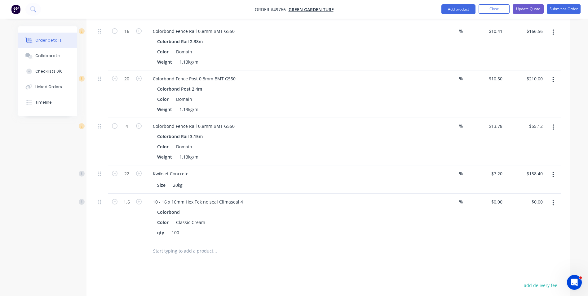
click at [338, 205] on div "10 - 16 x 16mm Hex Tek no seal Climaseal 4" at bounding box center [285, 201] width 274 height 9
click at [496, 171] on div "7.2 7.2" at bounding box center [500, 173] width 9 height 9
click at [523, 174] on div "$158.40 $158.40" at bounding box center [525, 179] width 40 height 28
click at [556, 174] on button "button" at bounding box center [553, 174] width 15 height 11
click at [538, 193] on div "Edit" at bounding box center [532, 190] width 48 height 9
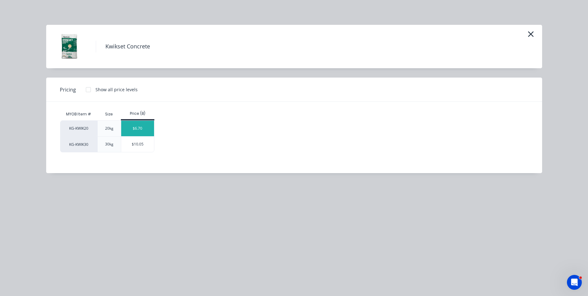
click at [137, 125] on div "$6.70" at bounding box center [137, 129] width 33 height 16
type input "$6.70"
type input "$147.40"
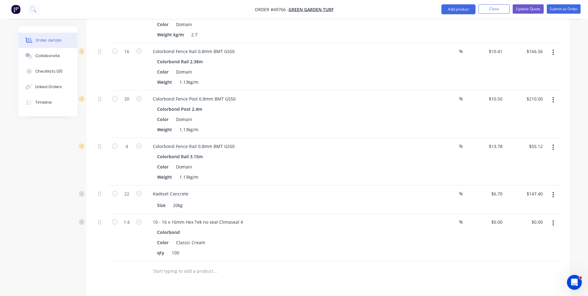
scroll to position [207, 0]
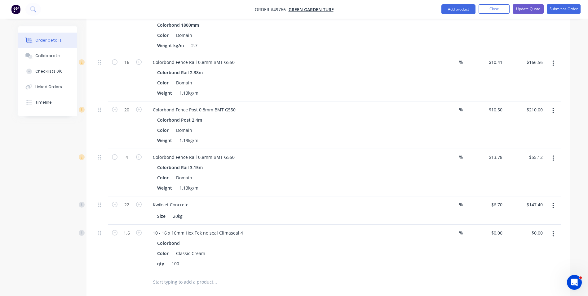
click at [556, 156] on button "button" at bounding box center [553, 158] width 15 height 11
click at [542, 172] on div "Edit" at bounding box center [532, 174] width 48 height 9
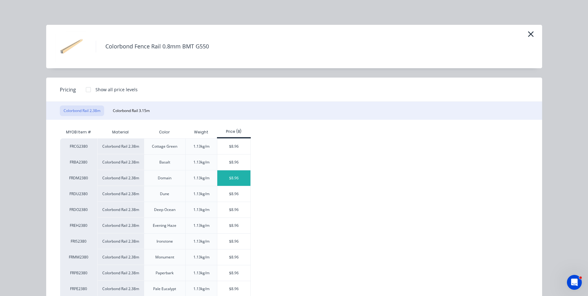
click at [219, 177] on div "$8.96" at bounding box center [233, 178] width 33 height 16
type input "$8.96"
type input "$35.84"
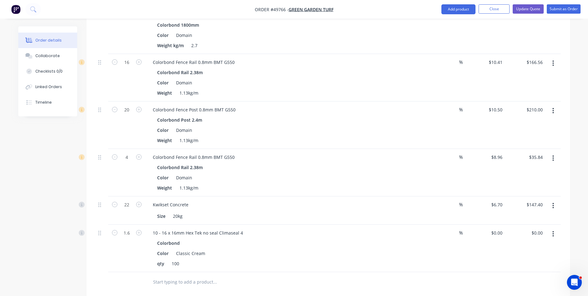
click at [556, 112] on button "button" at bounding box center [553, 110] width 15 height 11
click at [519, 127] on div "Edit" at bounding box center [532, 126] width 48 height 9
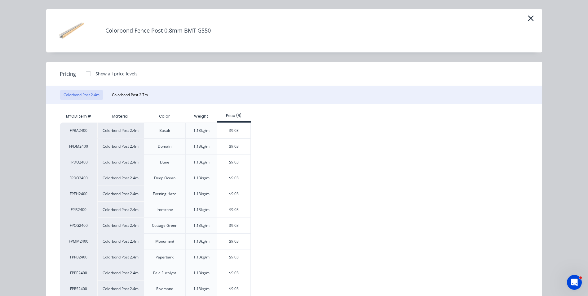
scroll to position [31, 0]
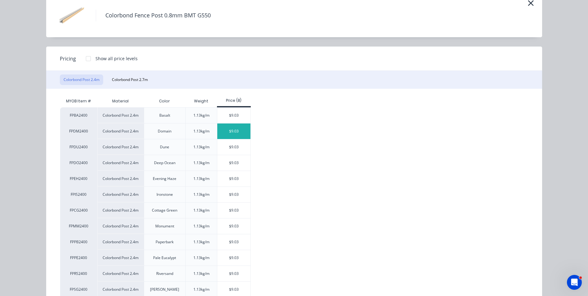
click at [236, 130] on div "$9.03" at bounding box center [233, 131] width 33 height 16
type input "$9.03"
type input "$180.60"
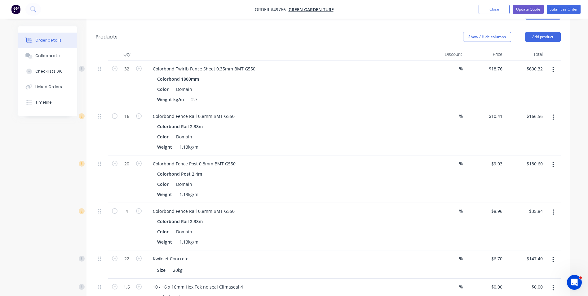
scroll to position [145, 0]
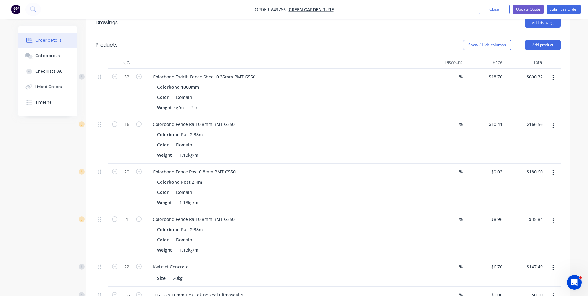
click at [551, 127] on button "button" at bounding box center [553, 125] width 15 height 11
click at [523, 140] on div "Edit" at bounding box center [532, 141] width 48 height 9
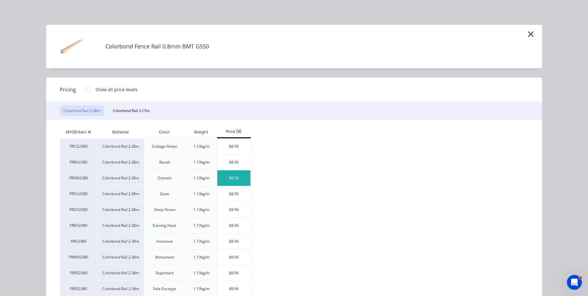
click at [228, 174] on div "$8.96" at bounding box center [233, 178] width 33 height 16
type input "$8.96"
type input "$143.36"
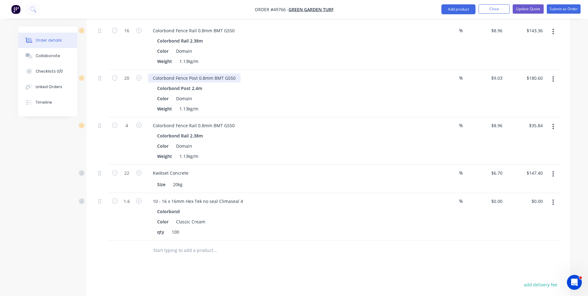
scroll to position [207, 0]
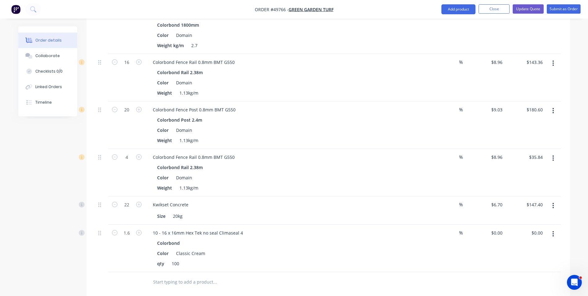
click at [555, 159] on button "button" at bounding box center [553, 158] width 15 height 11
click at [526, 184] on div "Duplicate" at bounding box center [532, 186] width 48 height 9
click at [550, 158] on button "button" at bounding box center [553, 158] width 15 height 11
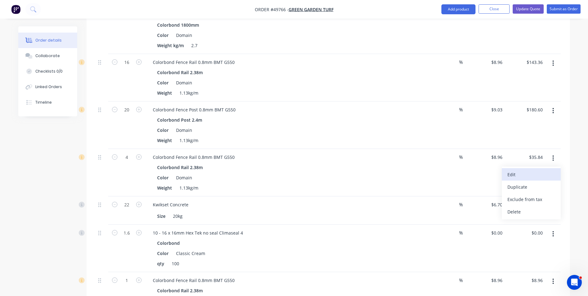
click at [539, 174] on div "Edit" at bounding box center [532, 174] width 48 height 9
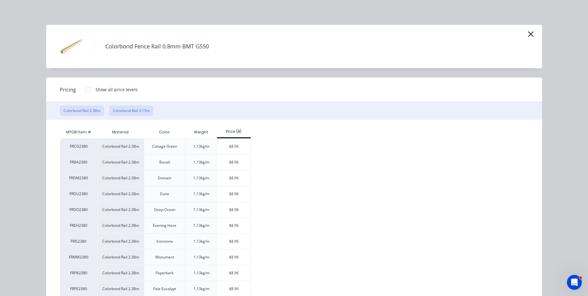
click at [133, 113] on button "Colorbond Rail 3.15m" at bounding box center [131, 110] width 44 height 11
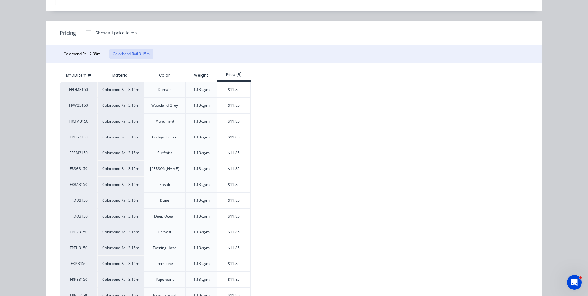
scroll to position [62, 0]
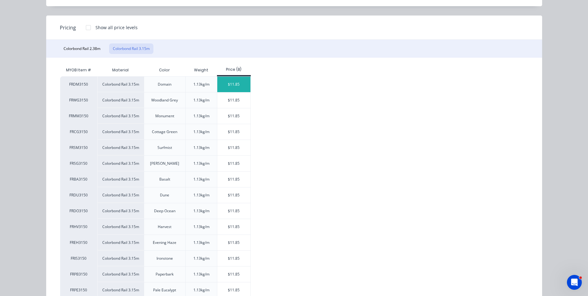
click at [222, 81] on div "$11.85" at bounding box center [233, 85] width 33 height 16
type input "$11.85"
type input "$47.40"
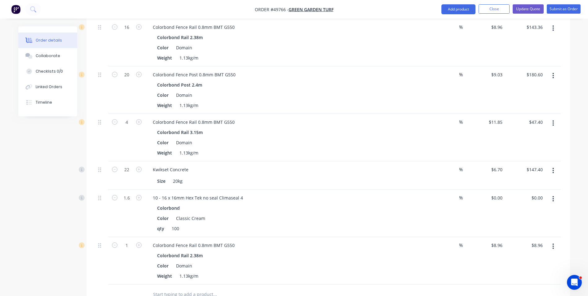
scroll to position [269, 0]
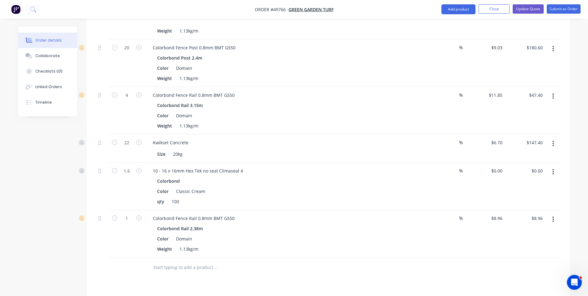
click at [553, 220] on icon "button" at bounding box center [554, 219] width 2 height 7
click at [532, 268] on div "Delete" at bounding box center [532, 272] width 48 height 9
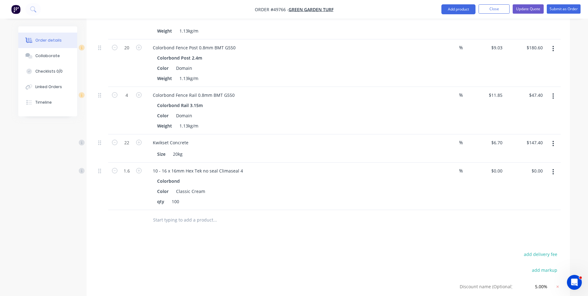
click at [407, 246] on div "Drawings Add drawing Products Show / Hide columns Add product Qty Discount Pric…" at bounding box center [329, 133] width 484 height 492
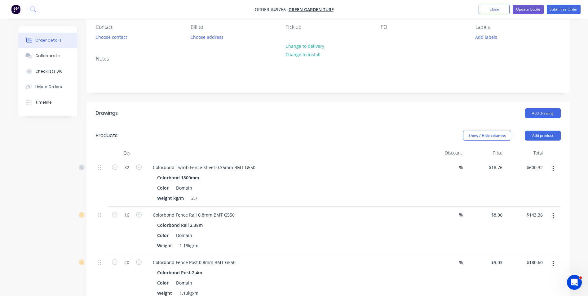
scroll to position [51, 0]
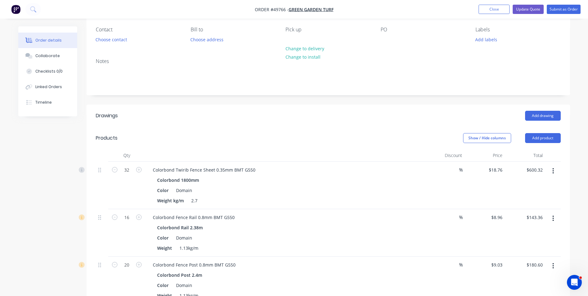
click at [549, 172] on button "button" at bounding box center [553, 170] width 15 height 11
click at [535, 188] on div "Edit" at bounding box center [532, 187] width 48 height 9
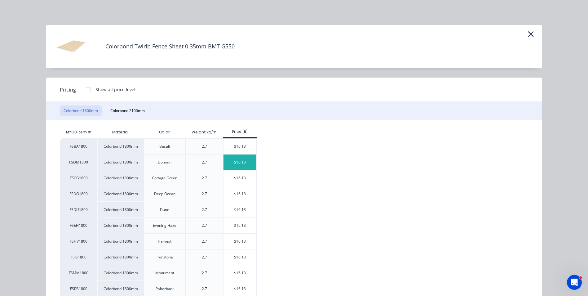
click at [230, 161] on div "$16.13" at bounding box center [240, 162] width 33 height 16
type input "$16.13"
type input "$516.16"
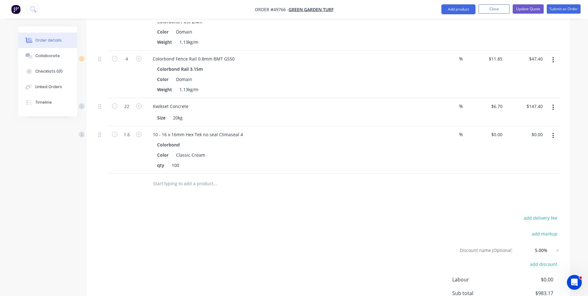
scroll to position [362, 0]
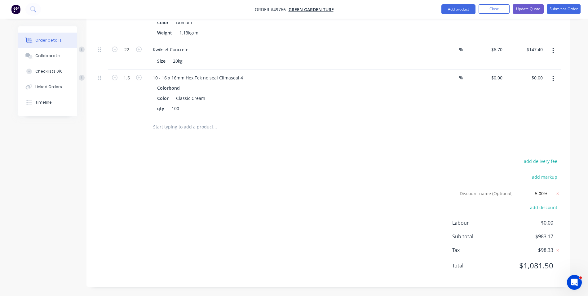
click at [369, 183] on div "add delivery fee add markup Discount name (Optional) 5.00% 5.00% 0% add discoun…" at bounding box center [328, 217] width 465 height 120
click at [558, 192] on icon at bounding box center [558, 193] width 6 height 6
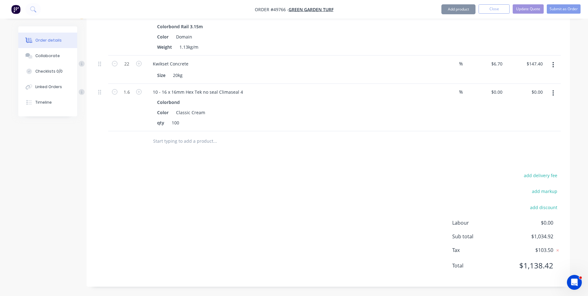
scroll to position [347, 0]
click at [425, 201] on div "add delivery fee add markup add discount Labour $0.00 Sub total $1,034.92 Tax $…" at bounding box center [328, 224] width 465 height 106
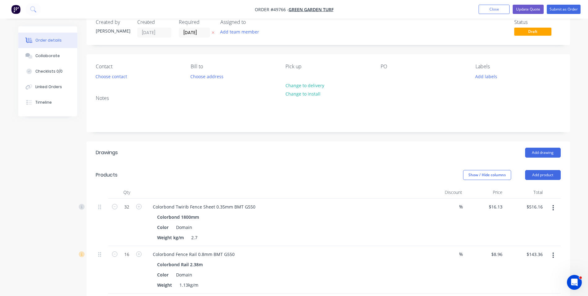
scroll to position [6, 0]
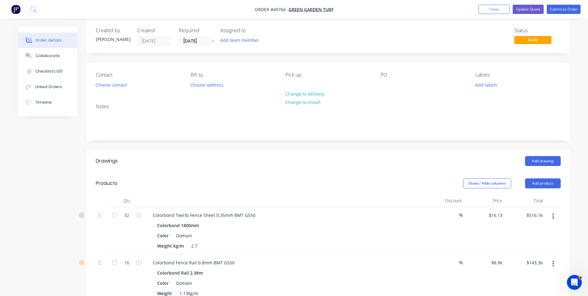
click at [133, 89] on div "Contact Choose contact" at bounding box center [138, 80] width 85 height 17
click at [123, 88] on button "Choose contact" at bounding box center [111, 84] width 38 height 8
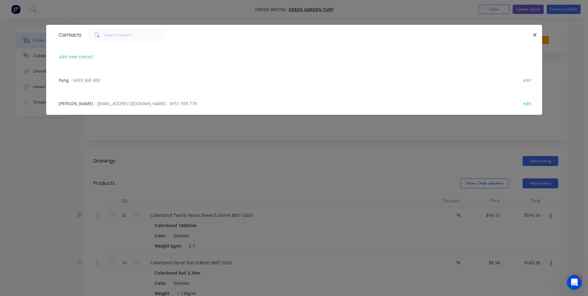
click at [95, 102] on span "- 494736661@qq.com - 0451 358 778" at bounding box center [146, 103] width 102 height 6
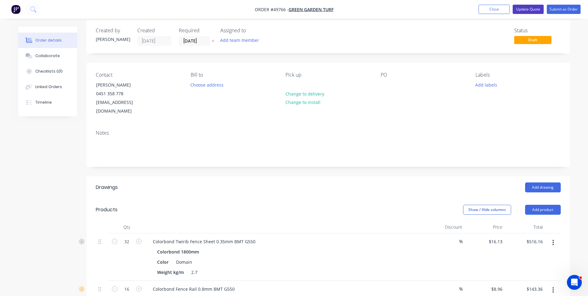
click at [529, 7] on button "Update Quote" at bounding box center [528, 9] width 31 height 9
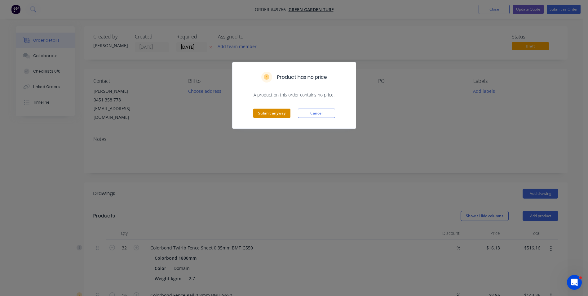
click at [278, 111] on button "Submit anyway" at bounding box center [271, 113] width 37 height 9
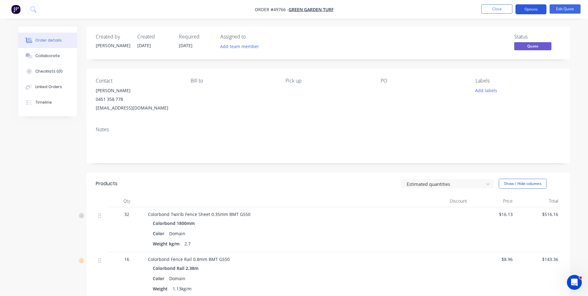
click at [530, 11] on button "Options" at bounding box center [531, 9] width 31 height 10
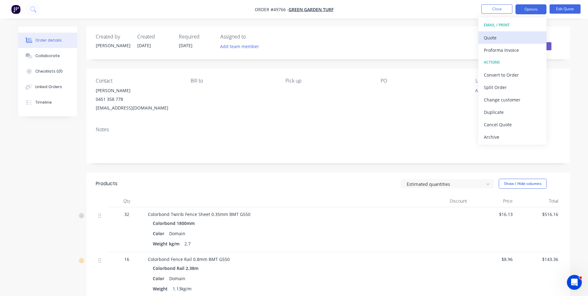
click at [518, 41] on div "Quote" at bounding box center [512, 37] width 57 height 9
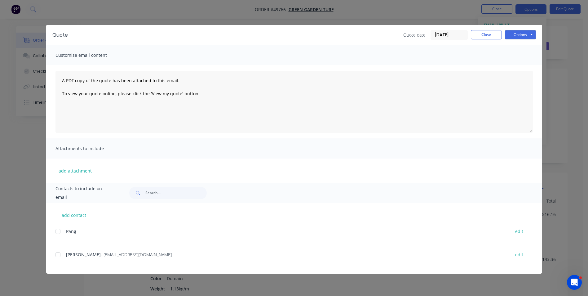
click at [518, 39] on div "Options Preview Print Email" at bounding box center [520, 35] width 31 height 10
click at [523, 30] on button "Options" at bounding box center [520, 34] width 31 height 9
click at [515, 57] on button "Print" at bounding box center [525, 56] width 40 height 10
click at [474, 38] on button "Close" at bounding box center [486, 34] width 31 height 9
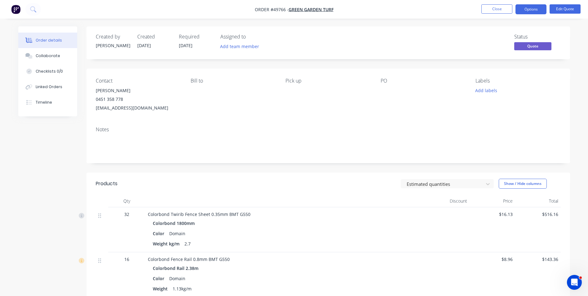
click at [481, 12] on ul "Close Options Edit Quote" at bounding box center [531, 9] width 114 height 10
click at [484, 10] on button "Close" at bounding box center [497, 8] width 31 height 9
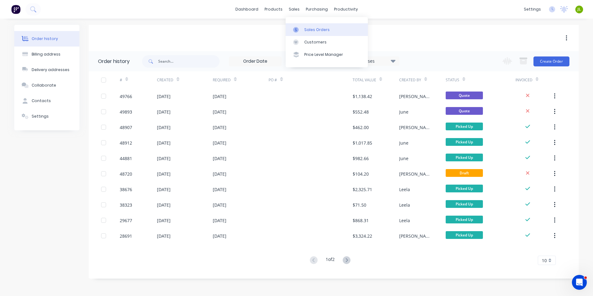
click at [301, 23] on link "Sales Orders" at bounding box center [327, 29] width 82 height 12
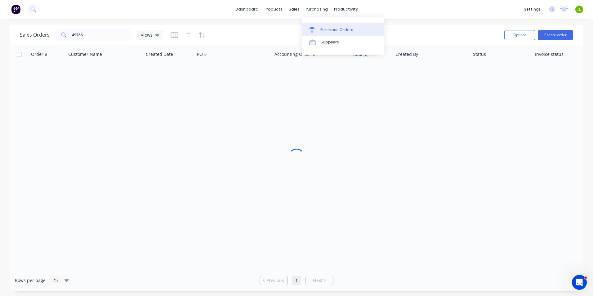
click at [318, 31] on div at bounding box center [313, 30] width 9 height 6
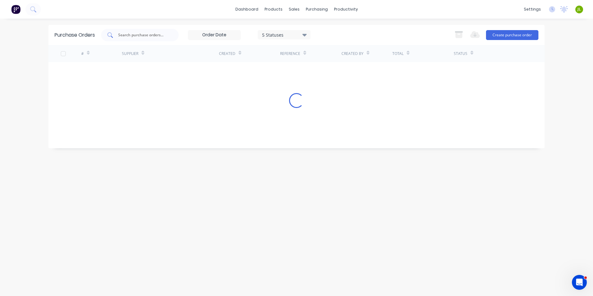
click at [137, 37] on input "text" at bounding box center [143, 35] width 51 height 6
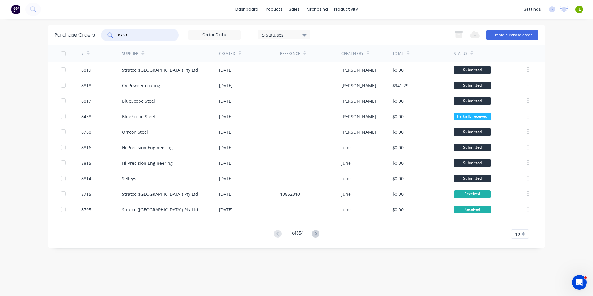
type input "8789"
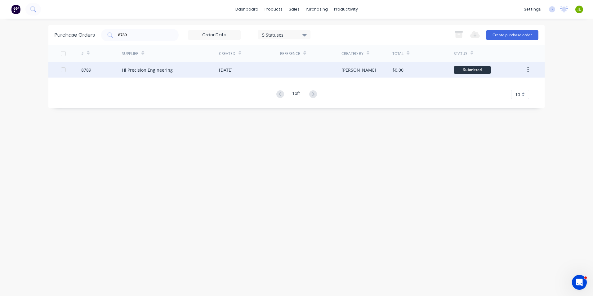
click at [138, 67] on div "Hi Precision Engineering" at bounding box center [147, 70] width 51 height 7
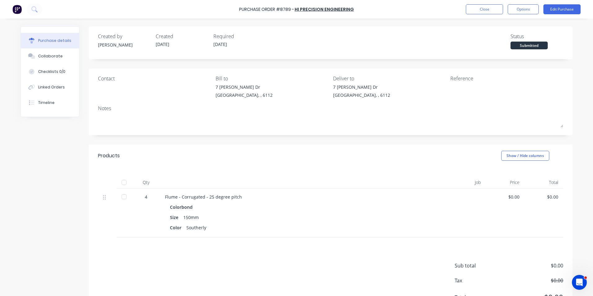
click at [122, 180] on div at bounding box center [124, 182] width 12 height 12
click at [27, 83] on button "Linked Orders" at bounding box center [50, 87] width 58 height 16
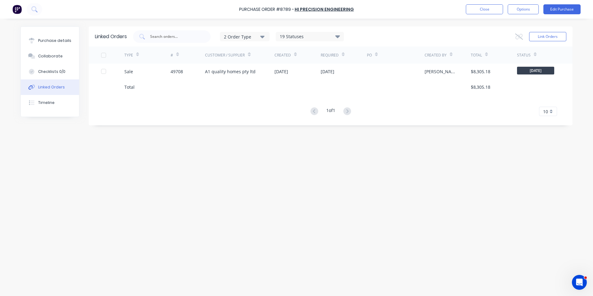
click at [153, 76] on div "Sale" at bounding box center [147, 72] width 46 height 16
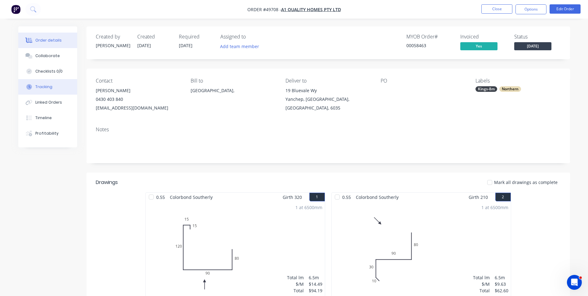
click at [39, 90] on button "Tracking" at bounding box center [47, 87] width 59 height 16
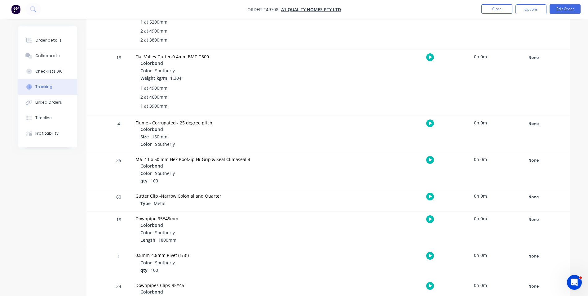
scroll to position [738, 0]
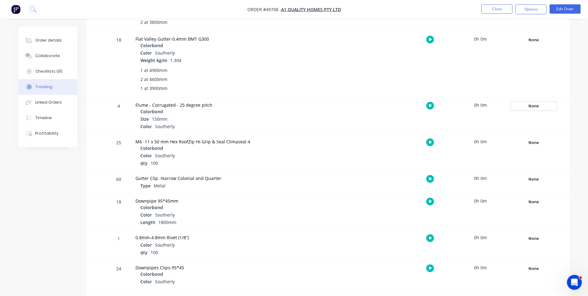
click at [536, 110] on div "None" at bounding box center [534, 106] width 45 height 8
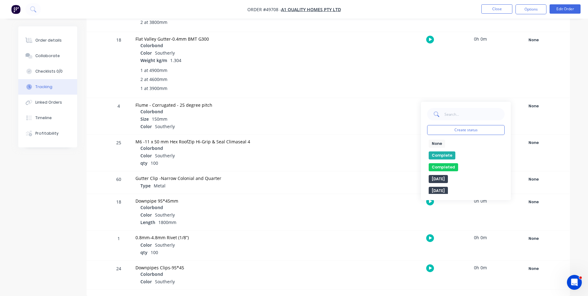
click at [446, 155] on button "Complete" at bounding box center [442, 155] width 27 height 8
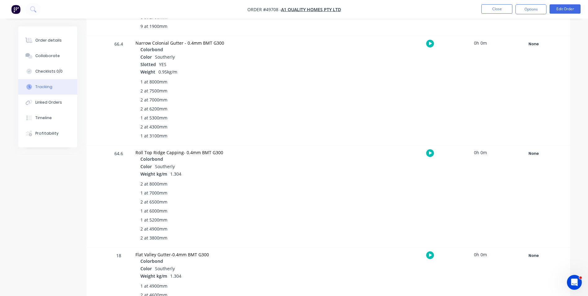
scroll to position [521, 0]
click at [492, 8] on button "Close" at bounding box center [497, 8] width 31 height 9
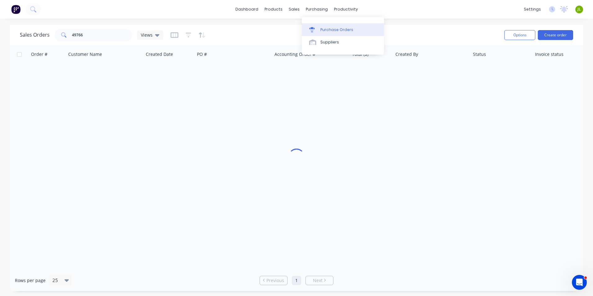
click at [320, 25] on link "Purchase Orders" at bounding box center [343, 29] width 82 height 12
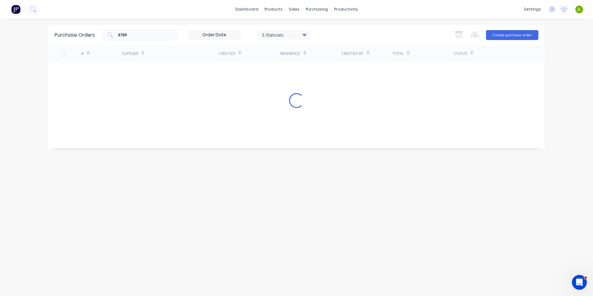
drag, startPoint x: 143, startPoint y: 35, endPoint x: 100, endPoint y: 38, distance: 42.9
click at [100, 38] on div "Purchase Orders 8789 5 Statuses 5 Statuses Export to Excel (XLSX) Create purcha…" at bounding box center [296, 35] width 496 height 20
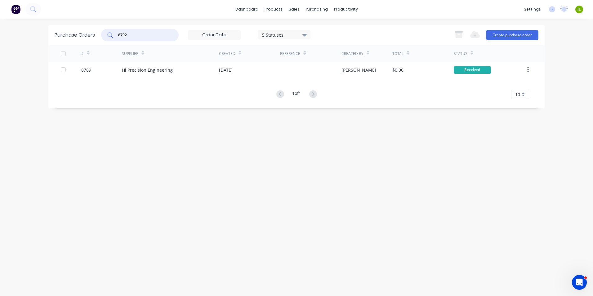
type input "8792"
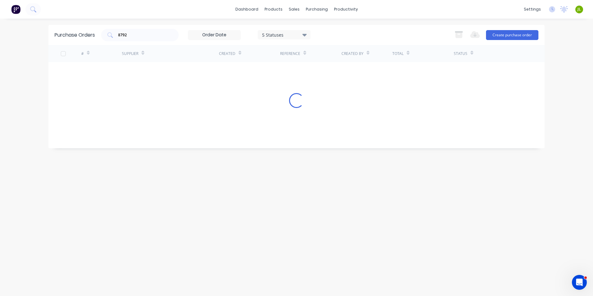
click at [138, 73] on div "# Supplier Created Reference Created By Total Status Loading..." at bounding box center [296, 92] width 496 height 94
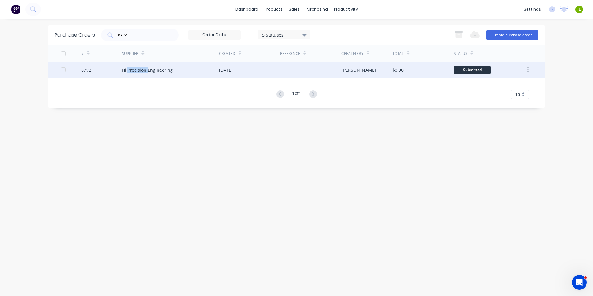
click at [138, 73] on div "Hi Precision Engineering" at bounding box center [170, 70] width 97 height 16
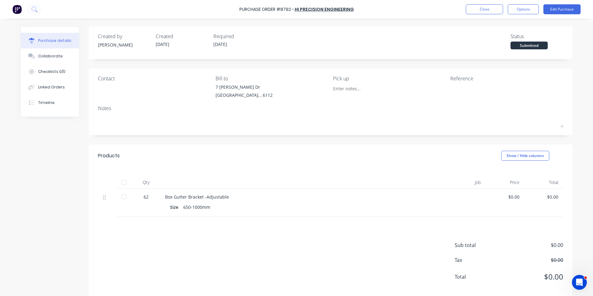
click at [119, 183] on div at bounding box center [124, 182] width 12 height 12
click at [52, 91] on button "Linked Orders" at bounding box center [50, 87] width 58 height 16
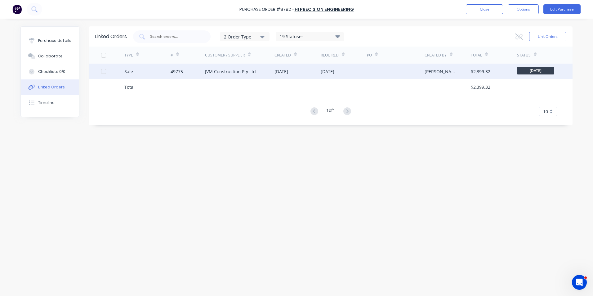
click at [161, 69] on div "Sale" at bounding box center [147, 72] width 46 height 16
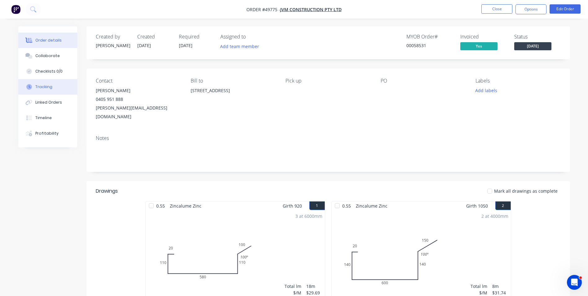
click at [38, 86] on div "Tracking" at bounding box center [43, 87] width 17 height 6
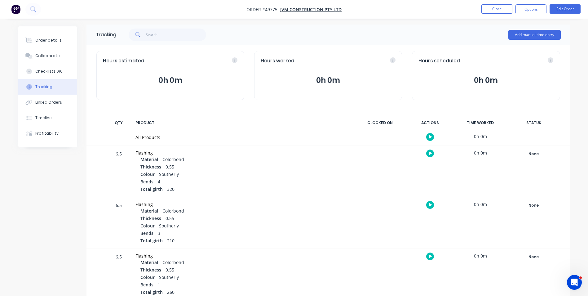
scroll to position [33, 0]
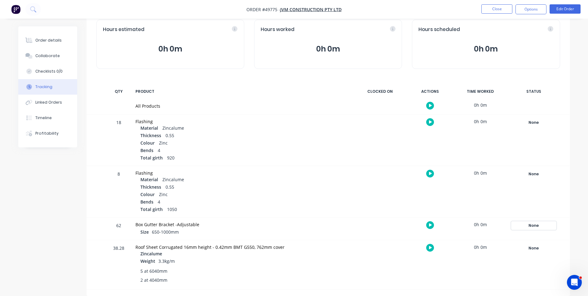
click at [527, 225] on div "None" at bounding box center [534, 225] width 45 height 8
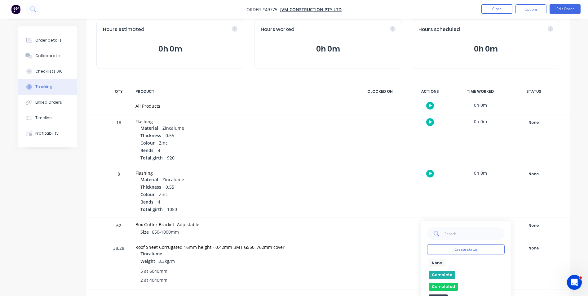
click at [439, 272] on button "Complete" at bounding box center [442, 275] width 27 height 8
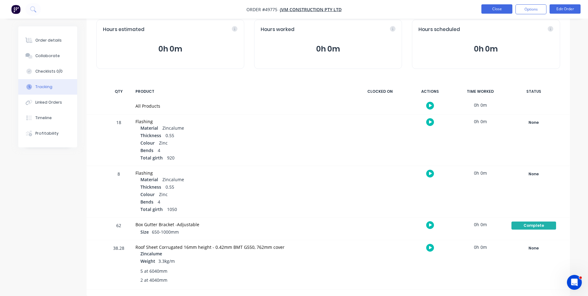
click at [497, 9] on button "Close" at bounding box center [497, 8] width 31 height 9
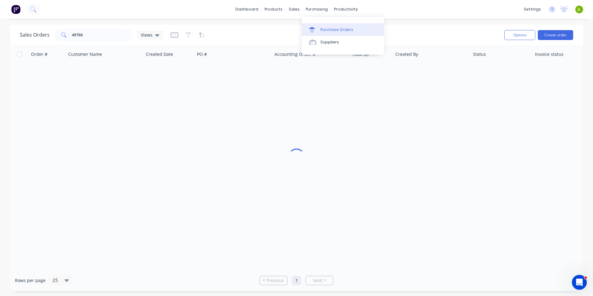
click at [315, 32] on div at bounding box center [313, 30] width 9 height 6
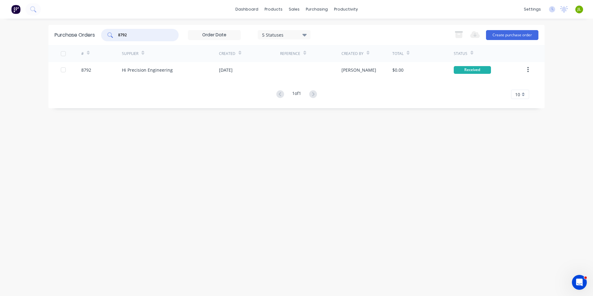
click at [116, 39] on div "8792" at bounding box center [140, 35] width 78 height 12
type input "8794"
click at [150, 73] on div "# Supplier Created Reference Created By Total Status Loading..." at bounding box center [296, 92] width 496 height 94
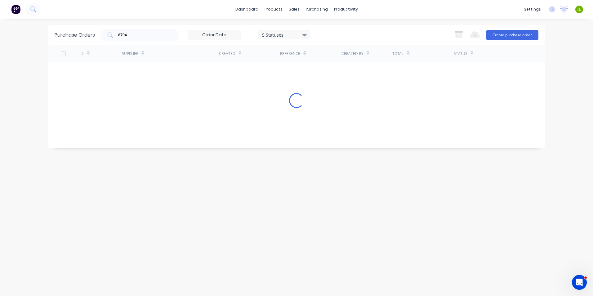
click at [150, 73] on div "# Supplier Created Reference Created By Total Status Loading..." at bounding box center [296, 92] width 496 height 94
click at [150, 73] on div "Hi Precision Engineering" at bounding box center [170, 70] width 97 height 16
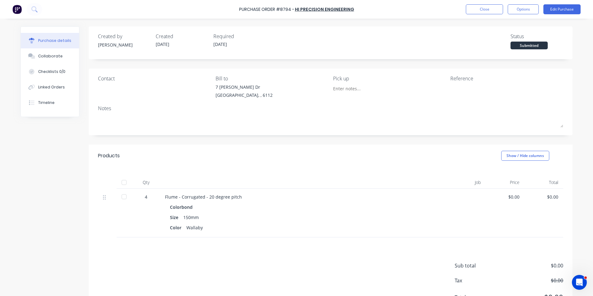
click at [26, 207] on div "Created by Cathy Created 30/09/25 Required 02/10/25 Status Submitted Contact Bi…" at bounding box center [296, 172] width 552 height 293
click at [121, 185] on div at bounding box center [124, 182] width 12 height 12
click at [45, 81] on button "Linked Orders" at bounding box center [50, 87] width 58 height 16
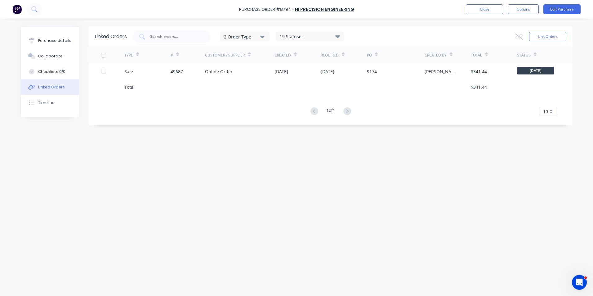
click at [143, 58] on div "TYPE" at bounding box center [147, 55] width 46 height 17
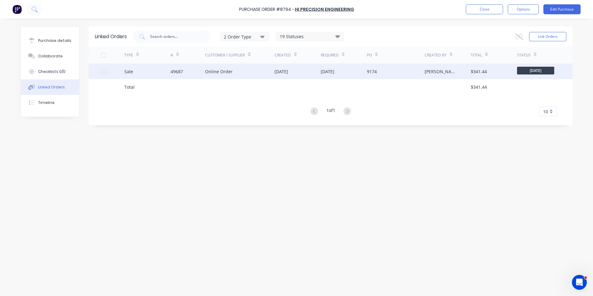
click at [142, 69] on div "Sale" at bounding box center [147, 72] width 46 height 16
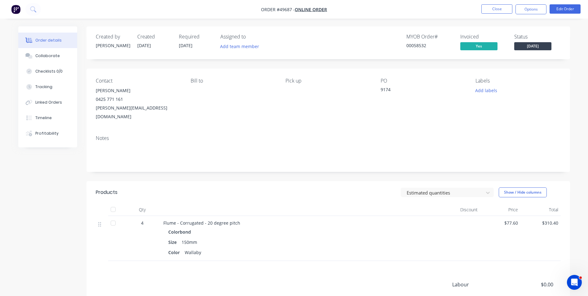
click at [547, 44] on span "[DATE]" at bounding box center [532, 46] width 37 height 8
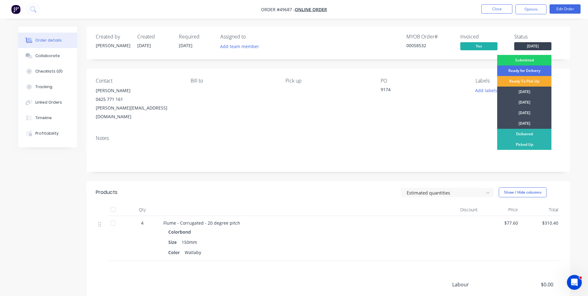
click at [529, 82] on div "Ready To Pick Up" at bounding box center [524, 81] width 54 height 11
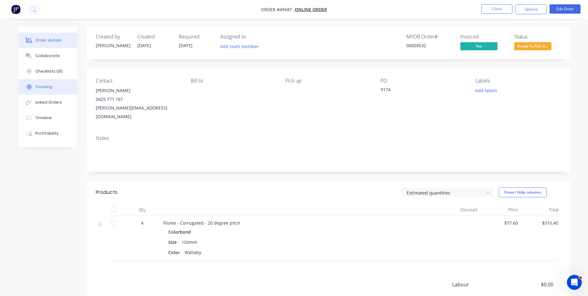
click at [46, 86] on div "Tracking" at bounding box center [43, 87] width 17 height 6
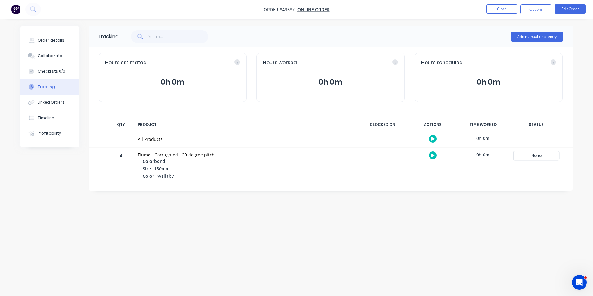
click at [520, 157] on div "None" at bounding box center [536, 156] width 45 height 8
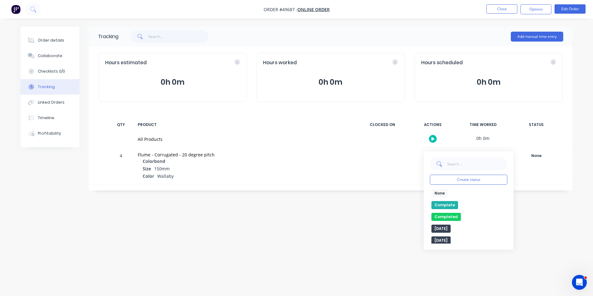
click at [446, 206] on button "Complete" at bounding box center [444, 205] width 27 height 8
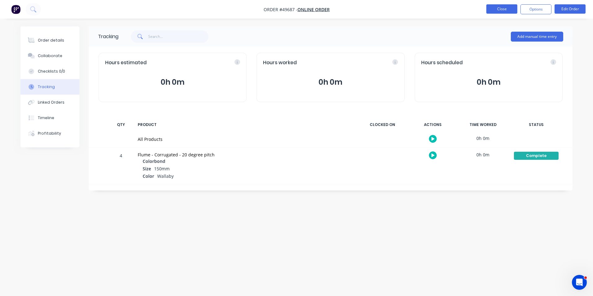
click at [494, 7] on button "Close" at bounding box center [501, 8] width 31 height 9
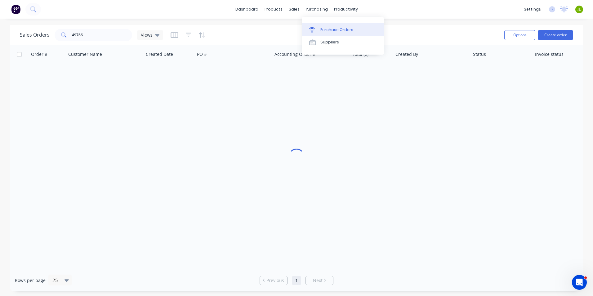
drag, startPoint x: 319, startPoint y: 7, endPoint x: 327, endPoint y: 30, distance: 24.5
click at [327, 30] on div "Purchase Orders" at bounding box center [336, 30] width 33 height 6
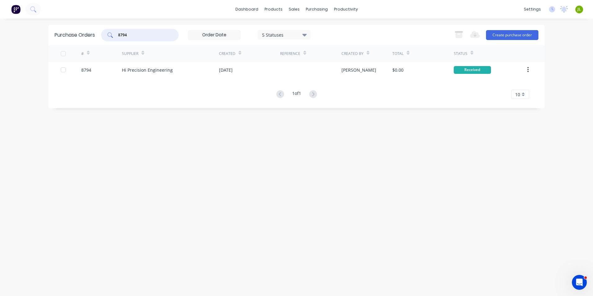
drag, startPoint x: 156, startPoint y: 35, endPoint x: 100, endPoint y: 39, distance: 56.6
click at [100, 39] on div "Purchase Orders 8794 5 Statuses 5 Statuses Export to Excel (XLSX) Create purcha…" at bounding box center [296, 35] width 496 height 20
type input "8801"
click at [121, 73] on div "8801" at bounding box center [101, 70] width 41 height 16
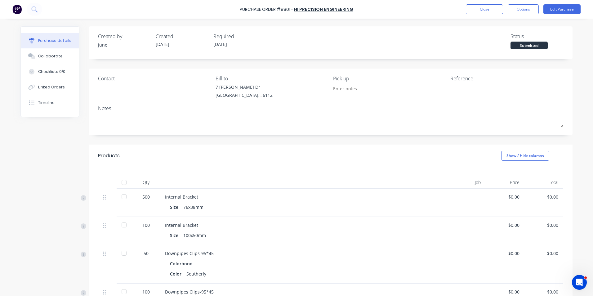
click at [118, 180] on div at bounding box center [124, 182] width 12 height 12
click at [491, 12] on button "Close" at bounding box center [484, 9] width 37 height 10
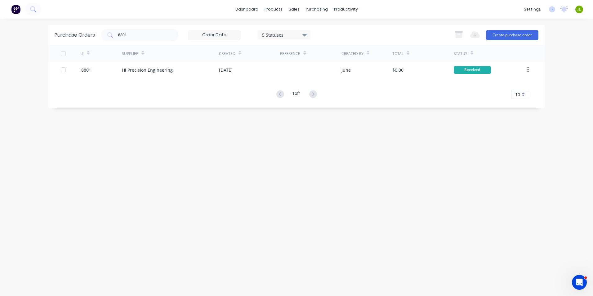
click at [323, 154] on div "Purchase Orders 8801 5 Statuses 5 Statuses Export to Excel (XLSX) Create purcha…" at bounding box center [296, 157] width 496 height 265
drag, startPoint x: 151, startPoint y: 45, endPoint x: 82, endPoint y: 36, distance: 69.7
click at [82, 36] on div "Purchase Orders 8801 5 Statuses 5 Statuses Export to Excel (XLSX) Create purcha…" at bounding box center [296, 35] width 496 height 20
type input "8790"
click at [143, 57] on div at bounding box center [142, 52] width 3 height 9
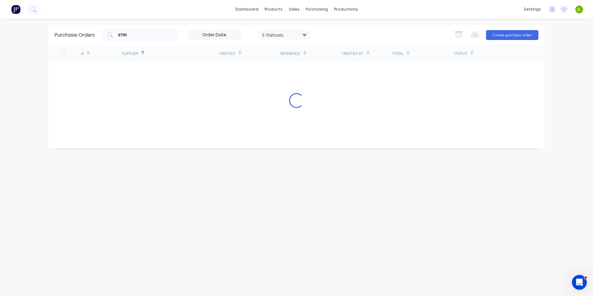
click at [143, 69] on div "# Supplier Created Reference Created By Total Status Loading..." at bounding box center [296, 92] width 496 height 94
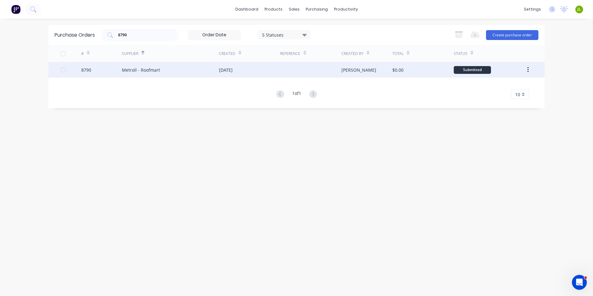
click at [147, 67] on div "Metroll - Roofmart" at bounding box center [141, 70] width 38 height 7
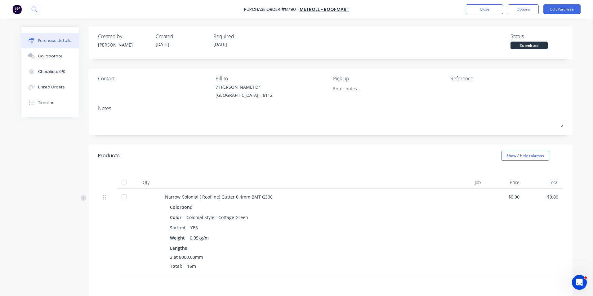
click at [117, 181] on div at bounding box center [125, 182] width 16 height 12
click at [122, 183] on div at bounding box center [124, 182] width 12 height 12
click at [65, 87] on button "Linked Orders" at bounding box center [50, 87] width 58 height 16
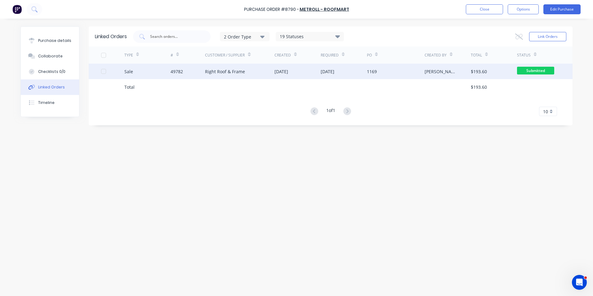
click at [165, 74] on div "Sale" at bounding box center [147, 72] width 46 height 16
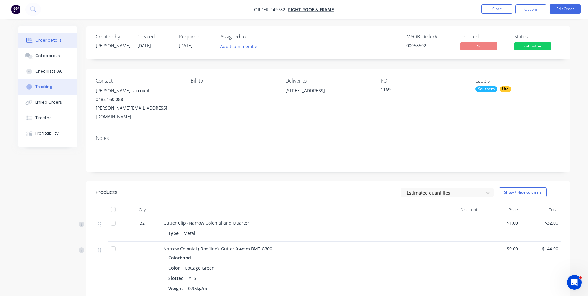
click at [52, 89] on button "Tracking" at bounding box center [47, 87] width 59 height 16
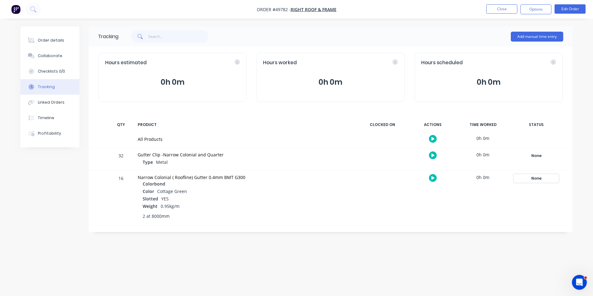
click at [530, 178] on div "None" at bounding box center [536, 178] width 45 height 8
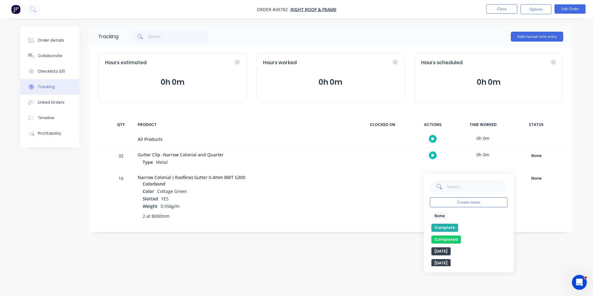
click at [449, 225] on button "Complete" at bounding box center [444, 228] width 27 height 8
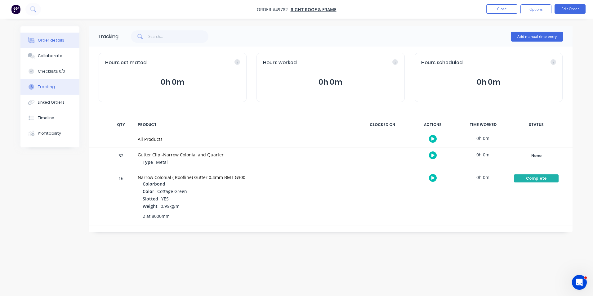
click at [65, 46] on button "Order details" at bounding box center [49, 41] width 59 height 16
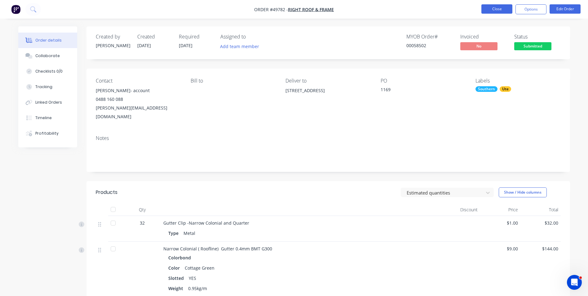
click at [488, 10] on button "Close" at bounding box center [497, 8] width 31 height 9
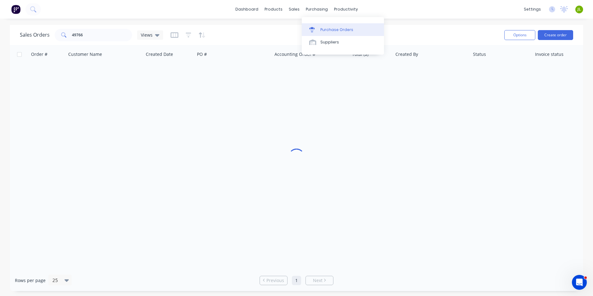
click at [314, 24] on link "Purchase Orders" at bounding box center [343, 29] width 82 height 12
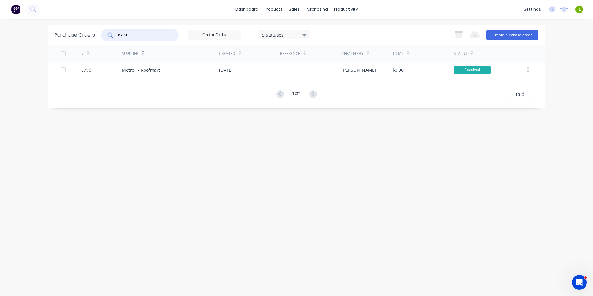
drag, startPoint x: 142, startPoint y: 34, endPoint x: 96, endPoint y: 37, distance: 46.3
click at [96, 37] on div "Purchase Orders 8790 5 Statuses 5 Statuses Export to Excel (XLSX) Create purcha…" at bounding box center [296, 35] width 496 height 20
click at [116, 36] on div "800" at bounding box center [140, 35] width 78 height 12
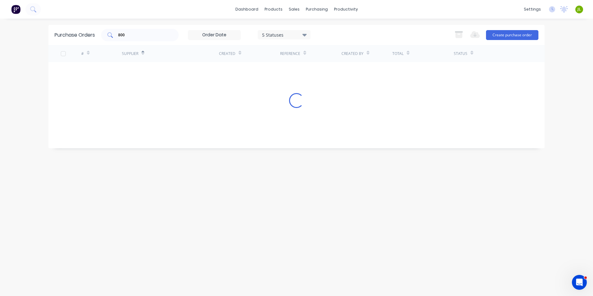
click at [116, 36] on div "800" at bounding box center [140, 35] width 78 height 12
click at [118, 35] on input "800" at bounding box center [143, 35] width 51 height 6
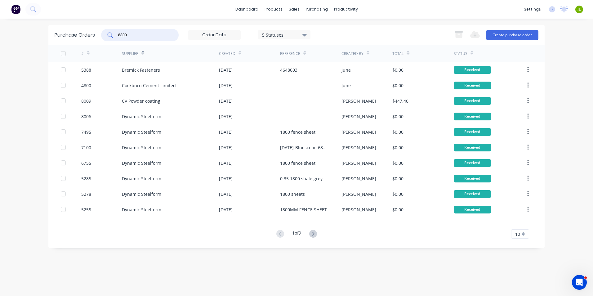
type input "8800"
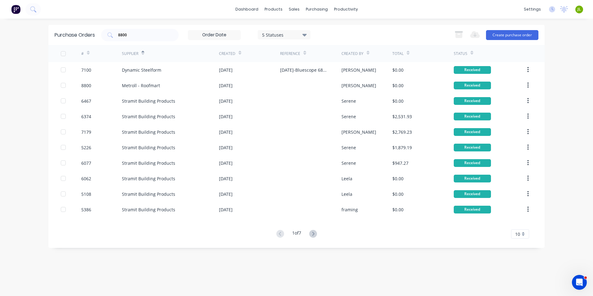
click at [153, 71] on div "Dynamic Steelform" at bounding box center [141, 70] width 39 height 7
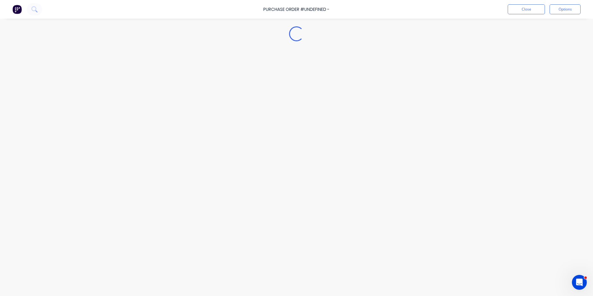
type textarea "x"
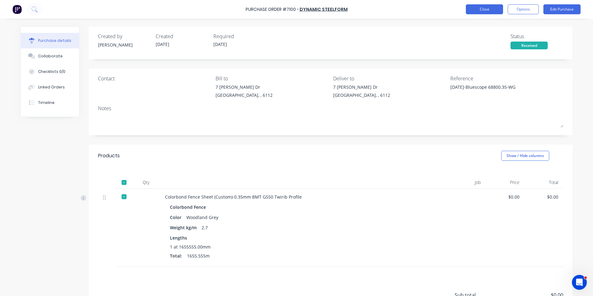
click at [478, 9] on button "Close" at bounding box center [484, 9] width 37 height 10
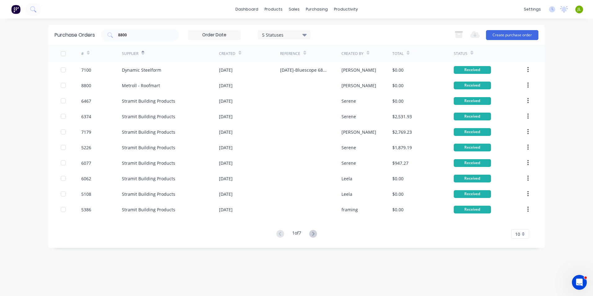
click at [155, 88] on div "Metroll - Roofmart" at bounding box center [141, 85] width 38 height 7
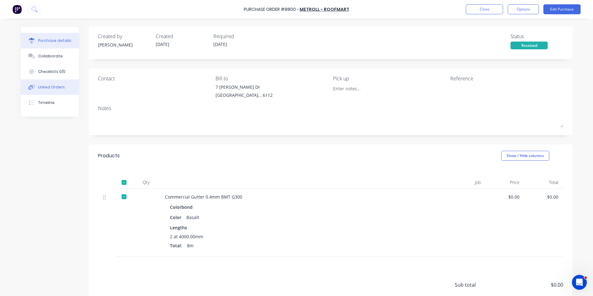
click at [62, 94] on button "Linked Orders" at bounding box center [50, 87] width 58 height 16
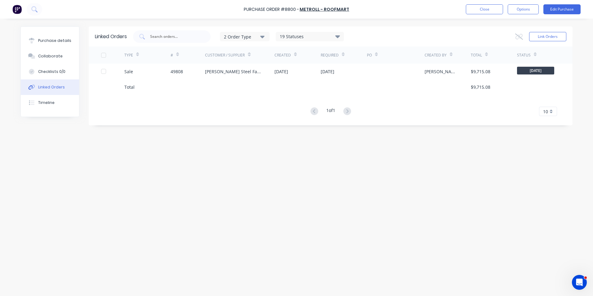
click at [125, 73] on div "Sale" at bounding box center [128, 71] width 9 height 7
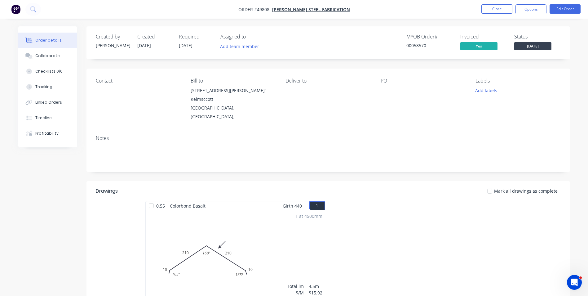
click at [50, 87] on div "Tracking" at bounding box center [43, 87] width 17 height 6
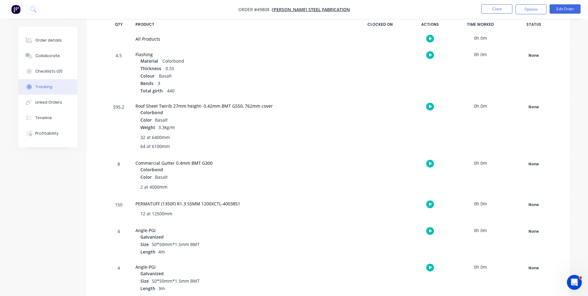
scroll to position [107, 0]
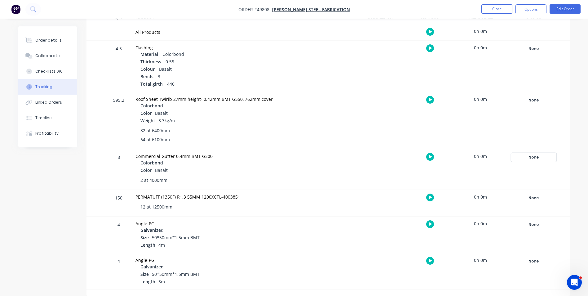
click at [519, 156] on div "None" at bounding box center [534, 157] width 45 height 8
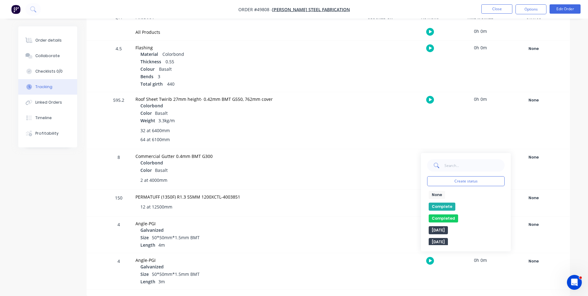
click at [439, 208] on button "Complete" at bounding box center [442, 206] width 27 height 8
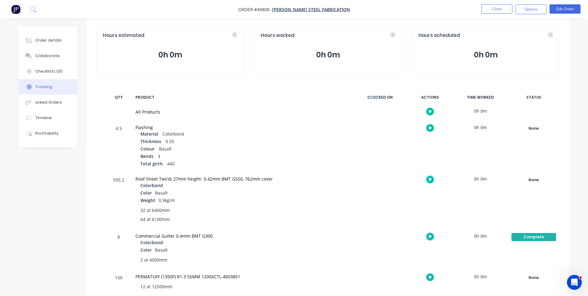
scroll to position [14, 0]
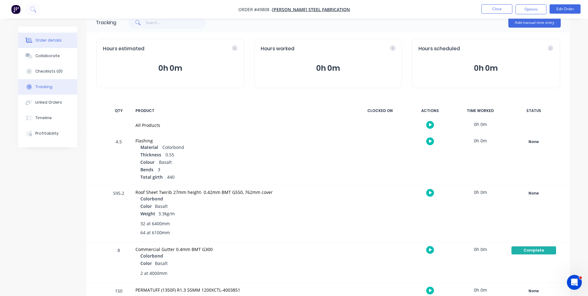
click at [55, 42] on div "Order details" at bounding box center [48, 41] width 26 height 6
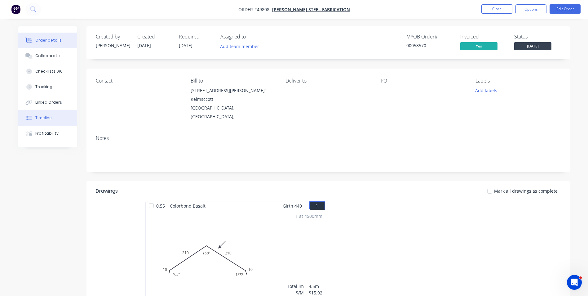
click at [41, 118] on div "Timeline" at bounding box center [43, 118] width 16 height 6
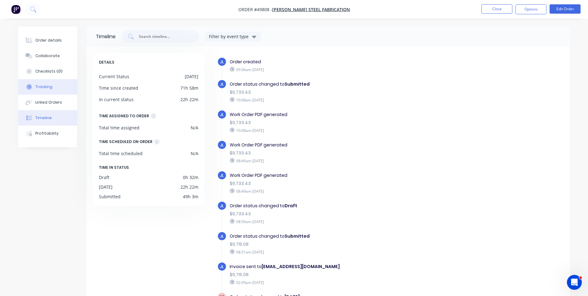
click at [49, 87] on div "Tracking" at bounding box center [43, 87] width 17 height 6
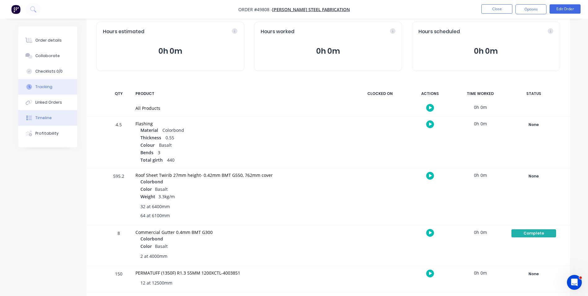
click at [55, 118] on button "Timeline" at bounding box center [47, 118] width 59 height 16
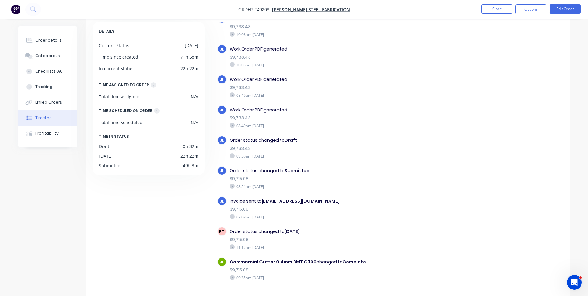
scroll to position [37, 0]
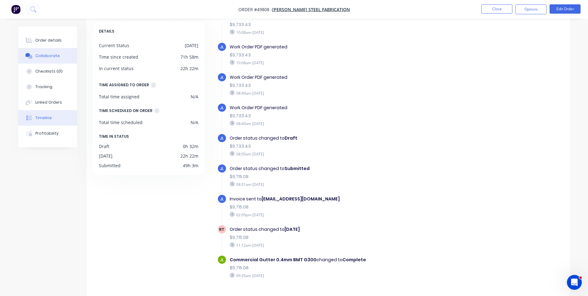
click at [56, 51] on button "Collaborate" at bounding box center [47, 56] width 59 height 16
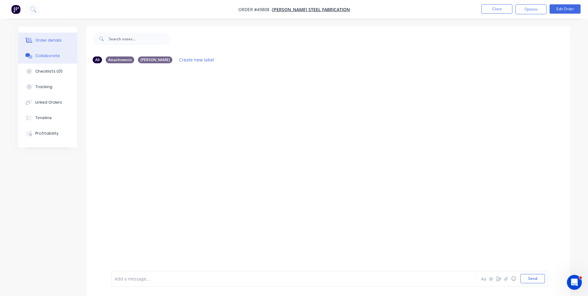
click at [56, 43] on div "Order details" at bounding box center [48, 41] width 26 height 6
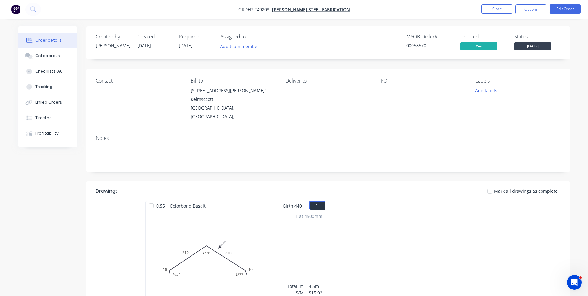
click at [491, 14] on li "Close" at bounding box center [497, 9] width 31 height 10
click at [482, 7] on button "Close" at bounding box center [497, 8] width 31 height 9
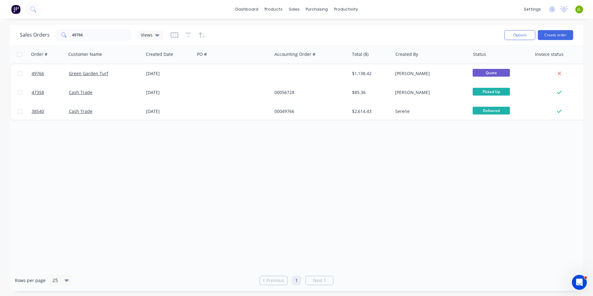
click at [369, 212] on div "Order # Customer Name Created Date PO # Accounting Order # Total ($) Created By…" at bounding box center [296, 157] width 573 height 225
click at [339, 220] on div "Order # Customer Name Created Date PO # Accounting Order # Total ($) Created By…" at bounding box center [296, 157] width 573 height 225
drag, startPoint x: 339, startPoint y: 220, endPoint x: 341, endPoint y: 224, distance: 3.9
click at [340, 220] on div "Order # Customer Name Created Date PO # Accounting Order # Total ($) Created By…" at bounding box center [296, 157] width 573 height 225
click at [341, 224] on div "Order # Customer Name Created Date PO # Accounting Order # Total ($) Created By…" at bounding box center [296, 157] width 573 height 225
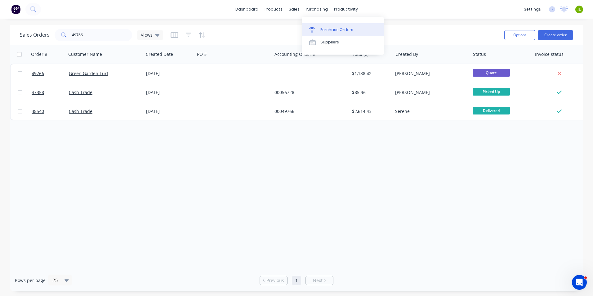
click at [316, 27] on div at bounding box center [313, 30] width 9 height 6
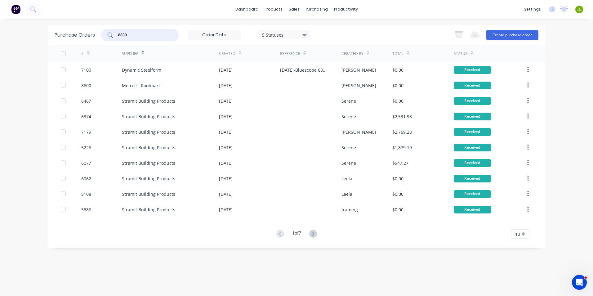
drag, startPoint x: 163, startPoint y: 36, endPoint x: 121, endPoint y: 39, distance: 42.3
click at [121, 39] on div "8800" at bounding box center [140, 35] width 78 height 12
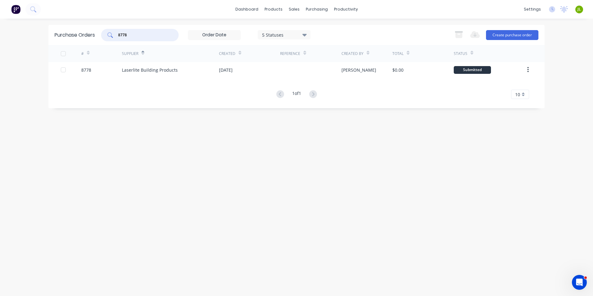
type input "8778"
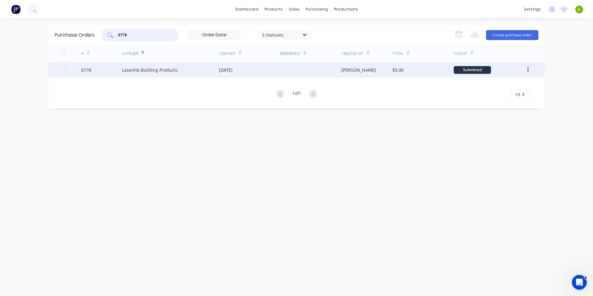
click at [131, 72] on div "Laserlite Building Products" at bounding box center [150, 70] width 56 height 7
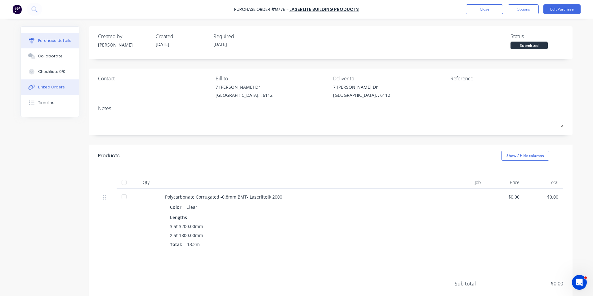
click at [34, 84] on button "Linked Orders" at bounding box center [50, 87] width 58 height 16
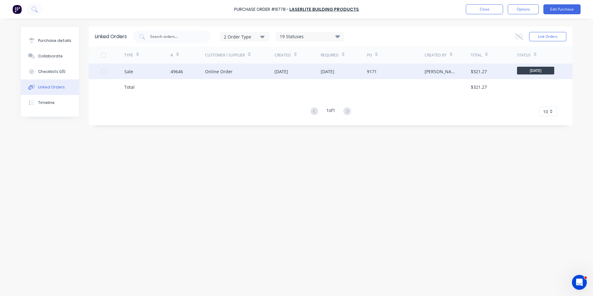
click at [206, 74] on div "Online Order" at bounding box center [219, 71] width 28 height 7
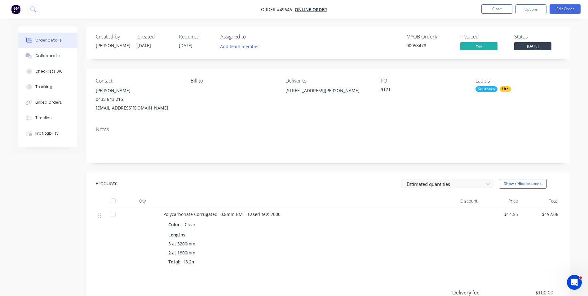
click at [209, 76] on div "Contact Peter Williamson 0435 843 215 petewill303@gmail.com Bill to Deliver to …" at bounding box center [329, 95] width 484 height 53
click at [207, 79] on div "Bill to" at bounding box center [233, 81] width 85 height 6
click at [360, 164] on div "Created by Cathy Created 26/09/25 Required 03/10/25 Assigned to Add team member…" at bounding box center [329, 198] width 484 height 344
click at [320, 220] on div "Color Clear" at bounding box center [300, 224] width 264 height 9
click at [327, 123] on div "Notes" at bounding box center [329, 143] width 484 height 42
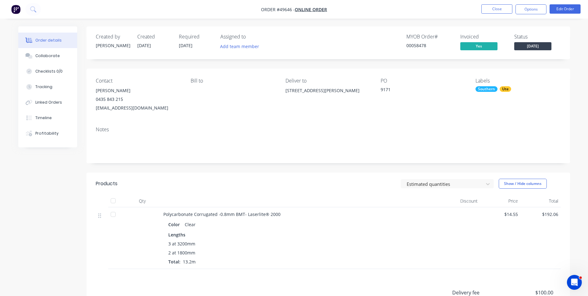
click at [312, 258] on div "3 at 3200mm 2 at 1800mm Total: 13.2m" at bounding box center [300, 252] width 264 height 24
click at [490, 9] on button "Close" at bounding box center [497, 8] width 31 height 9
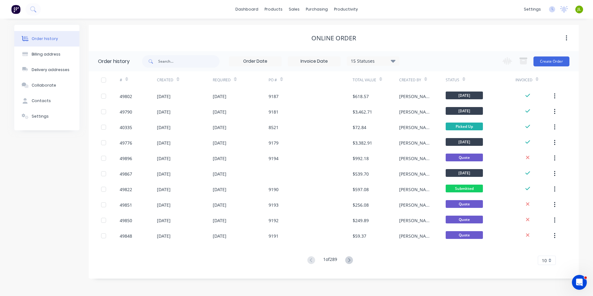
drag, startPoint x: 484, startPoint y: 280, endPoint x: 482, endPoint y: 273, distance: 7.3
click at [484, 280] on div "Order history Billing address Delivery addresses Collaborate Contacts Settings …" at bounding box center [296, 157] width 593 height 277
click at [351, 51] on link "Delivery Scheduling" at bounding box center [370, 54] width 82 height 12
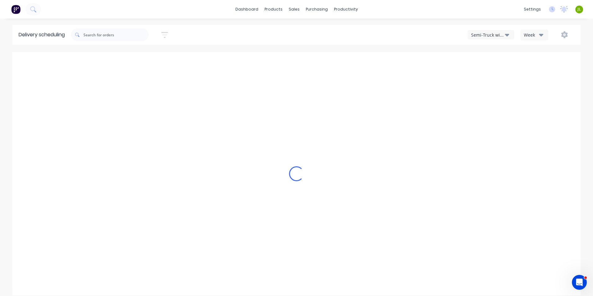
click at [543, 35] on button "Week" at bounding box center [534, 34] width 28 height 11
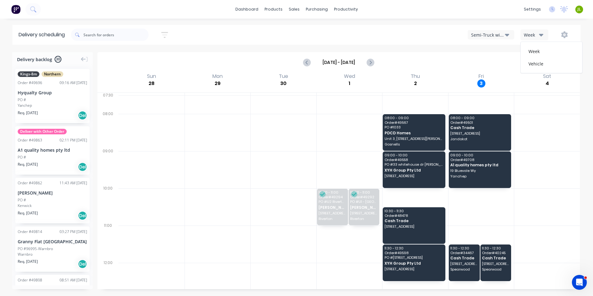
click at [450, 68] on div "Sep 28 - Oct 4" at bounding box center [338, 62] width 481 height 19
click at [492, 29] on div "Sort by Most recent Created date Required date Order number Customer name Most …" at bounding box center [325, 34] width 509 height 17
click at [492, 33] on div "Semi-Truck with Hiab" at bounding box center [488, 35] width 34 height 7
click at [485, 75] on div "Utes Delivery" at bounding box center [498, 75] width 61 height 12
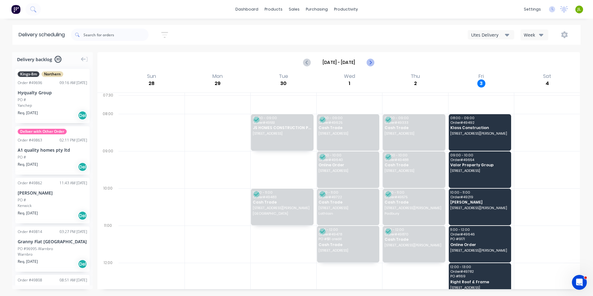
click at [370, 62] on icon "Next page" at bounding box center [370, 62] width 7 height 7
type input "Oct 5 - Oct 11"
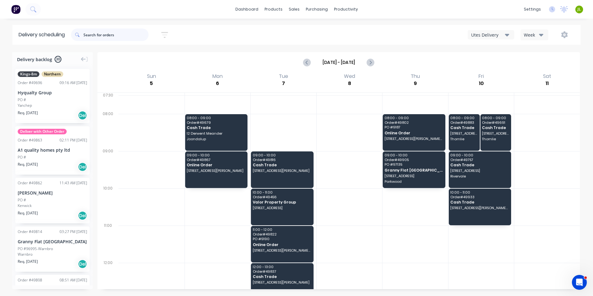
click at [102, 35] on input "text" at bounding box center [115, 35] width 65 height 12
type input "49646"
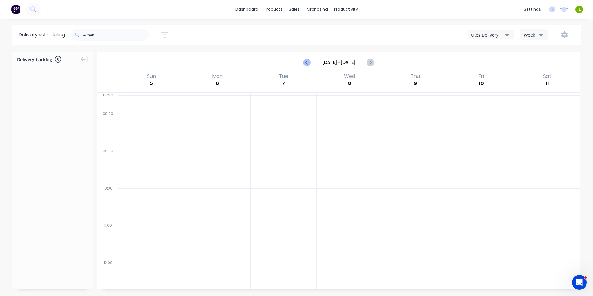
click at [310, 65] on icon "Previous page" at bounding box center [307, 62] width 7 height 7
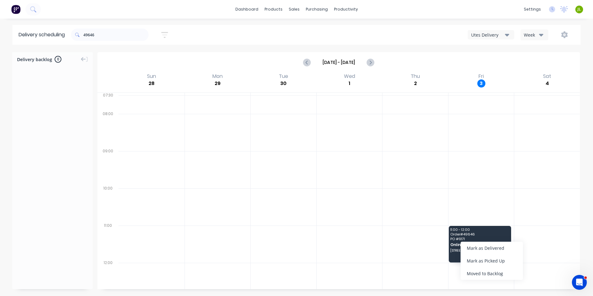
click at [492, 275] on div "Moved to Backlog" at bounding box center [492, 273] width 62 height 13
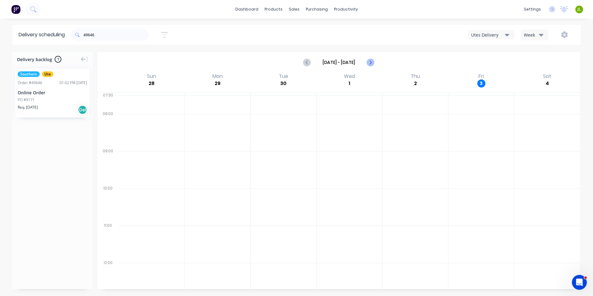
click at [368, 60] on icon "Next page" at bounding box center [370, 62] width 7 height 7
type input "Oct 5 - Oct 11"
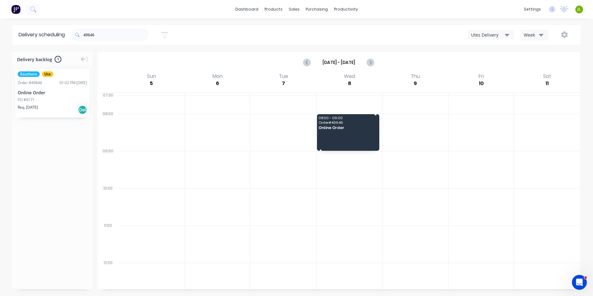
drag, startPoint x: 57, startPoint y: 91, endPoint x: 346, endPoint y: 129, distance: 291.6
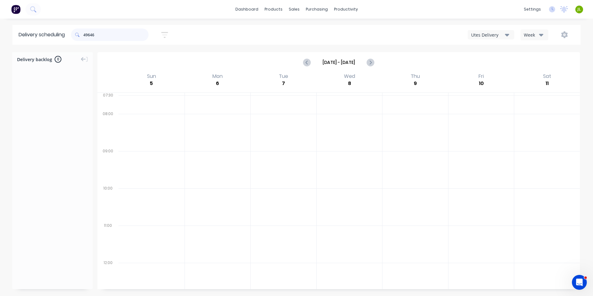
drag, startPoint x: 109, startPoint y: 34, endPoint x: 64, endPoint y: 34, distance: 44.3
click at [64, 34] on header "Delivery scheduling 49646 Sort by Most recent Created date Required date Order …" at bounding box center [296, 35] width 568 height 20
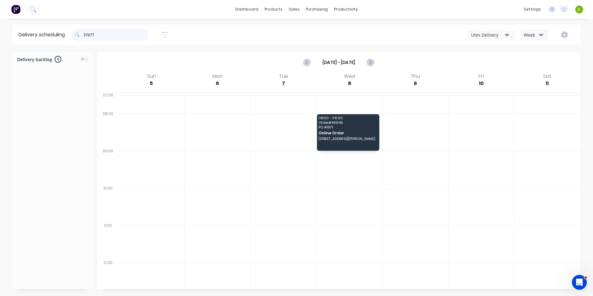
type input "37677"
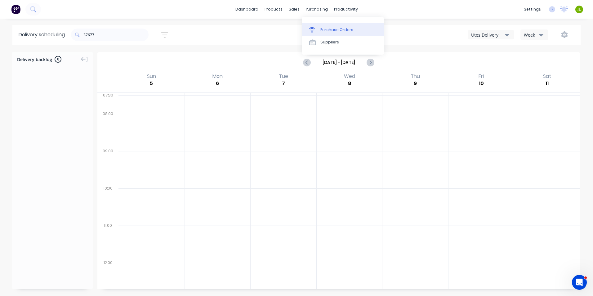
click at [322, 26] on link "Purchase Orders" at bounding box center [343, 29] width 82 height 12
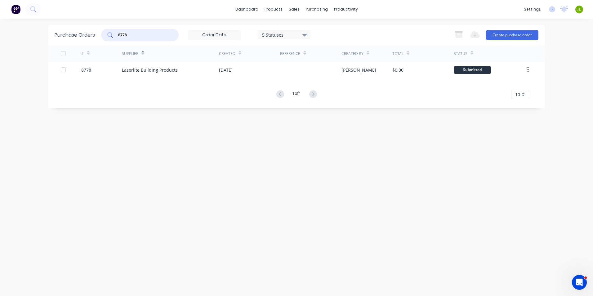
drag, startPoint x: 139, startPoint y: 36, endPoint x: 85, endPoint y: 38, distance: 54.6
click at [85, 38] on div "Purchase Orders 8778 5 Statuses 5 Statuses Export to Excel (XLSX) Create purcha…" at bounding box center [296, 35] width 496 height 20
type input "8783"
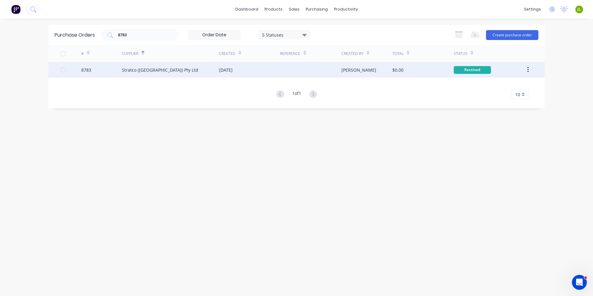
click at [171, 75] on div "Stratco (WA) Pty Ltd" at bounding box center [170, 70] width 97 height 16
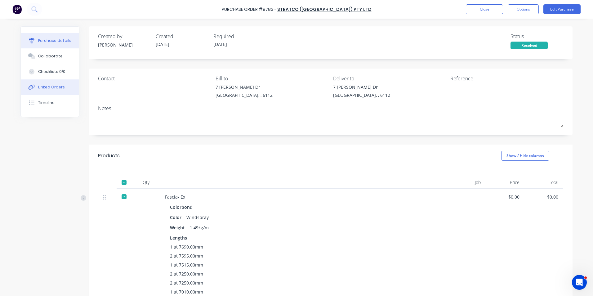
click at [35, 82] on button "Linked Orders" at bounding box center [50, 87] width 58 height 16
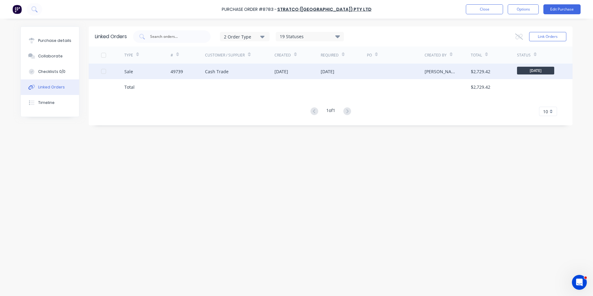
click at [169, 77] on div "Sale" at bounding box center [147, 72] width 46 height 16
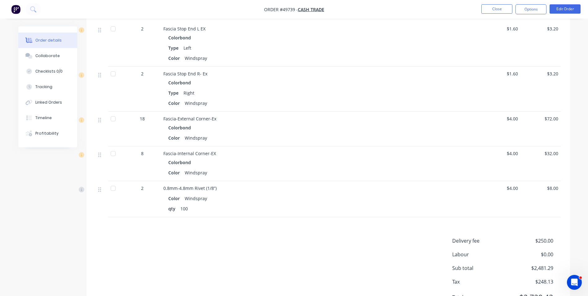
scroll to position [581, 0]
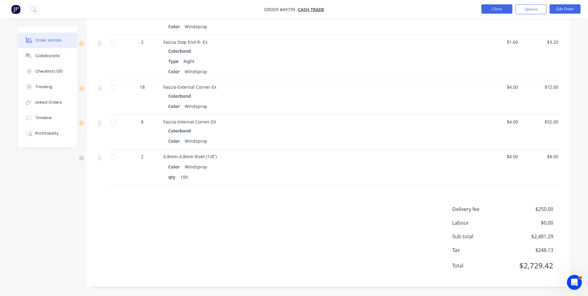
click at [500, 12] on button "Close" at bounding box center [497, 8] width 31 height 9
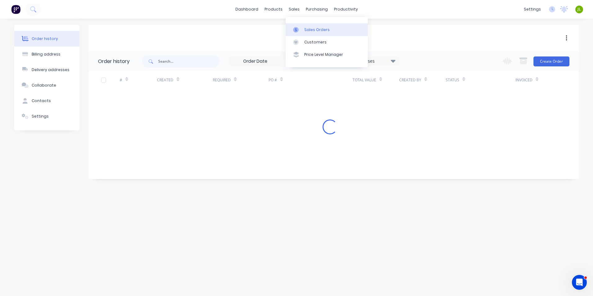
click at [290, 30] on link "Sales Orders" at bounding box center [327, 29] width 82 height 12
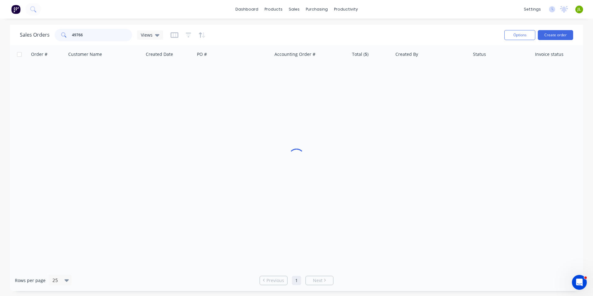
drag, startPoint x: 90, startPoint y: 34, endPoint x: 23, endPoint y: 34, distance: 67.6
click at [23, 34] on div "Sales Orders 49766 Views" at bounding box center [91, 35] width 143 height 12
type input "34467"
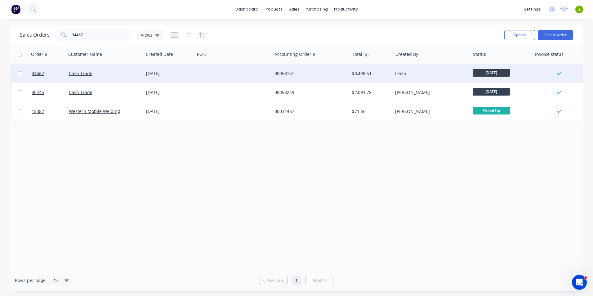
click at [216, 68] on div at bounding box center [233, 73] width 77 height 19
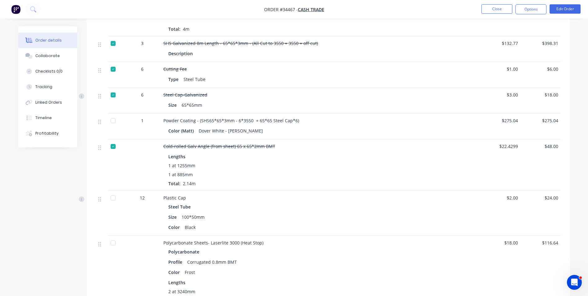
scroll to position [868, 0]
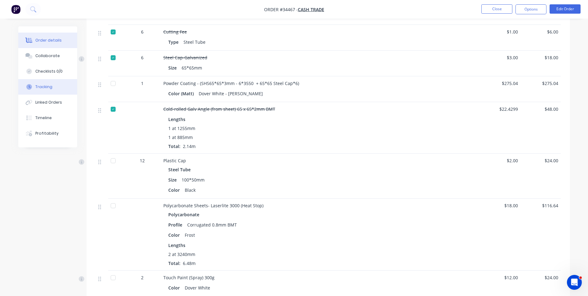
click at [47, 82] on button "Tracking" at bounding box center [47, 87] width 59 height 16
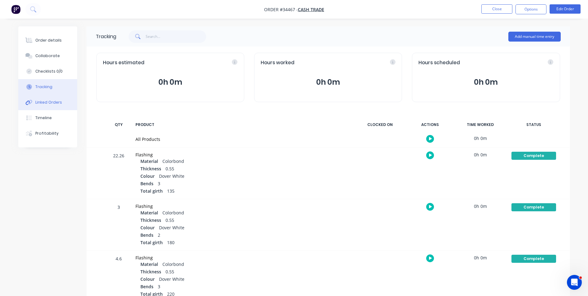
click at [43, 105] on button "Linked Orders" at bounding box center [47, 103] width 59 height 16
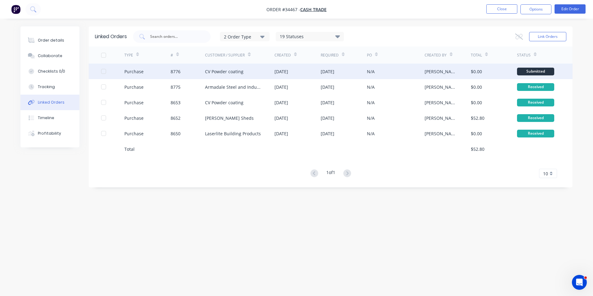
click at [226, 72] on div "CV Powder coating" at bounding box center [224, 71] width 38 height 7
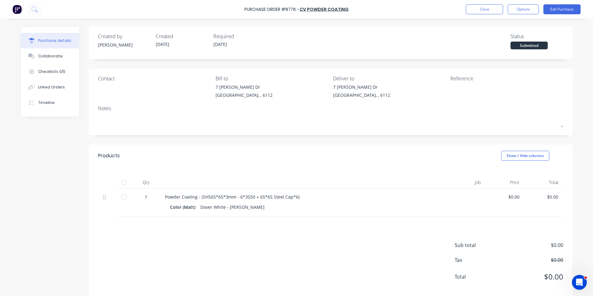
click at [121, 182] on div at bounding box center [124, 182] width 12 height 12
click at [43, 87] on div "Linked Orders" at bounding box center [51, 87] width 27 height 6
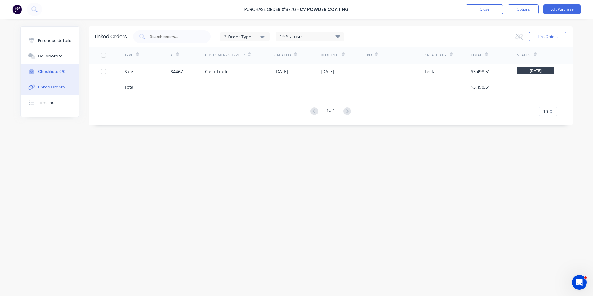
click at [47, 75] on button "Checklists 0/0" at bounding box center [50, 72] width 58 height 16
type textarea "x"
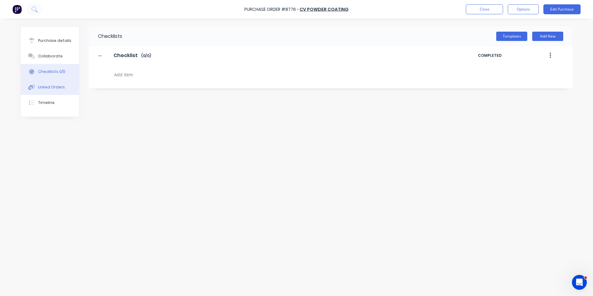
click at [55, 91] on button "Linked Orders" at bounding box center [50, 87] width 58 height 16
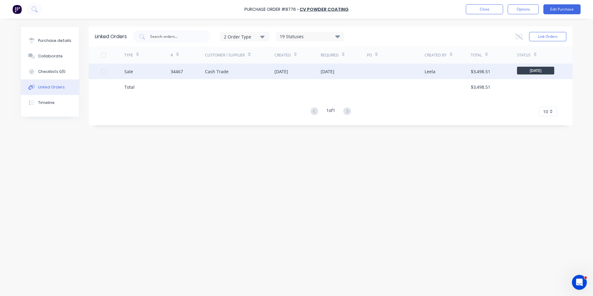
click at [183, 74] on div "34467" at bounding box center [177, 71] width 12 height 7
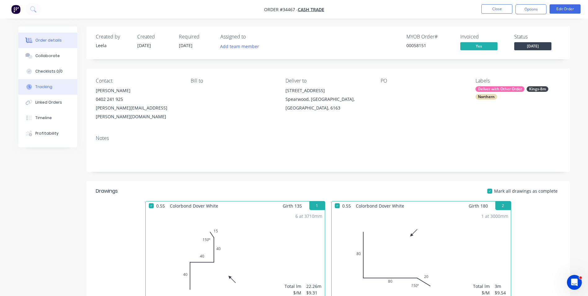
click at [47, 88] on div "Tracking" at bounding box center [43, 87] width 17 height 6
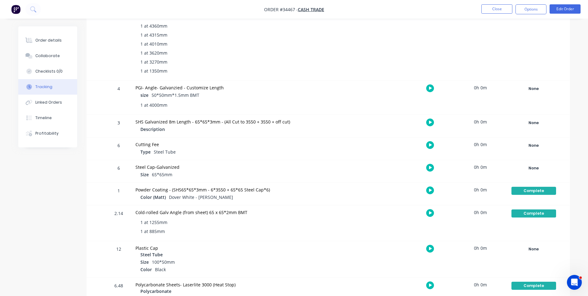
scroll to position [648, 0]
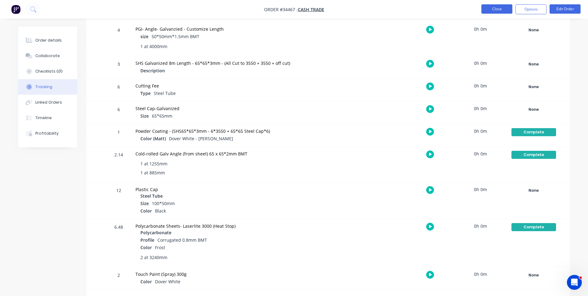
click at [503, 10] on button "Close" at bounding box center [497, 8] width 31 height 9
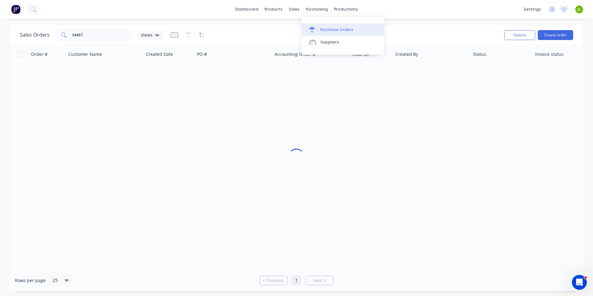
click at [317, 32] on div at bounding box center [313, 30] width 9 height 6
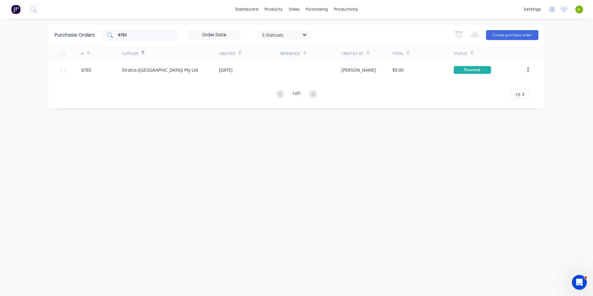
click at [138, 39] on div "8783" at bounding box center [140, 35] width 78 height 12
type input "8766"
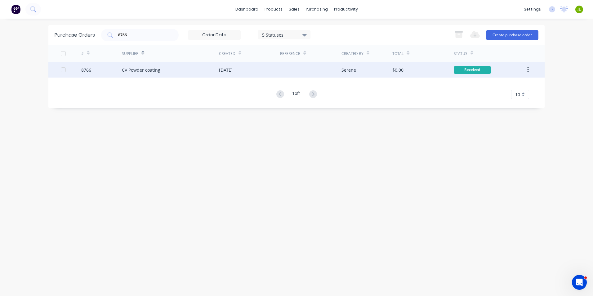
click at [153, 69] on div "CV Powder coating" at bounding box center [141, 70] width 38 height 7
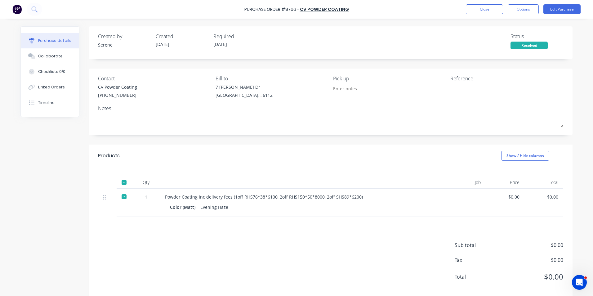
click at [171, 148] on div "Products Show / Hide columns" at bounding box center [331, 156] width 484 height 22
click at [494, 12] on button "Close" at bounding box center [484, 9] width 37 height 10
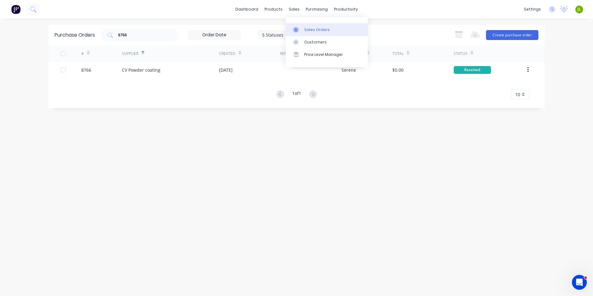
click at [300, 26] on link "Sales Orders" at bounding box center [327, 29] width 82 height 12
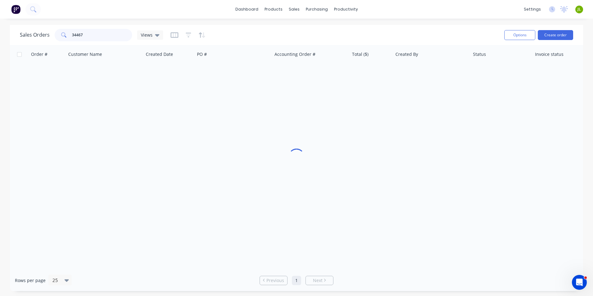
drag, startPoint x: 86, startPoint y: 38, endPoint x: 21, endPoint y: 37, distance: 65.4
click at [21, 37] on div "Sales Orders 34467 Views" at bounding box center [91, 35] width 143 height 12
click at [322, 31] on div "Purchase Orders" at bounding box center [336, 30] width 33 height 6
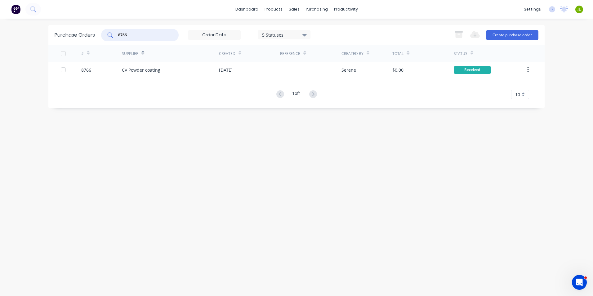
drag, startPoint x: 157, startPoint y: 38, endPoint x: 112, endPoint y: 37, distance: 44.4
click at [112, 37] on div "8766" at bounding box center [140, 35] width 78 height 12
type input "8783"
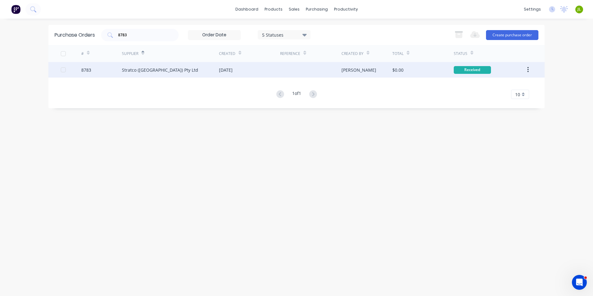
click at [169, 65] on div "Stratco (WA) Pty Ltd" at bounding box center [170, 70] width 97 height 16
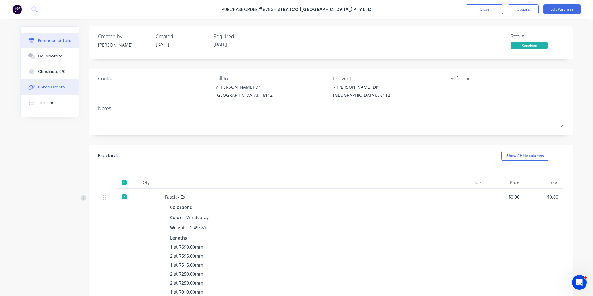
click at [51, 91] on button "Linked Orders" at bounding box center [50, 87] width 58 height 16
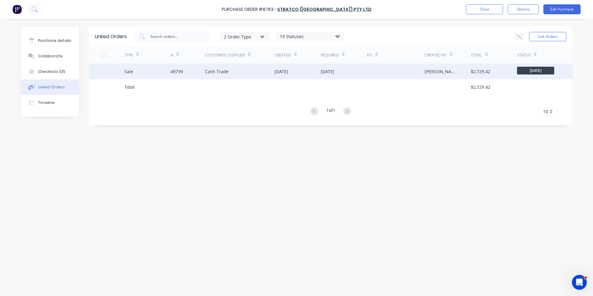
click at [177, 76] on div "49739" at bounding box center [188, 72] width 35 height 16
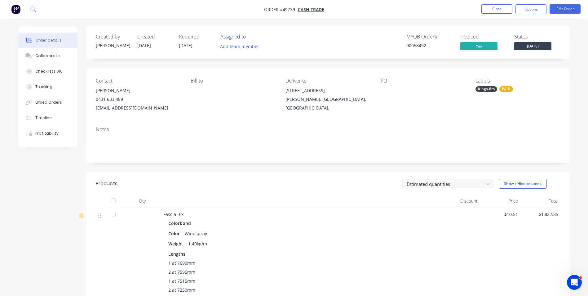
click at [274, 123] on div "Notes" at bounding box center [329, 143] width 484 height 42
click at [492, 10] on button "Close" at bounding box center [497, 8] width 31 height 9
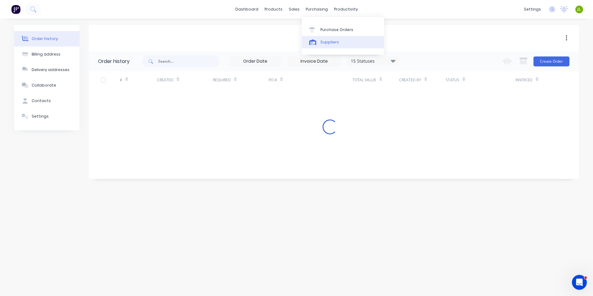
click at [329, 37] on link "Suppliers" at bounding box center [343, 42] width 82 height 12
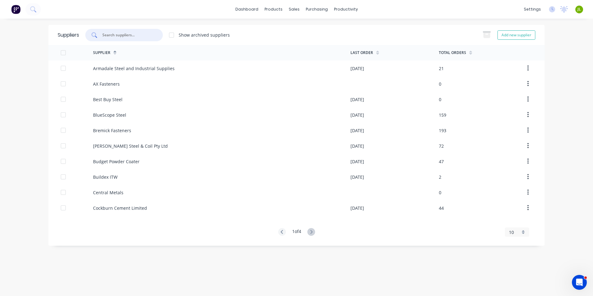
click at [148, 34] on input "text" at bounding box center [127, 35] width 51 height 6
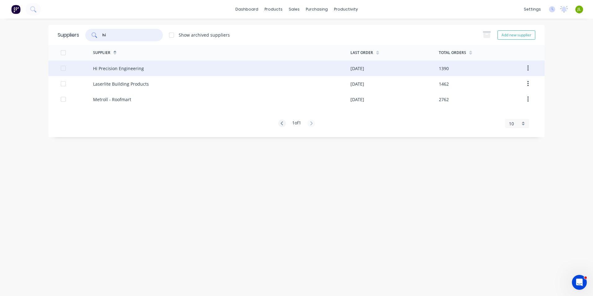
type input "hi"
click at [150, 64] on div "Hi Precision Engineering" at bounding box center [221, 68] width 257 height 16
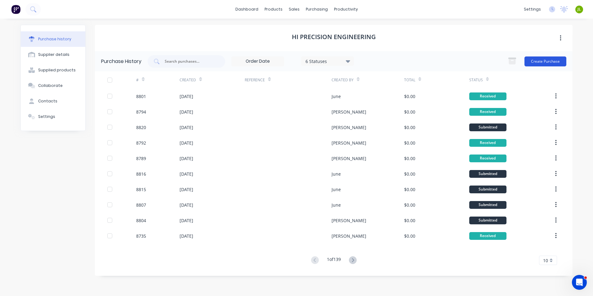
click at [540, 59] on button "Create Purchase" at bounding box center [545, 61] width 42 height 10
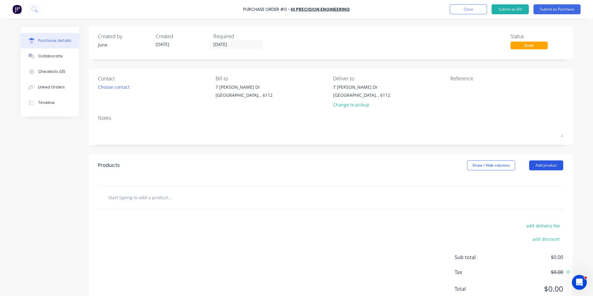
click at [551, 166] on button "Add product" at bounding box center [546, 165] width 34 height 10
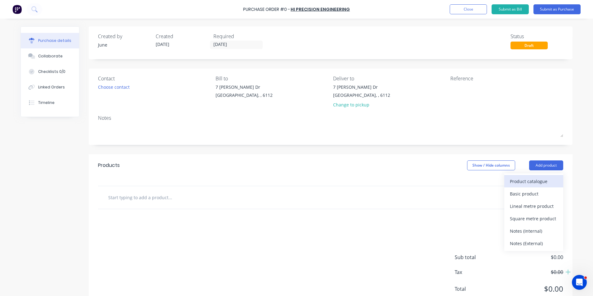
click at [515, 178] on div "Product catalogue" at bounding box center [534, 181] width 48 height 9
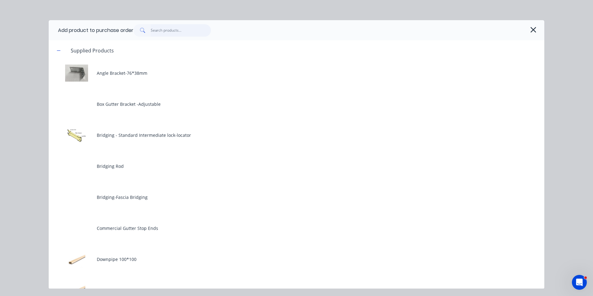
click at [155, 33] on input "text" at bounding box center [181, 30] width 60 height 12
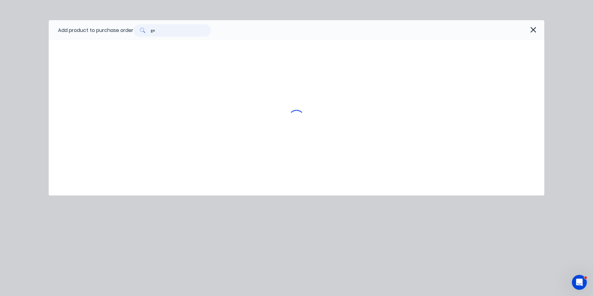
type input "g"
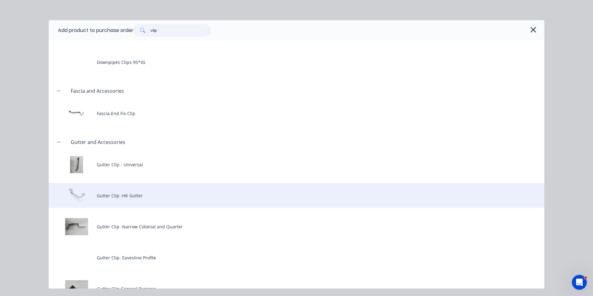
scroll to position [112, 0]
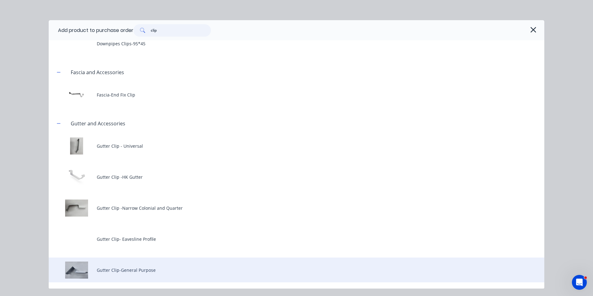
type input "clip"
click at [142, 278] on div "Gutter Clip-General Purpose" at bounding box center [297, 269] width 496 height 25
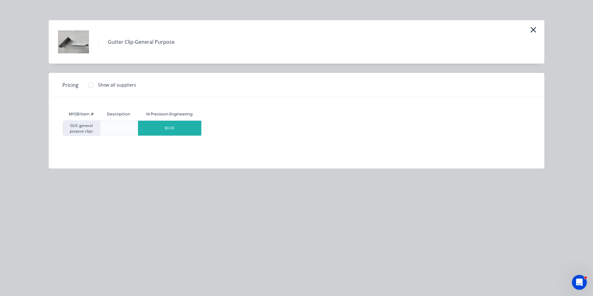
click at [154, 129] on div "$0.00" at bounding box center [169, 128] width 63 height 15
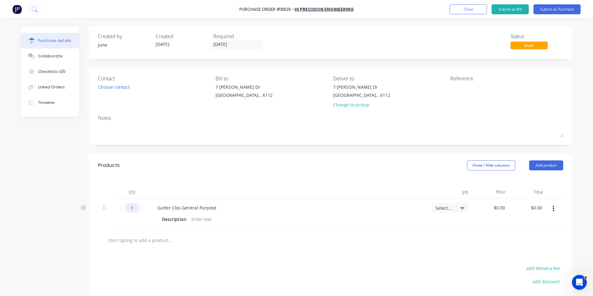
click at [133, 209] on input "1" at bounding box center [132, 207] width 12 height 9
type input "100"
click at [218, 168] on div "Products Show / Hide columns Add product" at bounding box center [331, 165] width 484 height 22
click at [556, 170] on div "Products Show / Hide columns Add product" at bounding box center [331, 165] width 484 height 22
click at [546, 166] on button "Add product" at bounding box center [546, 165] width 34 height 10
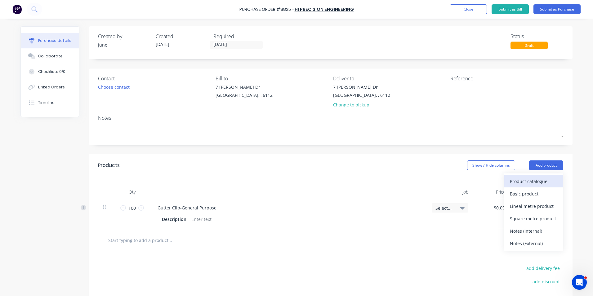
click at [543, 176] on button "Product catalogue" at bounding box center [533, 181] width 59 height 12
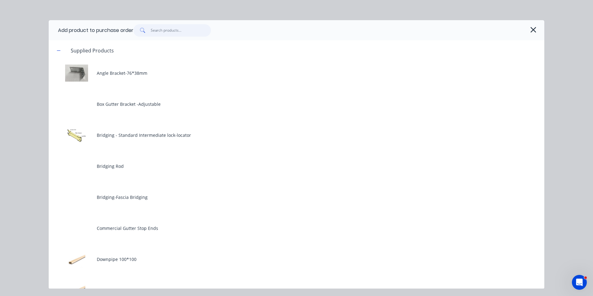
click at [186, 31] on input "text" at bounding box center [181, 30] width 60 height 12
type input "q"
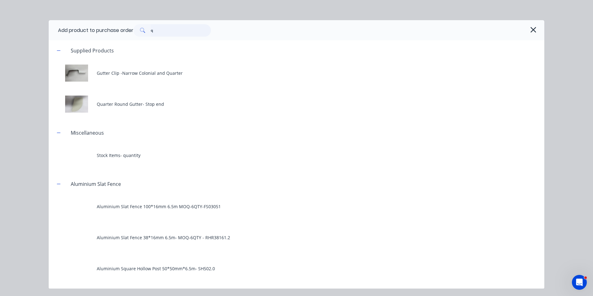
click at [186, 31] on input "q" at bounding box center [181, 30] width 60 height 12
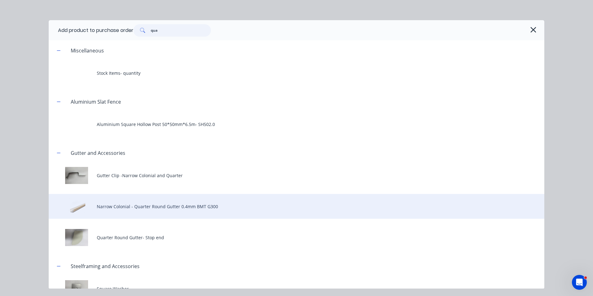
scroll to position [19, 0]
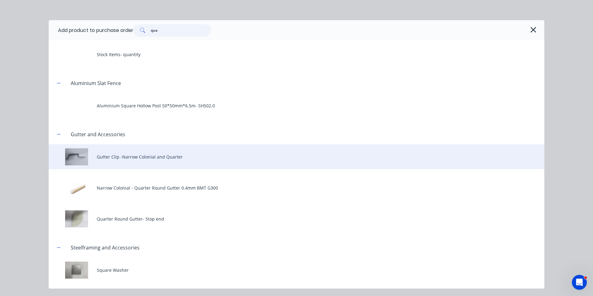
type input "qua"
click at [154, 155] on div "Gutter Clip -Narrow Colonial and Quarter" at bounding box center [297, 156] width 496 height 25
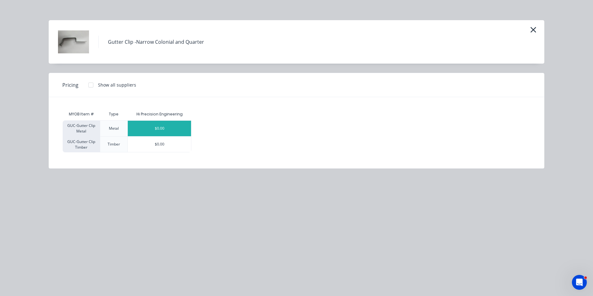
click at [158, 129] on div "$0.00" at bounding box center [159, 129] width 63 height 16
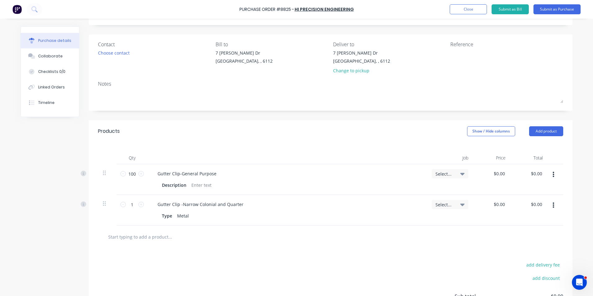
scroll to position [93, 0]
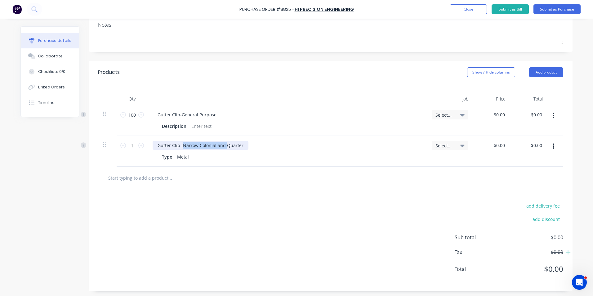
drag, startPoint x: 223, startPoint y: 145, endPoint x: 180, endPoint y: 148, distance: 43.5
click at [180, 148] on div "Gutter Clip -Narrow Colonial and Quarter" at bounding box center [201, 145] width 96 height 9
click at [127, 142] on input "1" at bounding box center [132, 145] width 12 height 9
type input "300"
click at [269, 144] on div "Gutter Clip -Quarter Type Metal" at bounding box center [287, 151] width 279 height 31
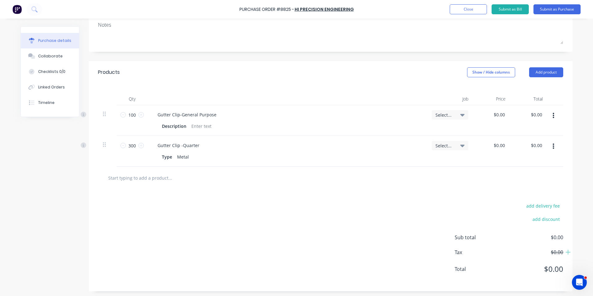
scroll to position [62, 0]
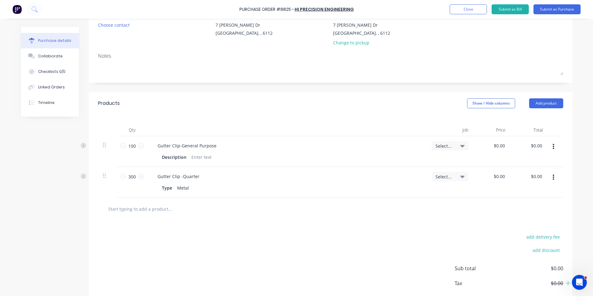
click at [289, 225] on div "add delivery fee add discount Sub total $0.00 Tax $0.00 Total $0.00" at bounding box center [331, 271] width 484 height 102
click at [310, 236] on div "add delivery fee add discount Sub total $0.00 Tax $0.00 Total $0.00" at bounding box center [331, 271] width 484 height 102
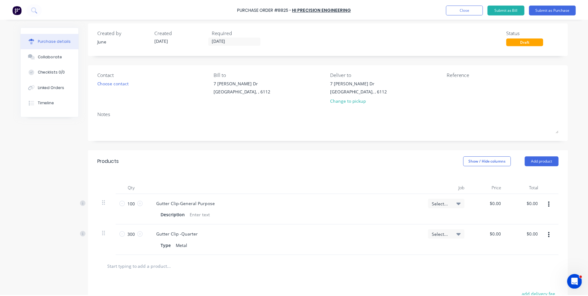
scroll to position [0, 0]
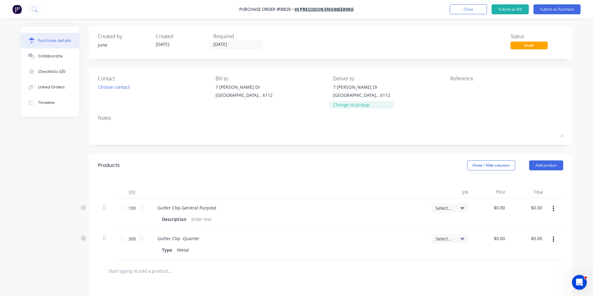
click at [345, 106] on div "Change to pickup" at bounding box center [361, 104] width 57 height 7
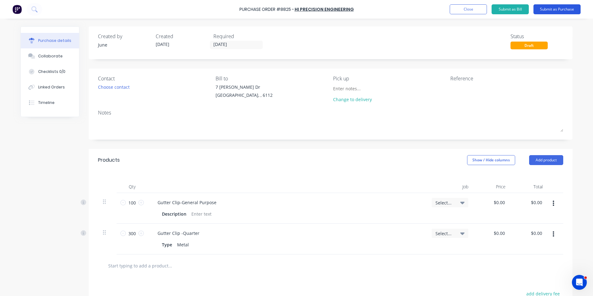
click at [570, 8] on button "Submit as Purchase" at bounding box center [556, 9] width 47 height 10
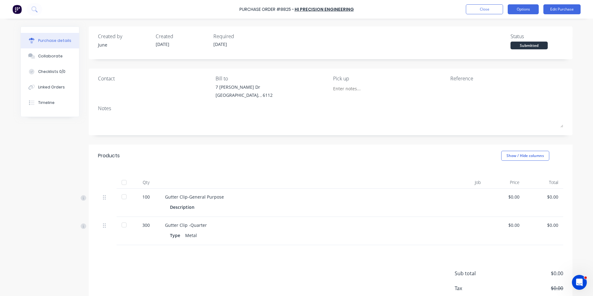
click at [524, 10] on button "Options" at bounding box center [523, 9] width 31 height 10
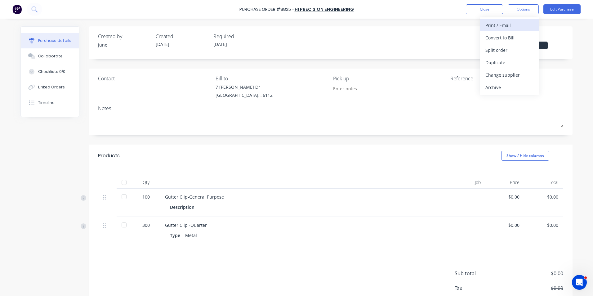
click at [523, 24] on div "Print / Email" at bounding box center [509, 25] width 48 height 9
click at [506, 48] on div "Without pricing" at bounding box center [509, 50] width 48 height 9
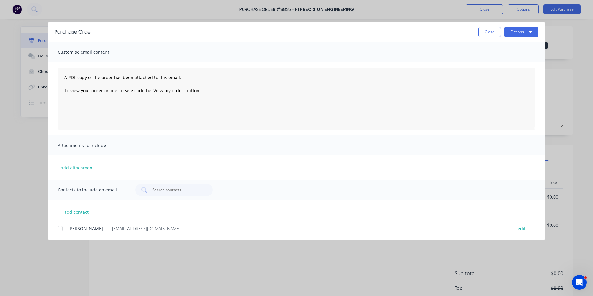
click at [112, 229] on span "orders@hipeng.com.au" at bounding box center [146, 228] width 68 height 7
drag, startPoint x: 522, startPoint y: 27, endPoint x: 522, endPoint y: 30, distance: 3.4
click at [522, 28] on button "Options" at bounding box center [521, 32] width 34 height 10
click at [495, 72] on div "Email" at bounding box center [509, 72] width 48 height 9
click at [29, 196] on div "Purchase Order Close Options Customise email content A PDF copy of the order ha…" at bounding box center [296, 148] width 593 height 296
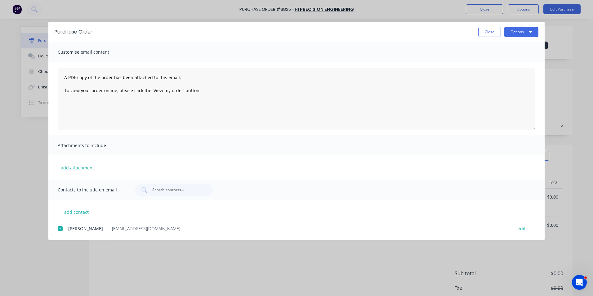
click at [269, 269] on div "Purchase Order Close Options Customise email content A PDF copy of the order ha…" at bounding box center [296, 148] width 593 height 296
click at [486, 30] on button "Close" at bounding box center [489, 32] width 23 height 10
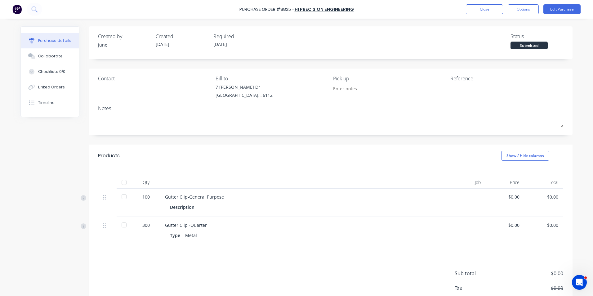
click at [282, 191] on div "Gutter Clip-General Purpose Description" at bounding box center [299, 203] width 279 height 28
click at [486, 4] on div "Purchase Order #8825 - Hi Precision Engineering Close Options Edit Purchase" at bounding box center [296, 9] width 593 height 19
click at [485, 8] on button "Close" at bounding box center [484, 9] width 37 height 10
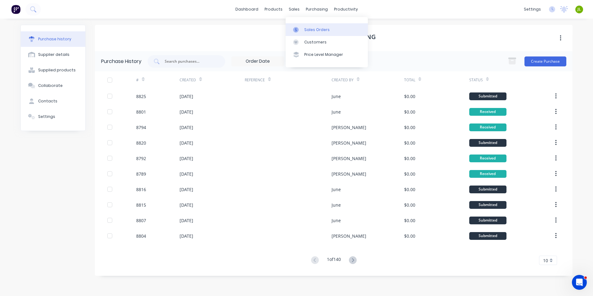
click at [308, 32] on div "Sales Orders" at bounding box center [316, 30] width 25 height 6
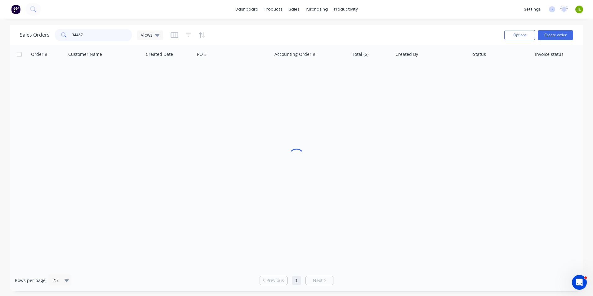
drag, startPoint x: 89, startPoint y: 36, endPoint x: 61, endPoint y: 37, distance: 28.2
click at [61, 37] on div "34467" at bounding box center [94, 35] width 78 height 12
type input "48991"
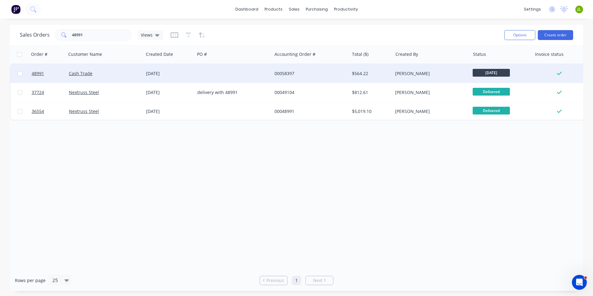
click at [233, 71] on div at bounding box center [233, 73] width 77 height 19
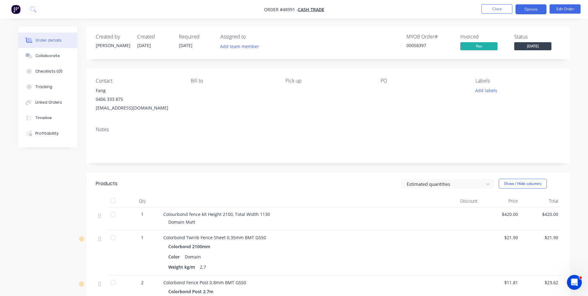
click at [521, 7] on button "Options" at bounding box center [531, 9] width 31 height 10
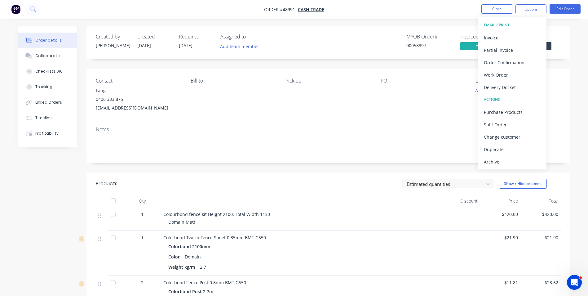
click at [317, 117] on div "Contact Fang 0406 333 875 fangx620@gmail.com Bill to Pick up PO Labels Add labe…" at bounding box center [329, 95] width 484 height 53
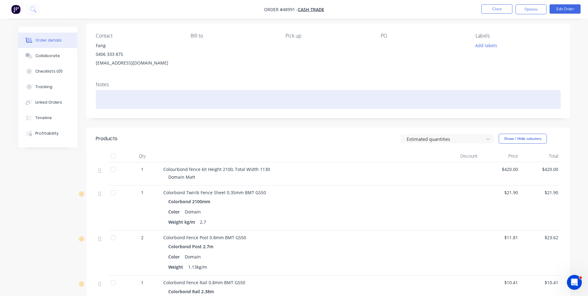
scroll to position [31, 0]
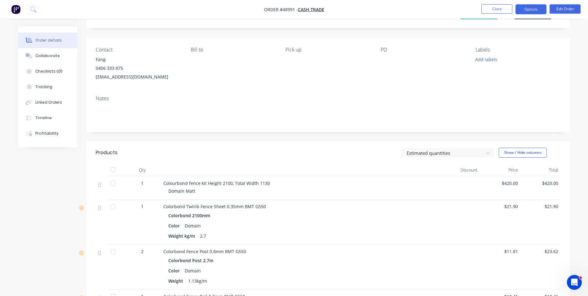
click at [536, 9] on button "Options" at bounding box center [531, 9] width 31 height 10
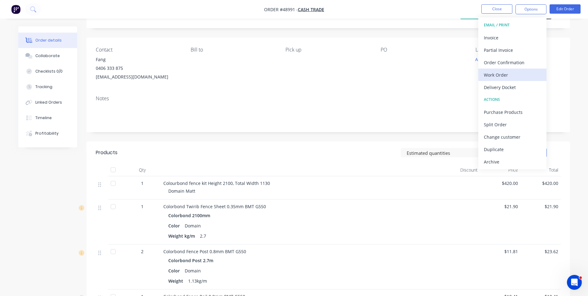
click at [508, 71] on div "Work Order" at bounding box center [512, 74] width 57 height 9
click at [501, 75] on div "Custom" at bounding box center [512, 74] width 57 height 9
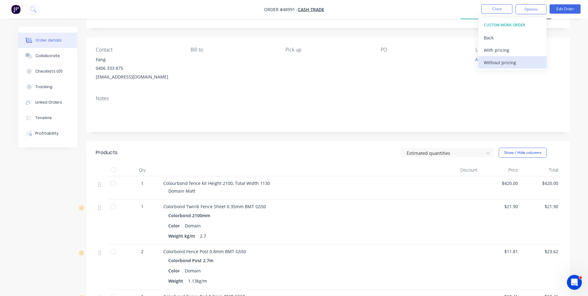
click at [503, 65] on div "Without pricing" at bounding box center [512, 62] width 57 height 9
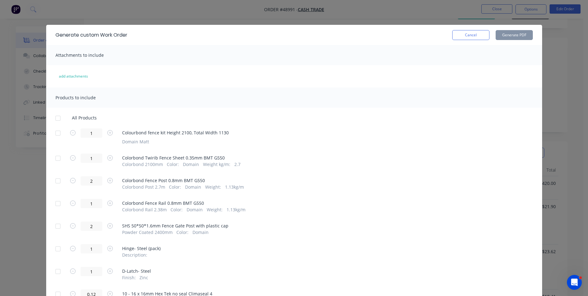
click at [57, 132] on div at bounding box center [58, 133] width 12 height 12
drag, startPoint x: 145, startPoint y: 135, endPoint x: 224, endPoint y: 137, distance: 78.5
click at [224, 137] on div "Colourbond fence kit Height 2100, Total Width 1130 Domain Matt" at bounding box center [175, 136] width 107 height 16
click at [252, 150] on div "All Products 1 Colourbond fence kit Height 2100, Total Width 1130 Domain Matt 1…" at bounding box center [294, 220] width 496 height 211
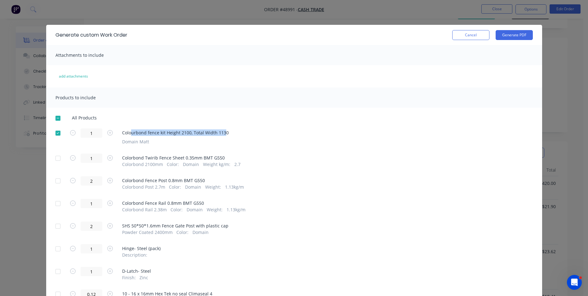
drag, startPoint x: 222, startPoint y: 135, endPoint x: 129, endPoint y: 135, distance: 93.0
click at [129, 135] on span "Colourbond fence kit Height 2100, Total Width 1130" at bounding box center [175, 132] width 107 height 7
click at [266, 134] on div "1 Colourbond fence kit Height 2100, Total Width 1130 Domain Matt" at bounding box center [295, 136] width 478 height 16
drag, startPoint x: 210, startPoint y: 136, endPoint x: 151, endPoint y: 136, distance: 58.9
click at [151, 136] on div "1 Colourbond fence kit Height 2100, Total Width 1130 Domain Matt" at bounding box center [295, 136] width 478 height 16
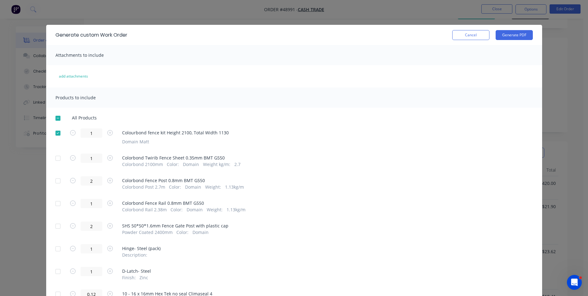
click at [282, 152] on div "All Products 1 Colourbond fence kit Height 2100, Total Width 1130 Domain Matt 1…" at bounding box center [294, 220] width 496 height 211
click at [514, 35] on button "Generate PDF" at bounding box center [514, 35] width 37 height 10
click at [461, 37] on button "Cancel" at bounding box center [470, 35] width 37 height 10
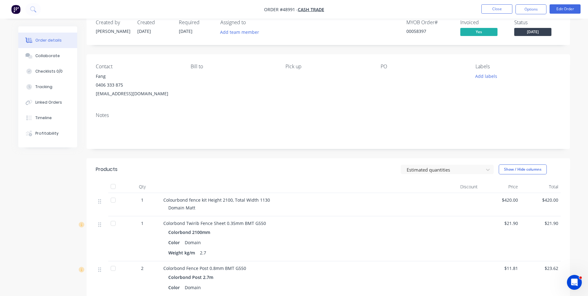
scroll to position [0, 0]
